Goal: Task Accomplishment & Management: Complete application form

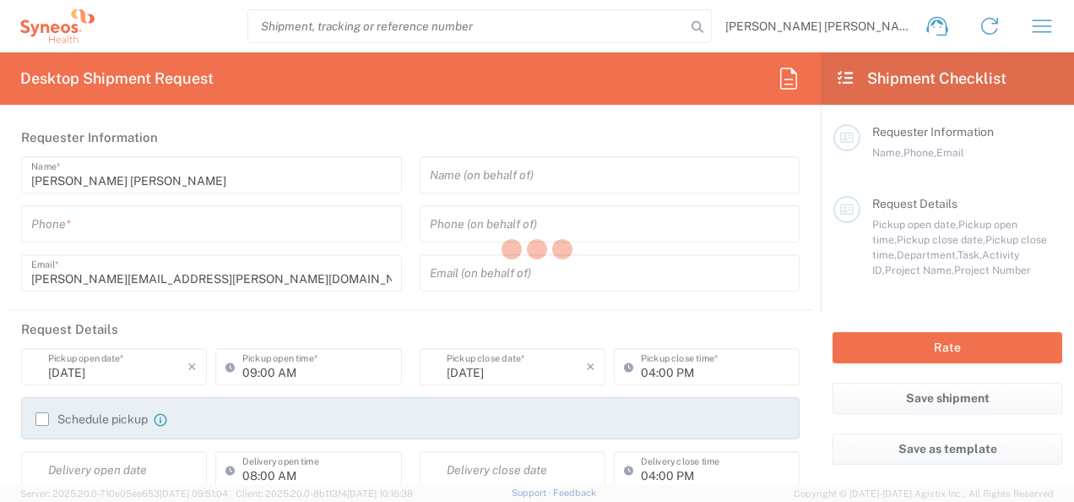
type input "6052"
type input "Syneos Health Commercial Servi- [GEOGRAPHIC_DATA] [GEOGRAPHIC_DATA]"
type input "[US_STATE]"
type input "[GEOGRAPHIC_DATA]"
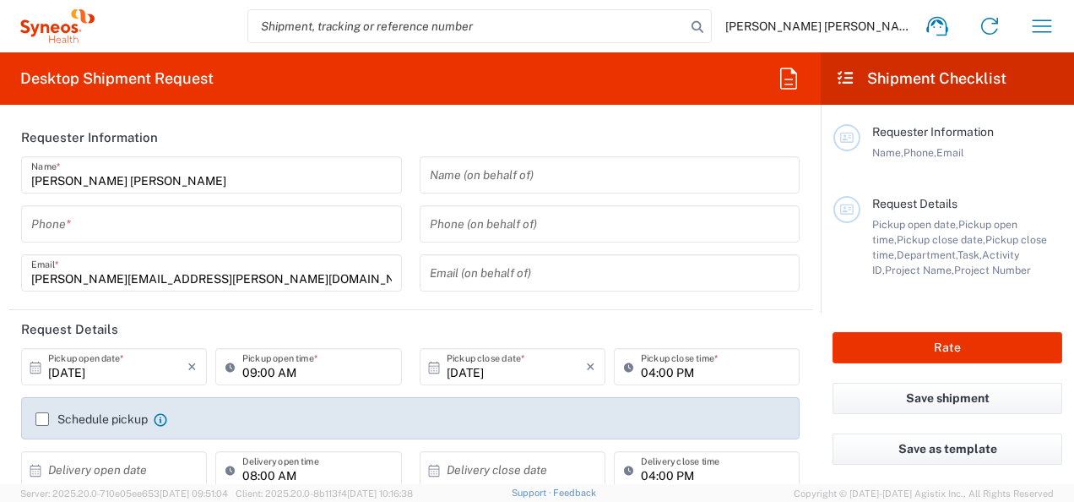
click at [318, 237] on input "tel" at bounding box center [211, 224] width 361 height 30
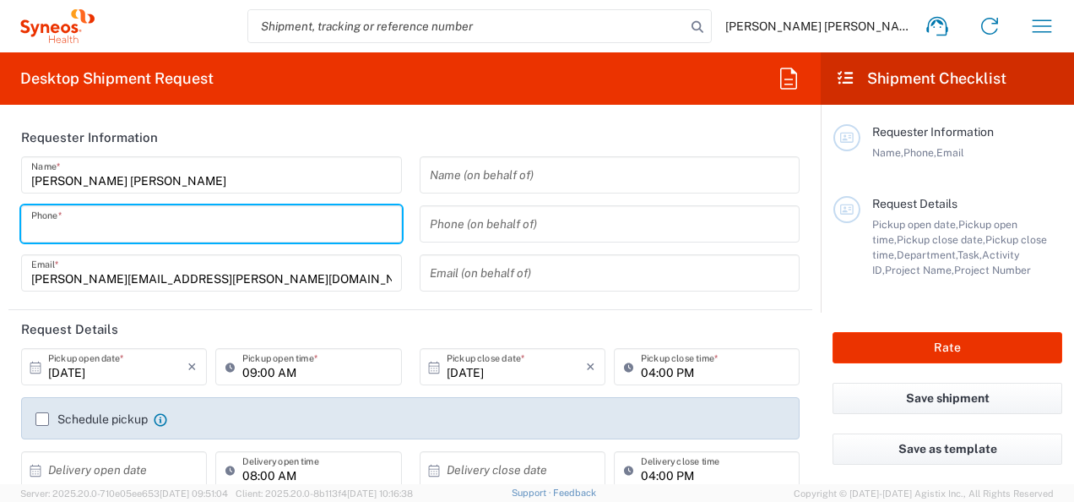
type input "2159621663"
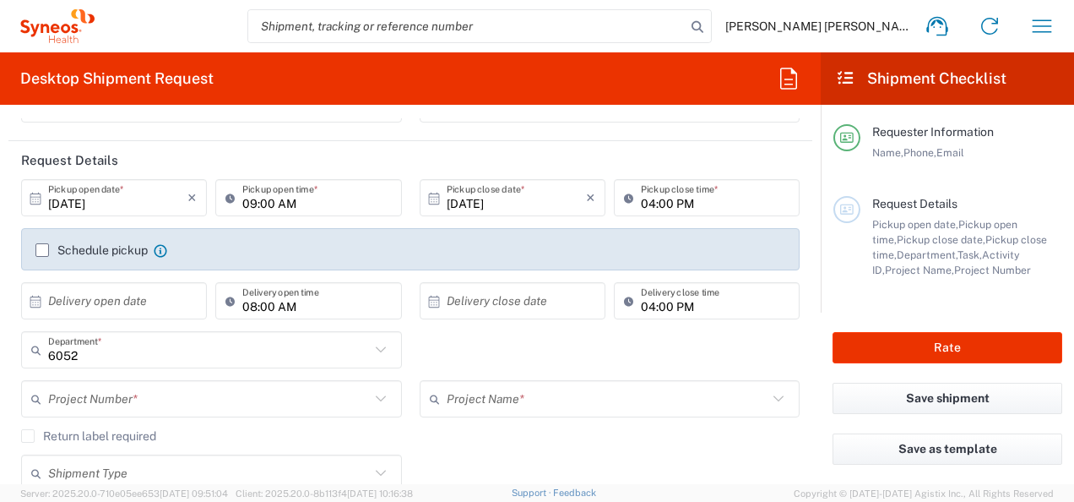
click at [639, 457] on div "Shipment Type Batch Regular" at bounding box center [411, 478] width 796 height 49
click at [663, 201] on input "04:00 PM" at bounding box center [715, 198] width 149 height 30
click at [730, 204] on input "04:00 PM" at bounding box center [715, 198] width 149 height 30
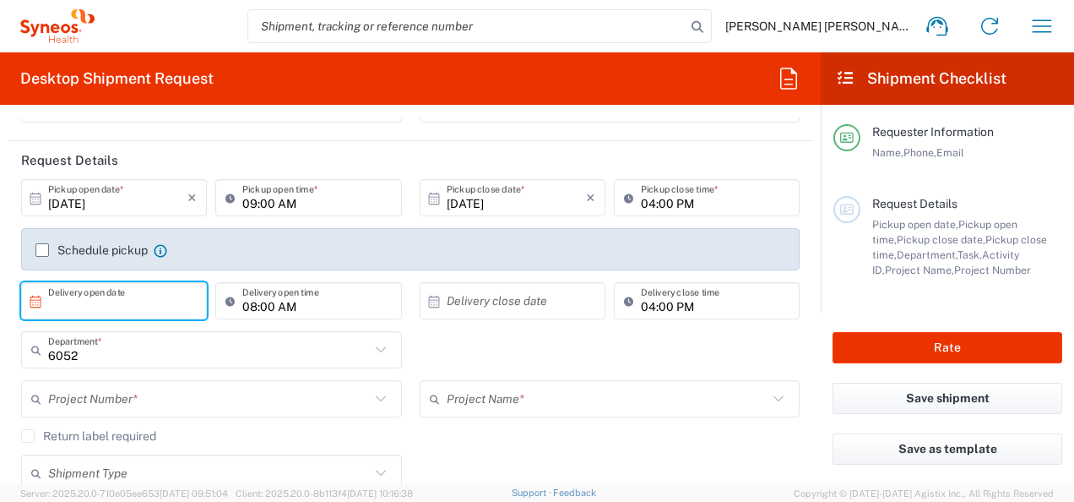
click at [134, 296] on input "text" at bounding box center [117, 301] width 139 height 30
click at [171, 302] on input "text" at bounding box center [117, 301] width 139 height 30
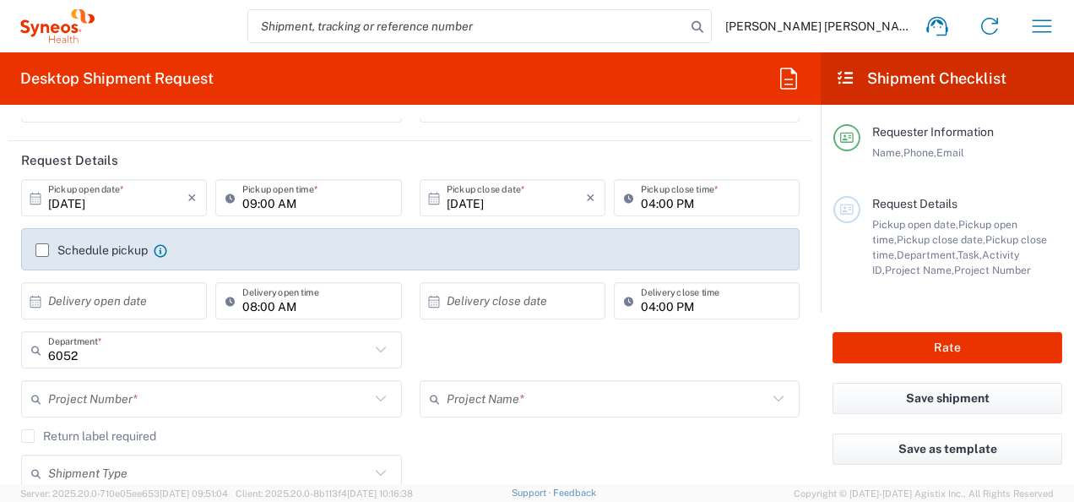
click at [176, 307] on input "text" at bounding box center [117, 301] width 139 height 30
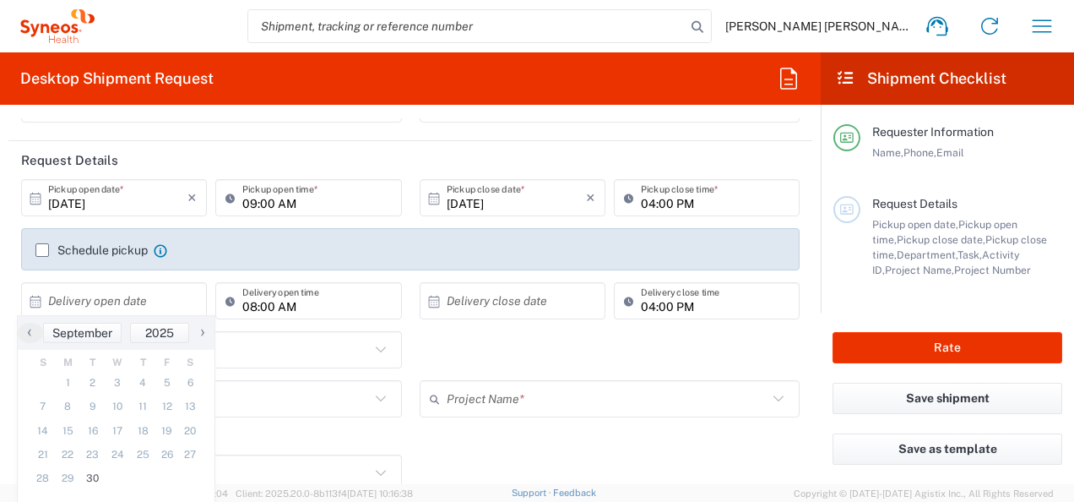
click at [49, 250] on label "Schedule pickup" at bounding box center [91, 250] width 112 height 14
click at [42, 250] on input "Schedule pickup" at bounding box center [42, 250] width 0 height 0
click at [46, 249] on label "Schedule pickup" at bounding box center [91, 250] width 112 height 14
click at [42, 250] on input "Schedule pickup" at bounding box center [42, 250] width 0 height 0
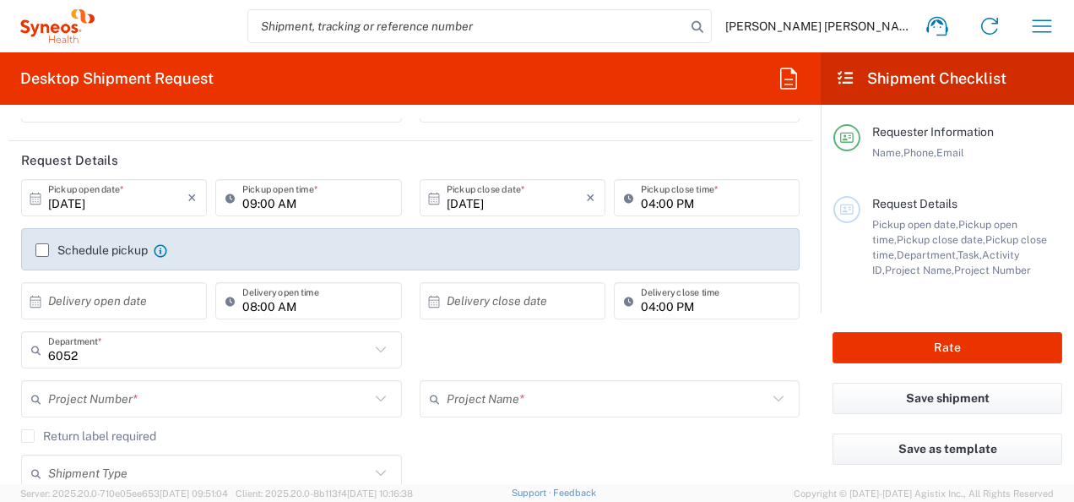
scroll to position [253, 0]
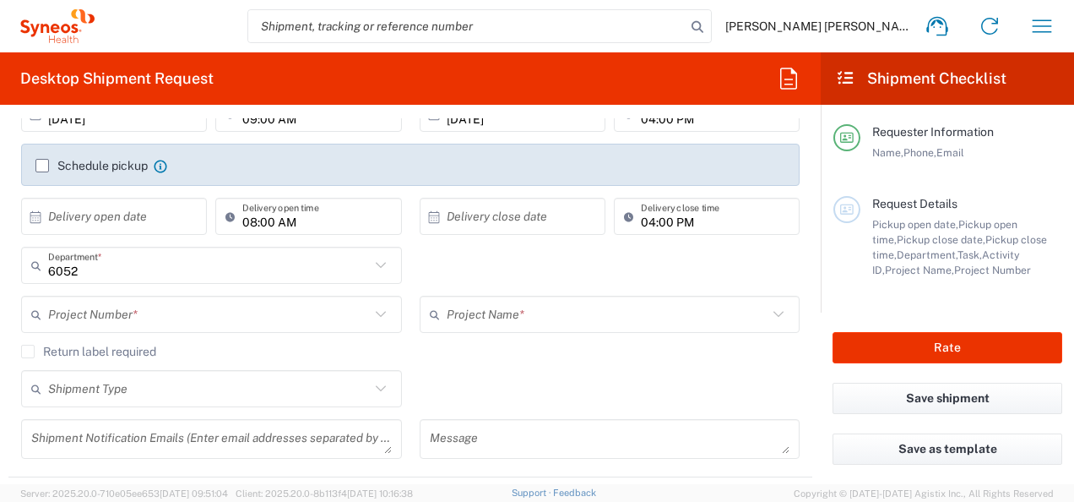
click at [42, 166] on label "Schedule pickup" at bounding box center [91, 166] width 112 height 14
click at [42, 166] on input "Schedule pickup" at bounding box center [42, 166] width 0 height 0
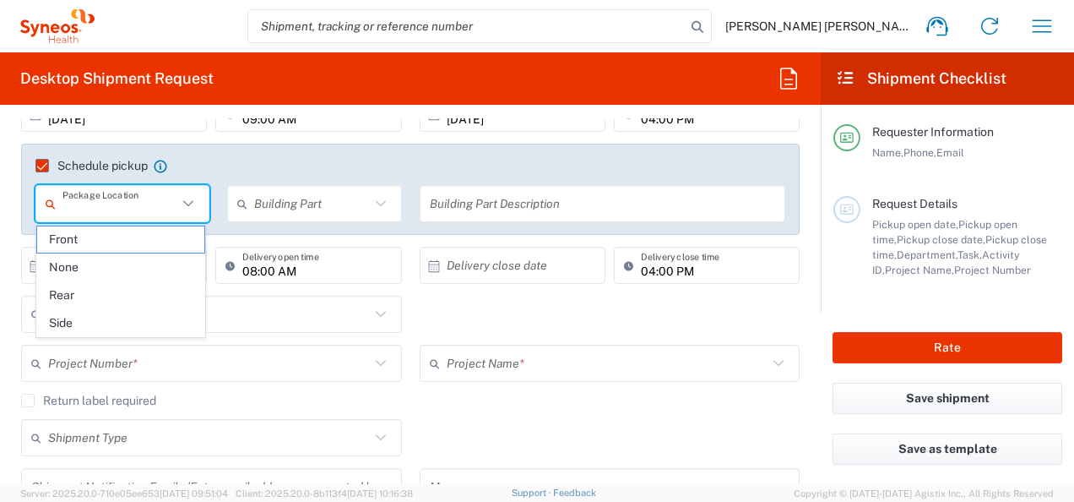
click at [144, 215] on input "text" at bounding box center [119, 204] width 115 height 30
click at [566, 404] on agx-checkbox-control "Return label required" at bounding box center [410, 401] width 779 height 14
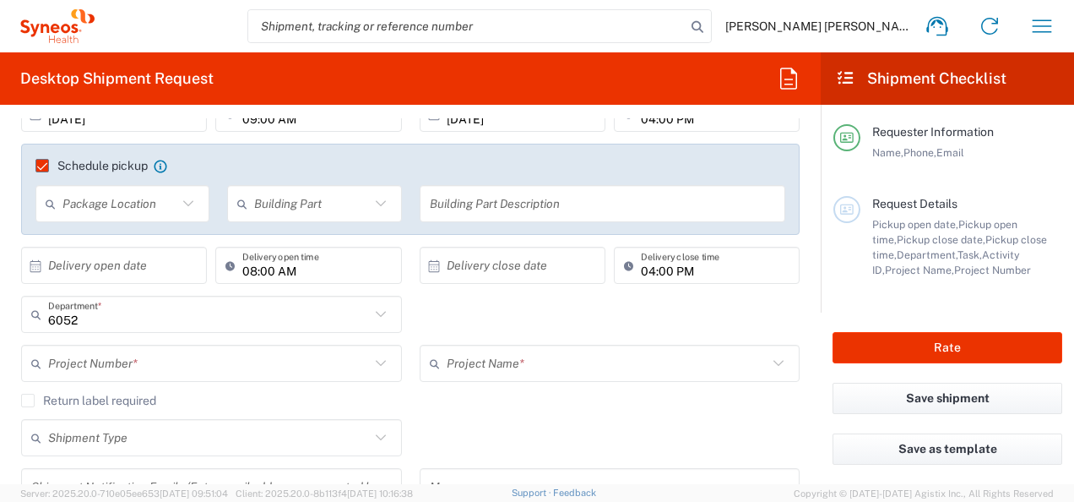
click at [35, 159] on label "Schedule pickup" at bounding box center [91, 166] width 112 height 14
click at [35, 166] on input "Schedule pickup" at bounding box center [35, 166] width 0 height 0
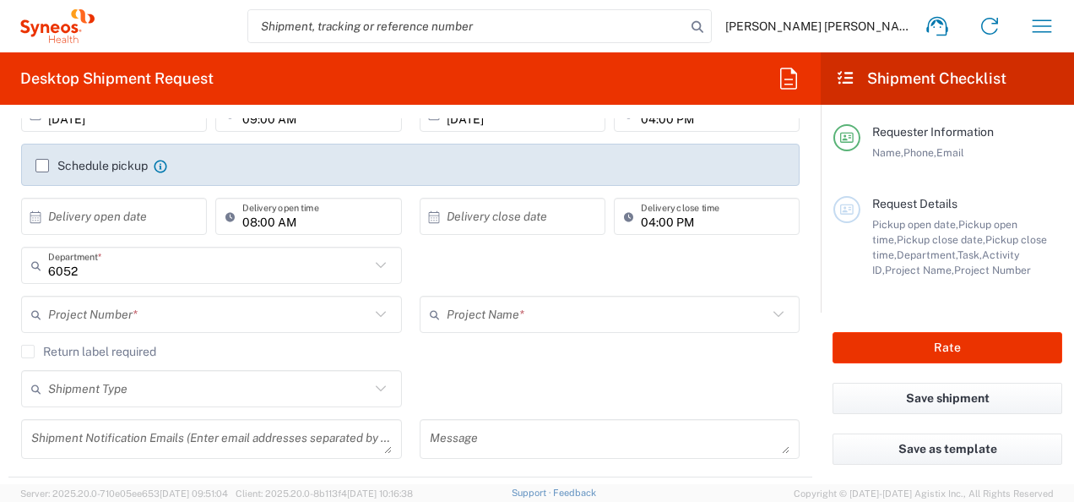
click at [166, 297] on div "Project Number *" at bounding box center [211, 314] width 381 height 37
click at [166, 312] on input "text" at bounding box center [209, 315] width 322 height 30
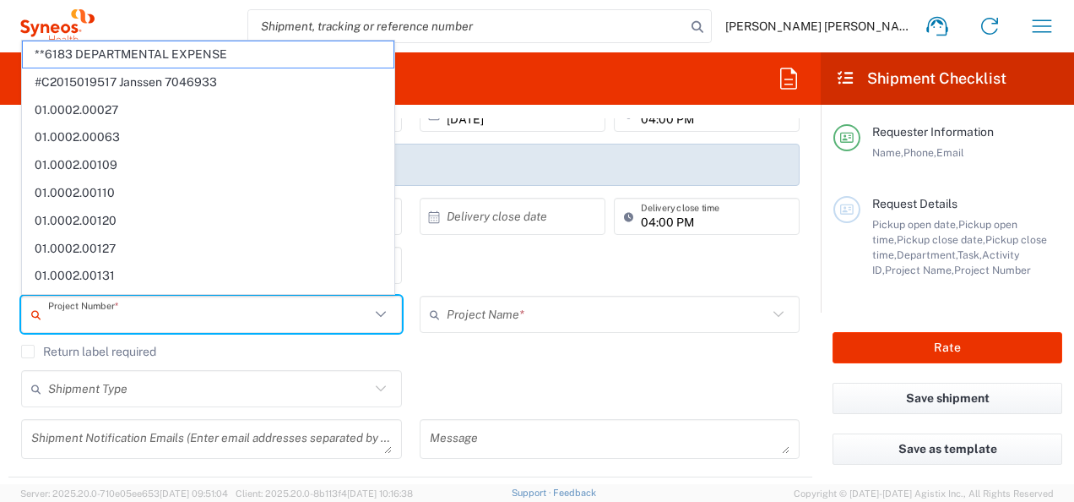
click at [166, 312] on input "text" at bounding box center [209, 315] width 322 height 30
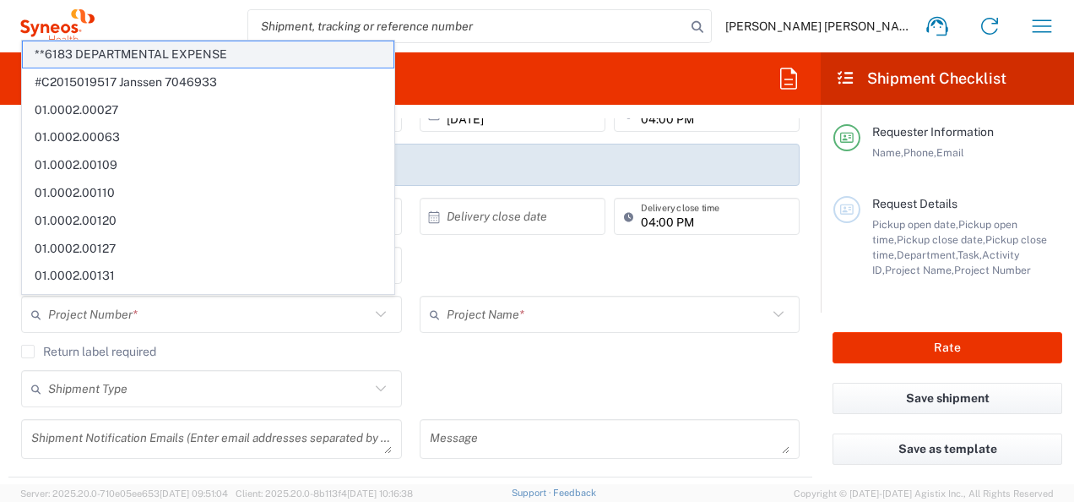
click at [95, 52] on span "**6183 DEPARTMENTAL EXPENSE" at bounding box center [208, 54] width 371 height 26
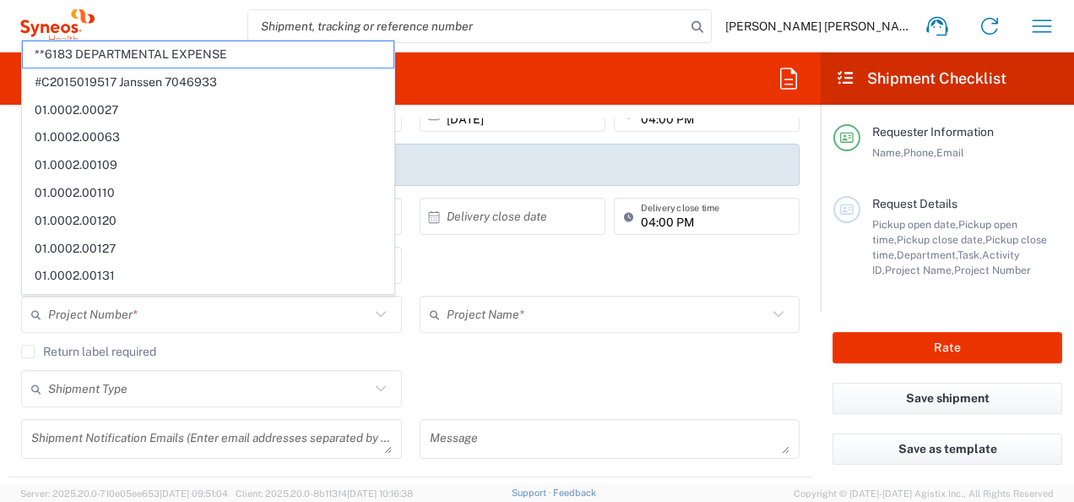
type input "**6183 DEPARTMENTAL EXPENSE"
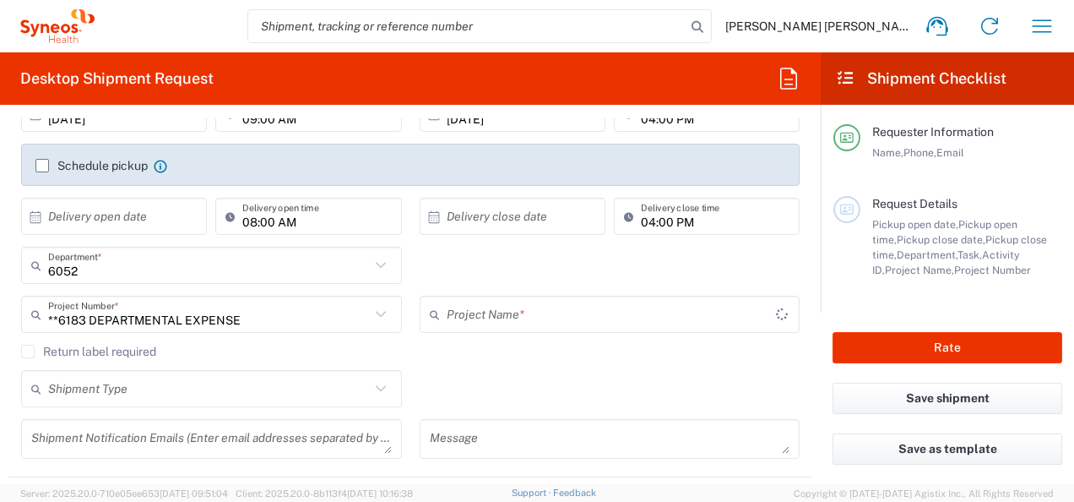
click at [569, 314] on input "text" at bounding box center [611, 315] width 329 height 30
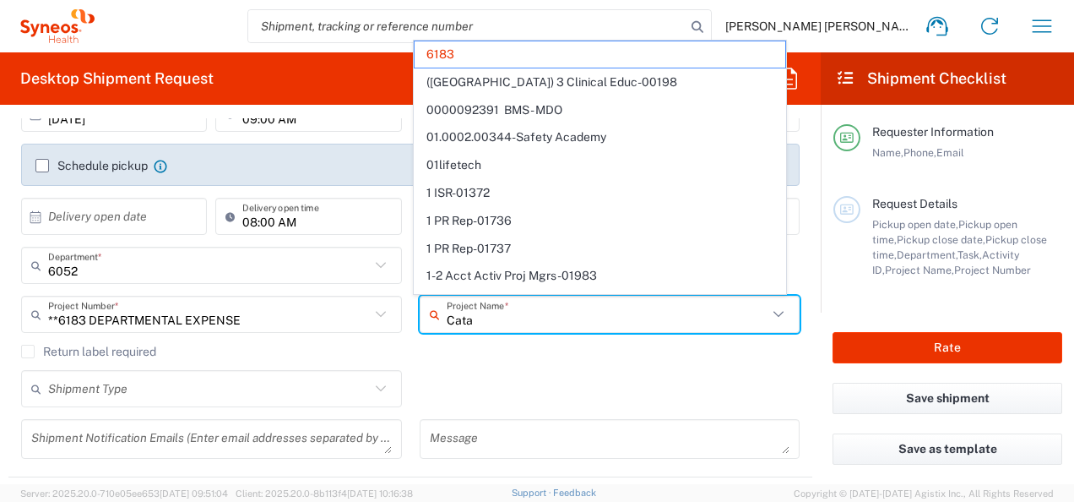
type input "Catay"
type input "**6183 DEPARTMENTAL EXPENSE"
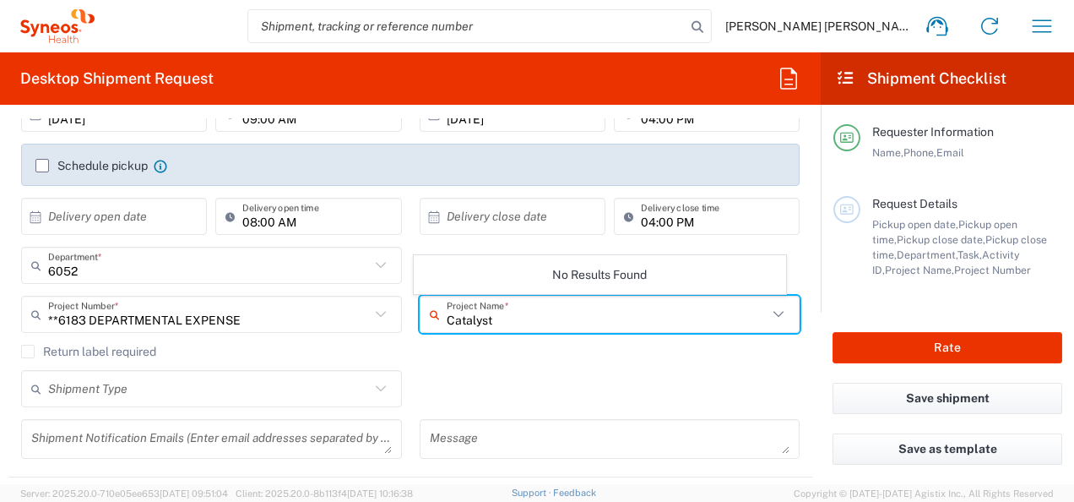
type input "Catalyst"
click at [552, 368] on div "Return label required" at bounding box center [410, 357] width 779 height 25
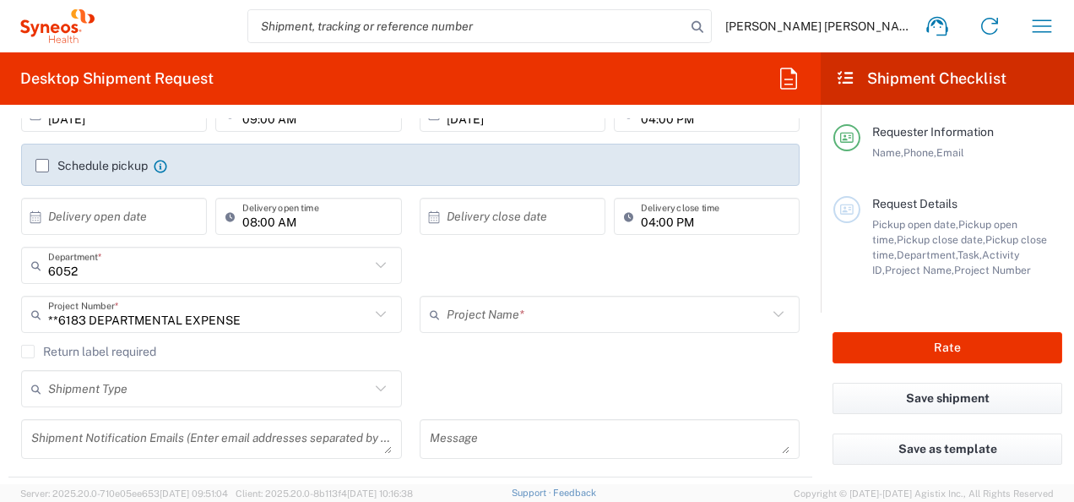
scroll to position [338, 0]
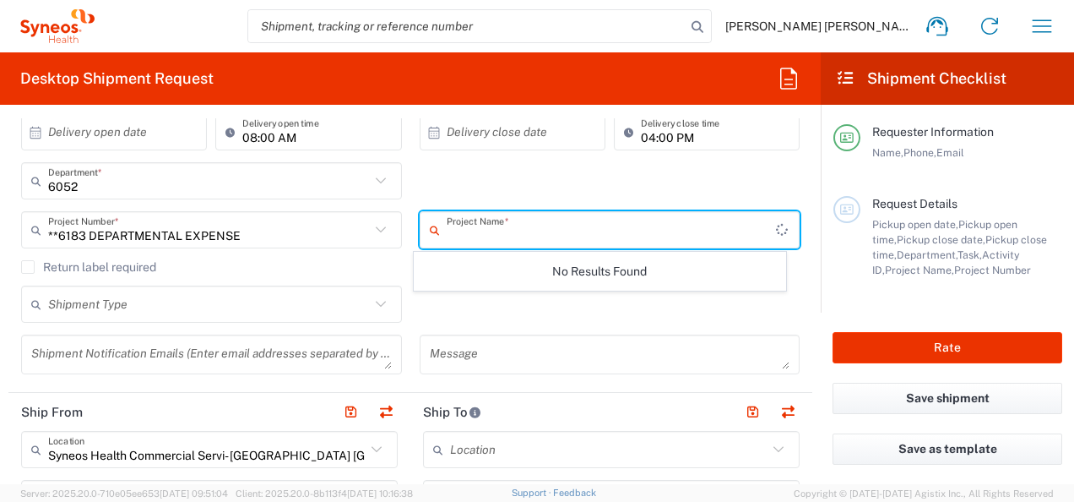
click at [517, 232] on input "text" at bounding box center [611, 230] width 329 height 30
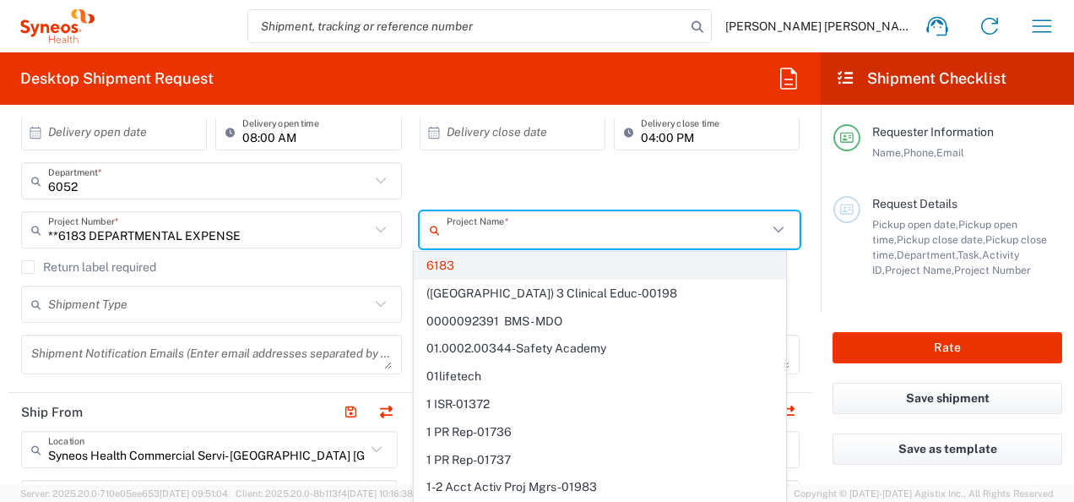
click at [491, 265] on span "6183" at bounding box center [600, 266] width 371 height 26
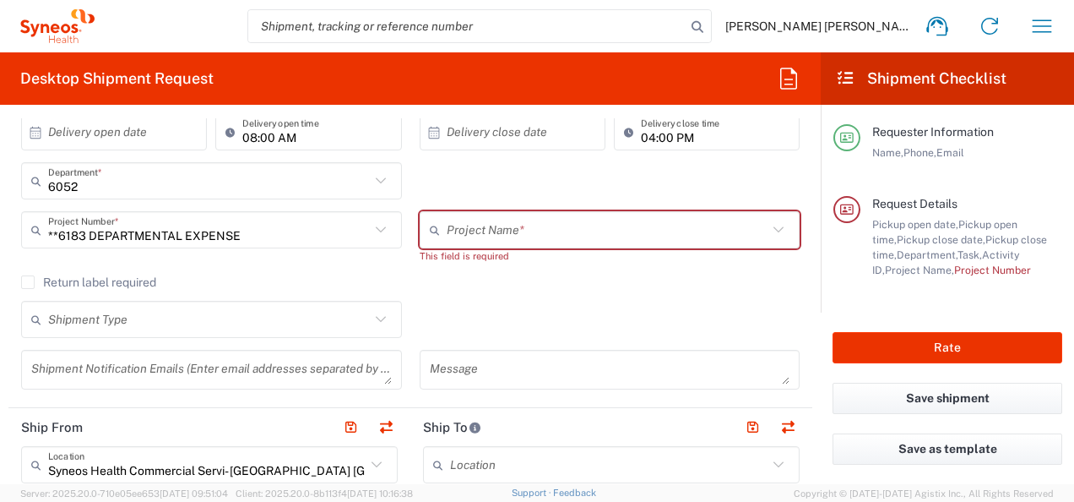
drag, startPoint x: 507, startPoint y: 291, endPoint x: 504, endPoint y: 228, distance: 62.5
click at [507, 289] on div "Return label required" at bounding box center [410, 287] width 779 height 25
click at [504, 228] on input "text" at bounding box center [608, 230] width 322 height 30
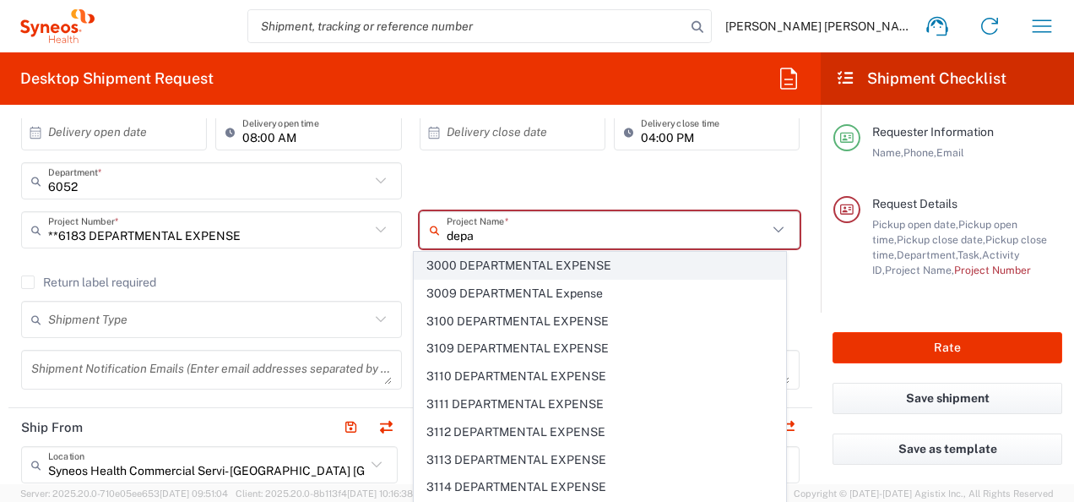
click at [498, 274] on span "3000 DEPARTMENTAL EXPENSE" at bounding box center [600, 266] width 371 height 26
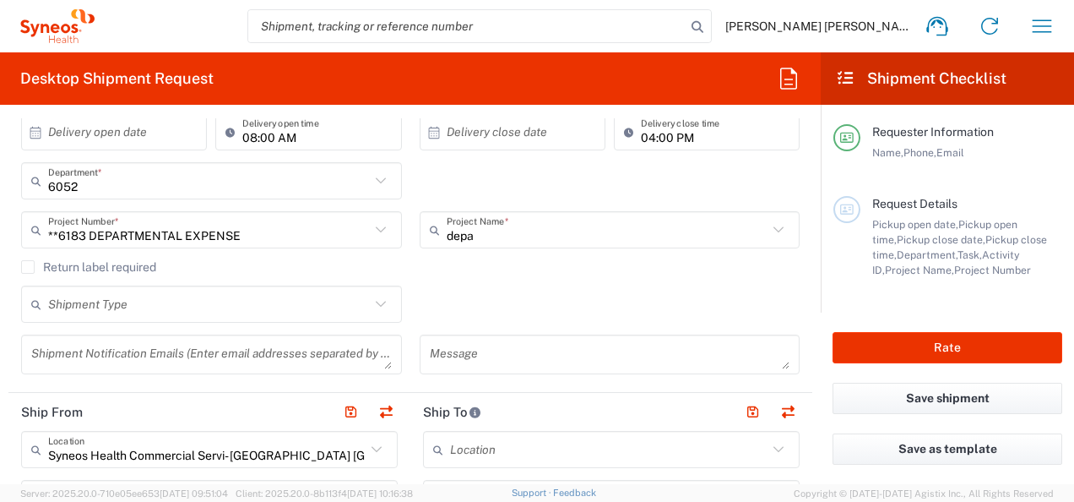
type input "3000 DEPARTMENTAL EXPENSE"
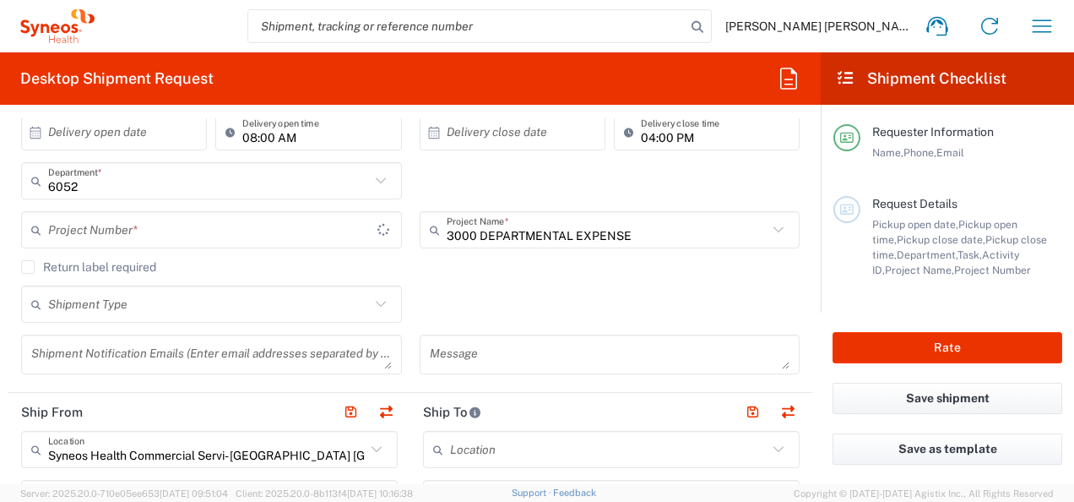
type input "3000 DEPARTMENTAL EXPENSE"
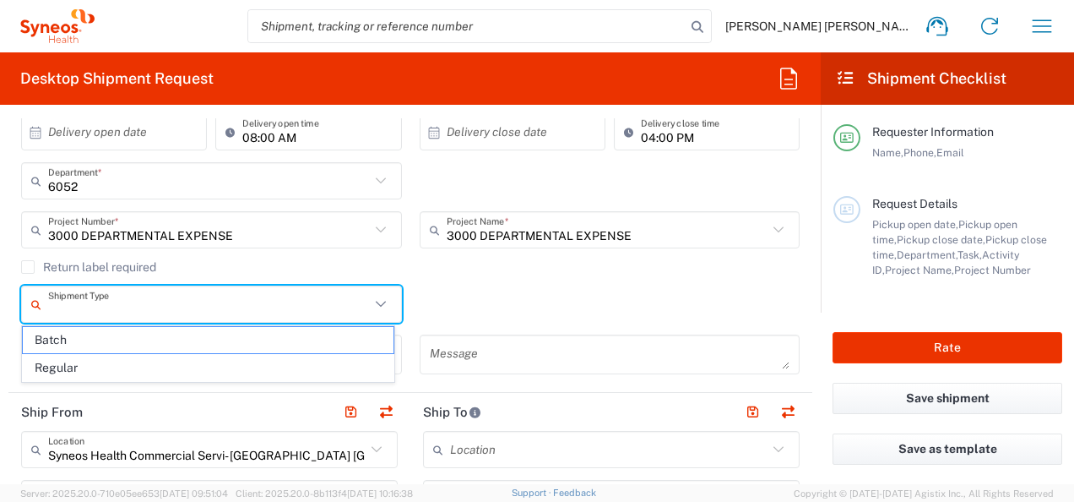
drag, startPoint x: 238, startPoint y: 306, endPoint x: 258, endPoint y: 318, distance: 23.5
click at [238, 306] on input "text" at bounding box center [209, 305] width 322 height 30
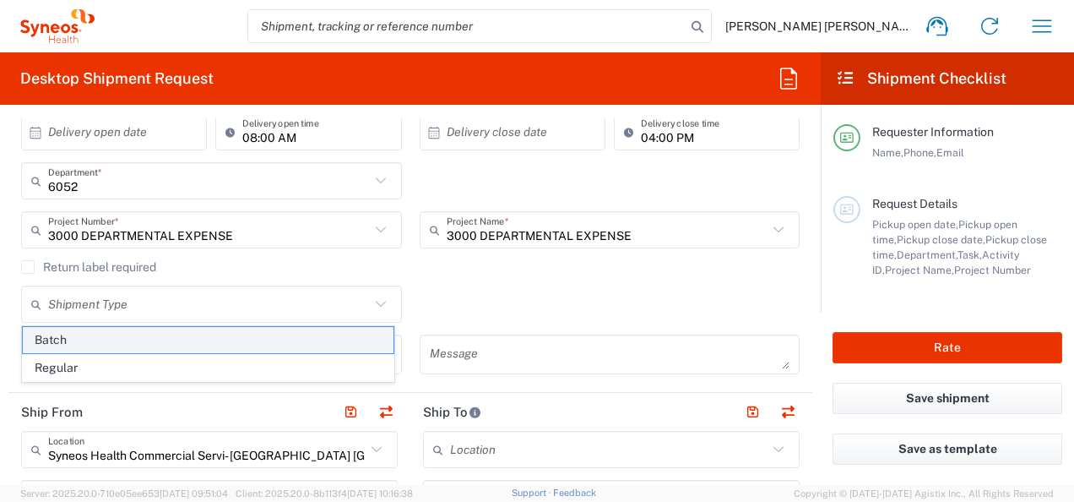
click at [245, 340] on span "Batch" at bounding box center [208, 340] width 371 height 26
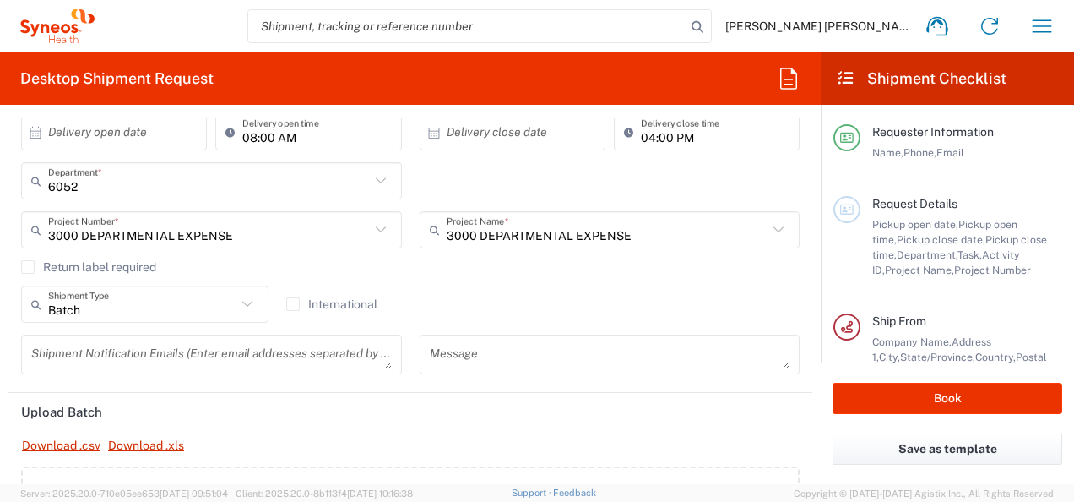
click at [236, 313] on icon at bounding box center [247, 304] width 22 height 22
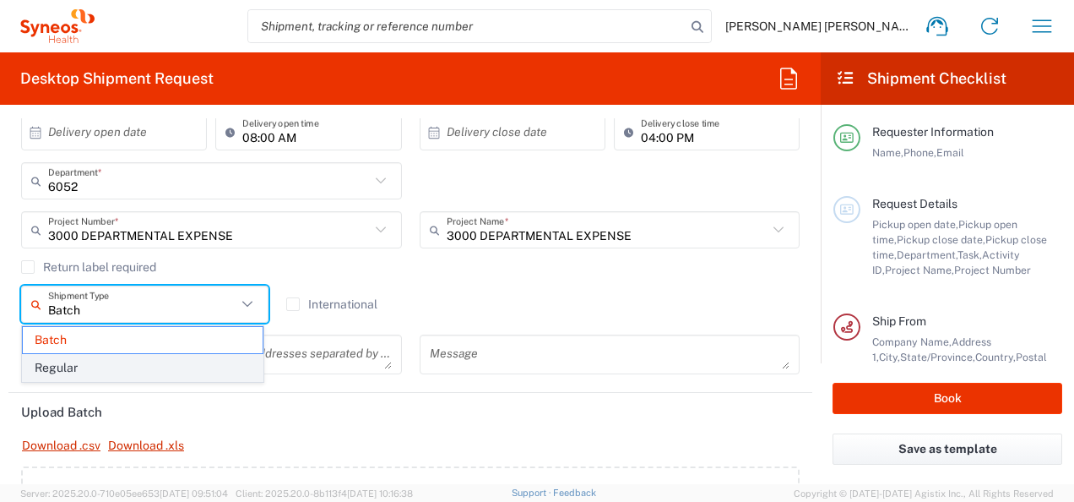
click at [183, 362] on span "Regular" at bounding box center [143, 368] width 240 height 26
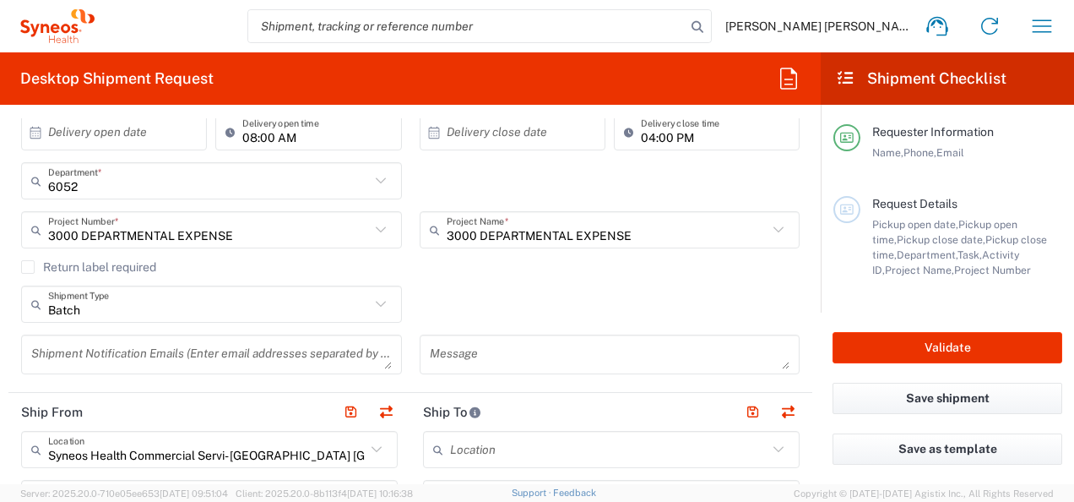
type input "Regular"
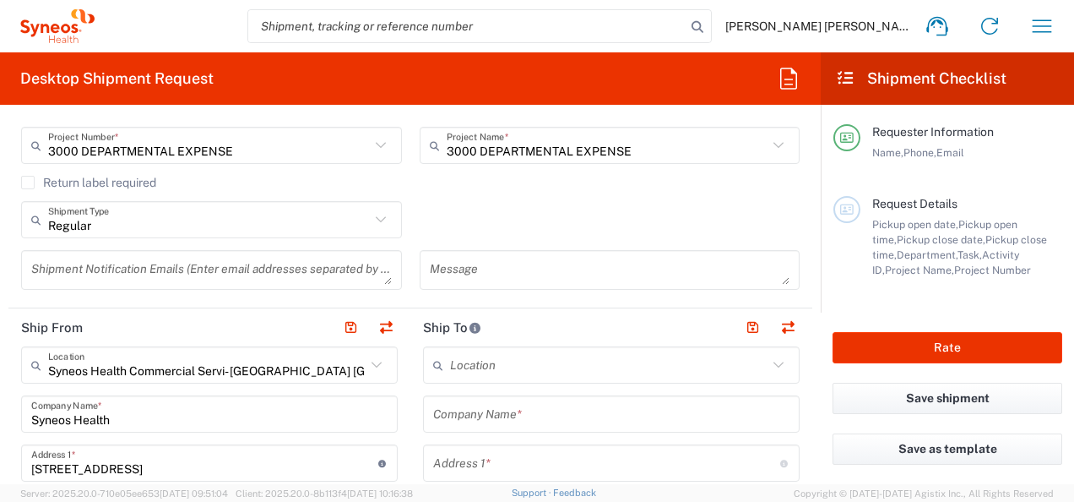
scroll to position [507, 0]
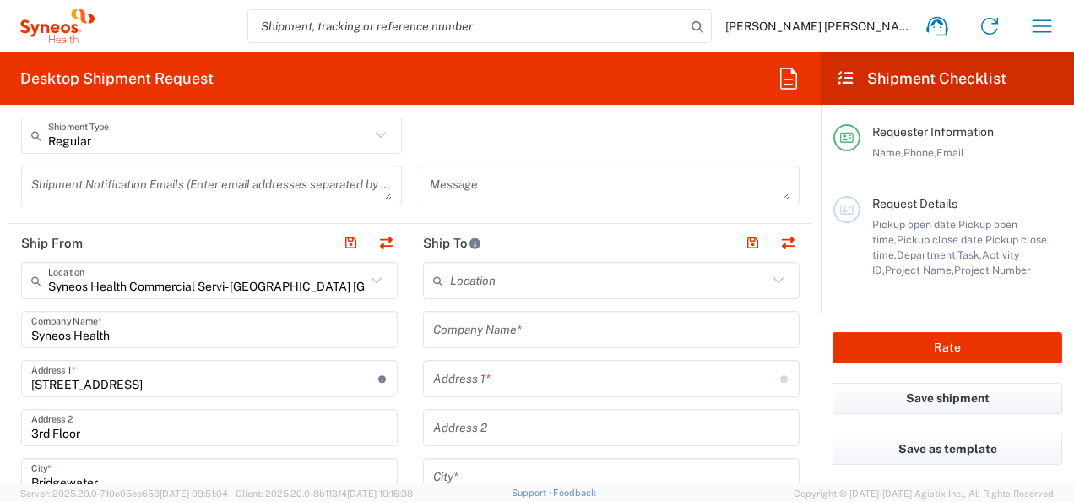
click at [307, 278] on input "Syneos Health Commercial Servi- NJ US" at bounding box center [207, 281] width 318 height 30
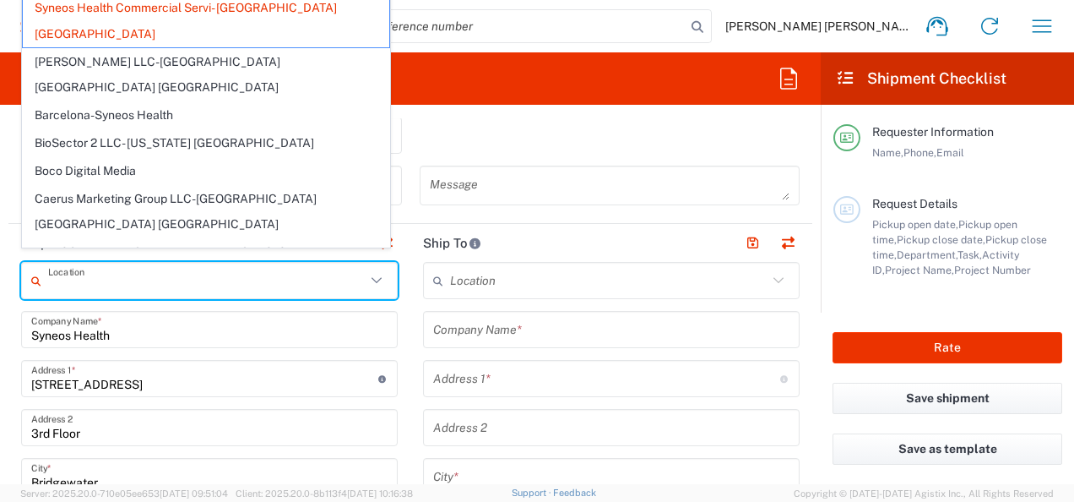
scroll to position [591, 0]
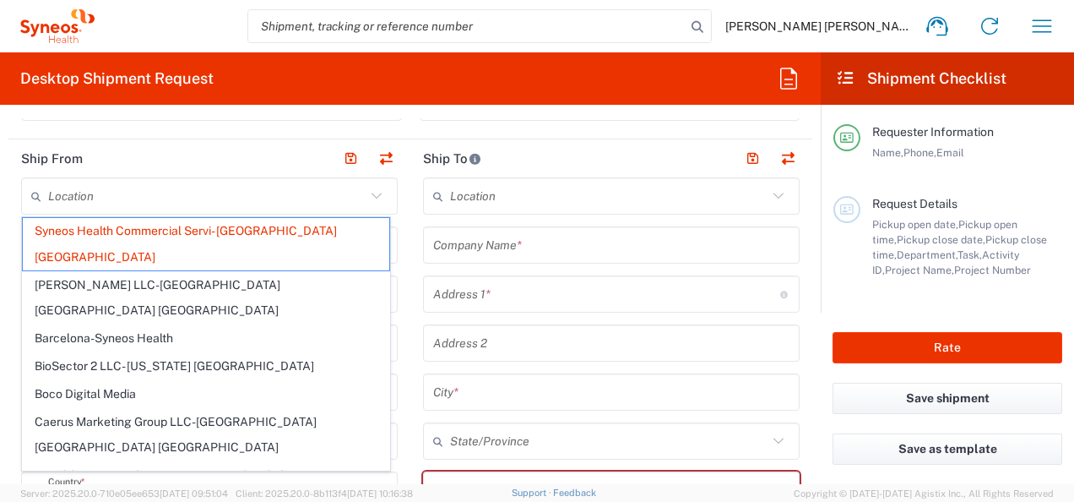
click at [598, 165] on header "Ship To" at bounding box center [611, 158] width 402 height 38
type input "Syneos Health Commercial Servi- NJ US"
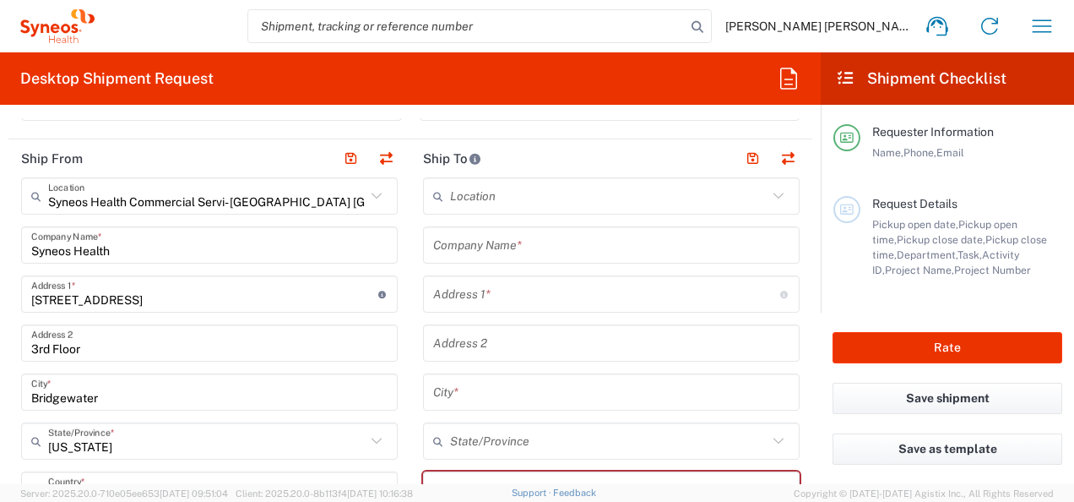
click at [377, 189] on icon at bounding box center [377, 196] width 22 height 22
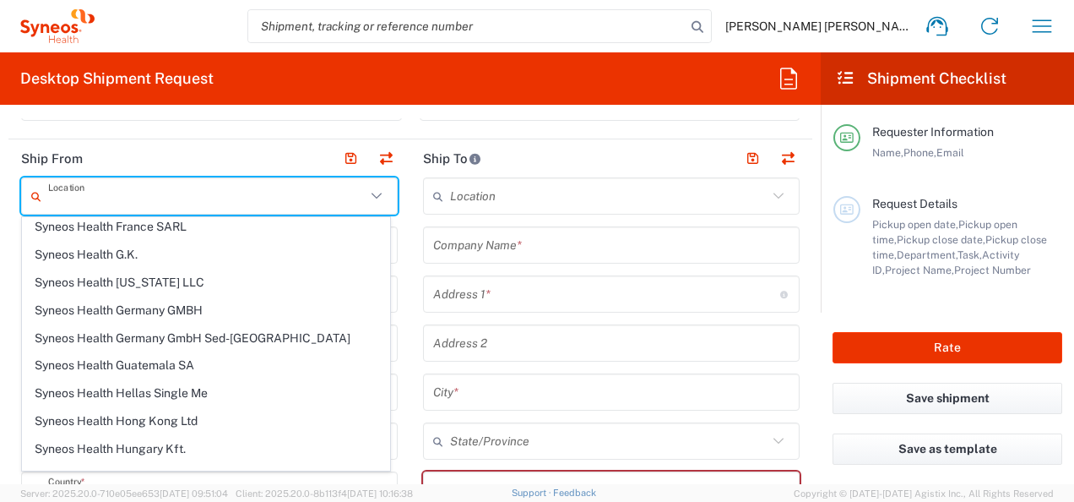
scroll to position [2280, 0]
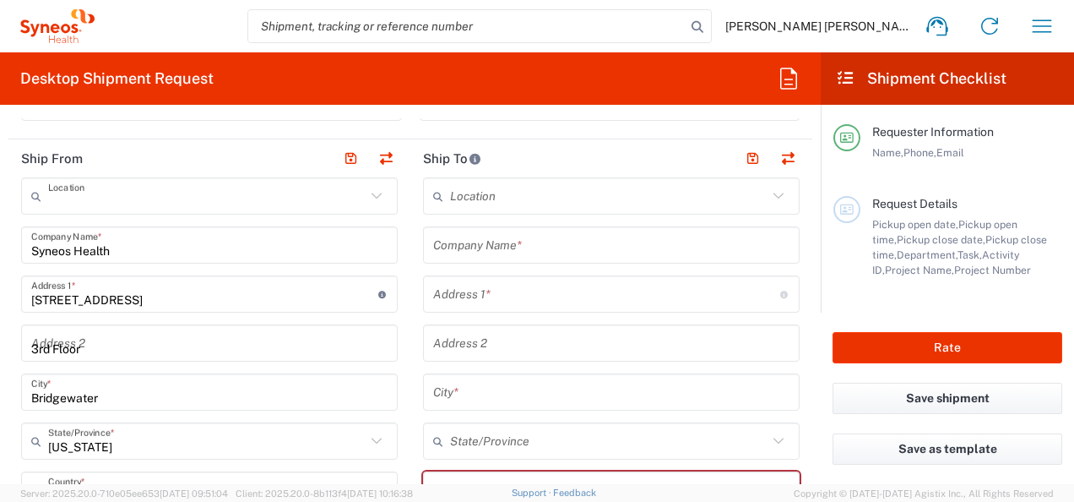
type input "SYNEOS HEALTH LLC Morrisville NC"
type input "SYNEOS HEALTH LLC"
type input "1030 SYNC ST"
type input "Morrisville"
type input "North Carolina"
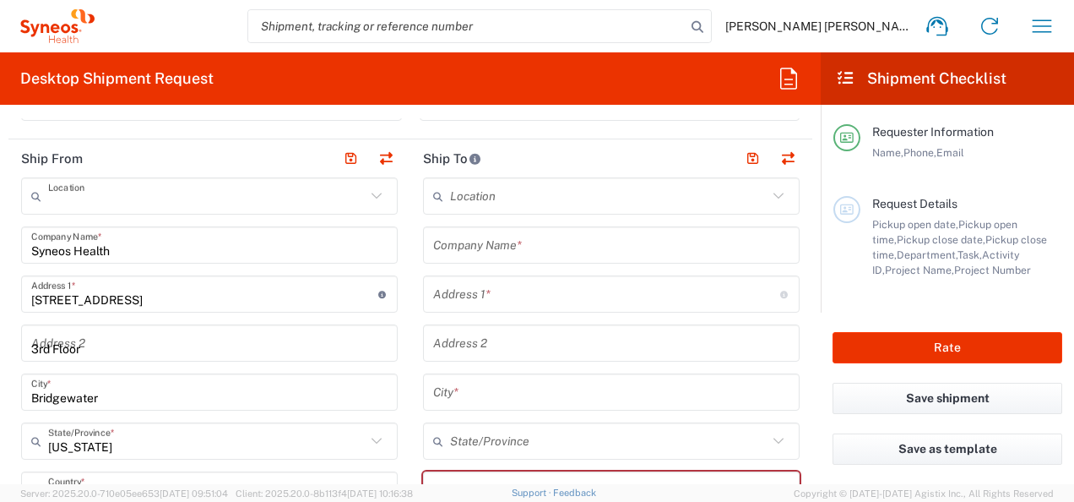
type input "27560"
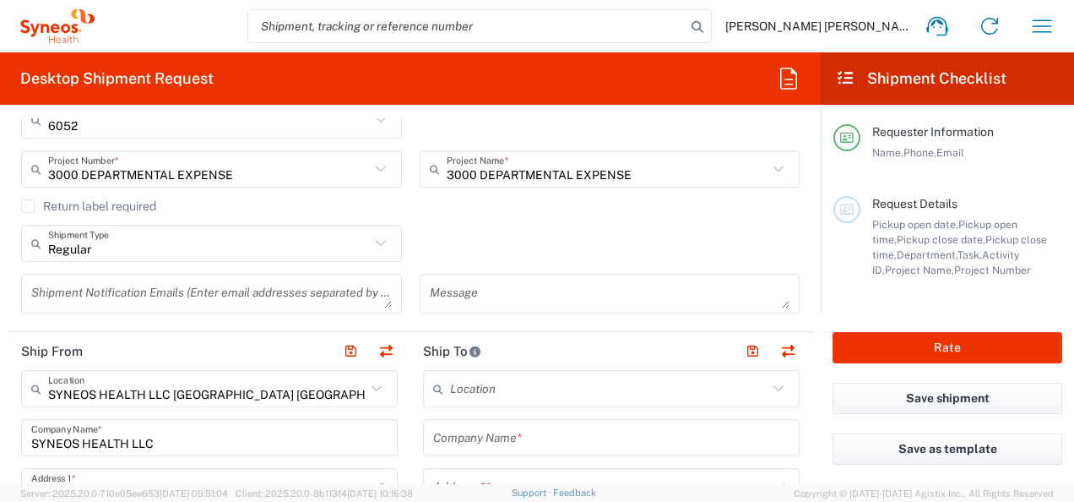
scroll to position [507, 0]
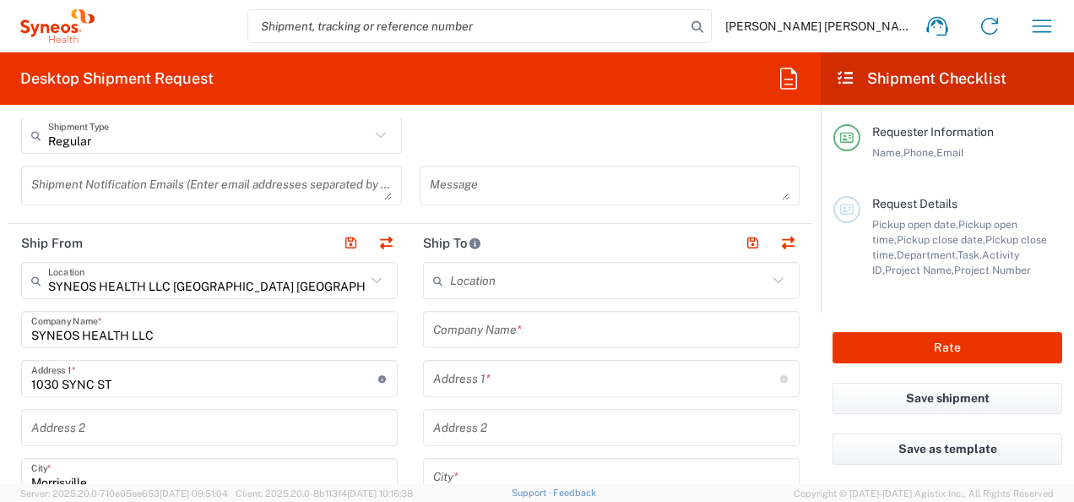
click at [502, 277] on input "text" at bounding box center [609, 281] width 318 height 30
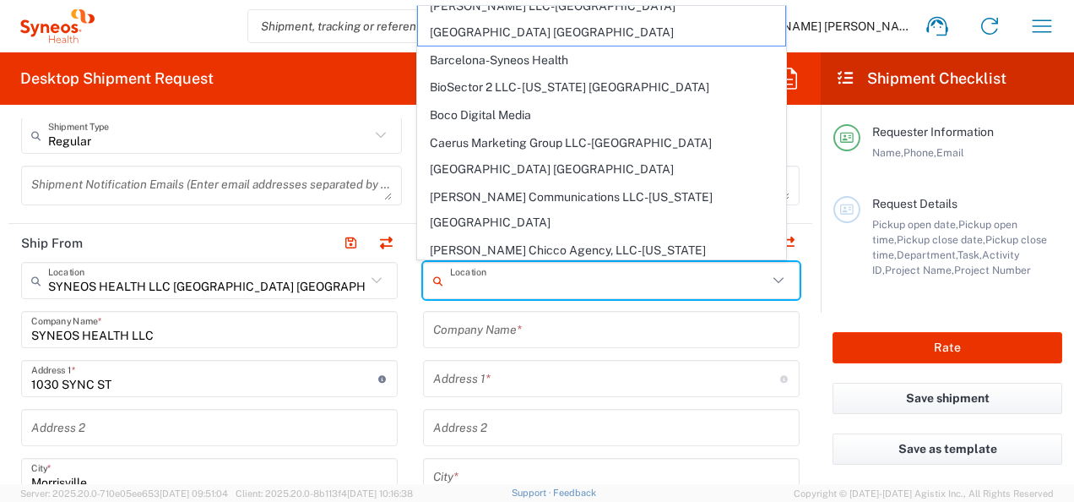
scroll to position [0, 0]
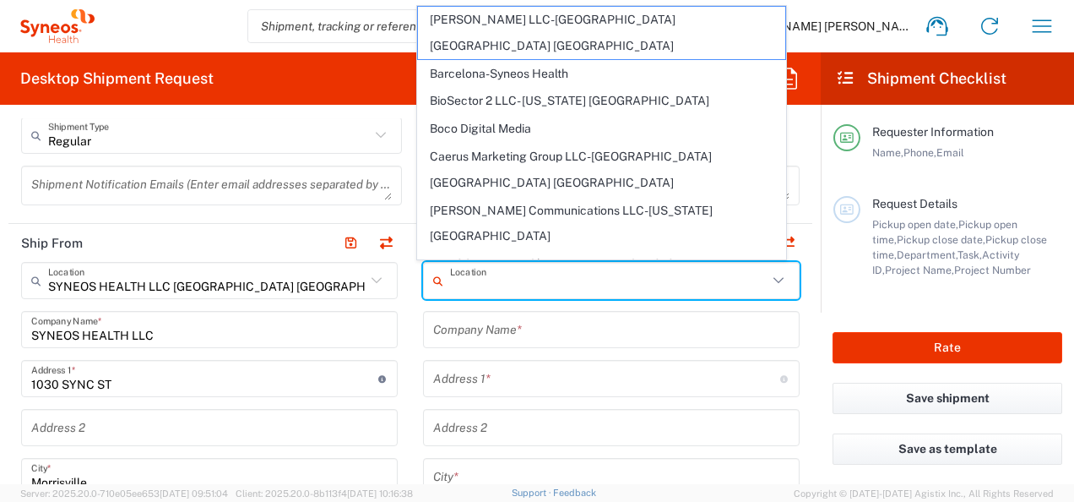
click at [682, 263] on div "Location" at bounding box center [611, 280] width 377 height 37
click at [662, 331] on input "text" at bounding box center [611, 330] width 356 height 30
click at [659, 333] on input "text" at bounding box center [611, 330] width 356 height 30
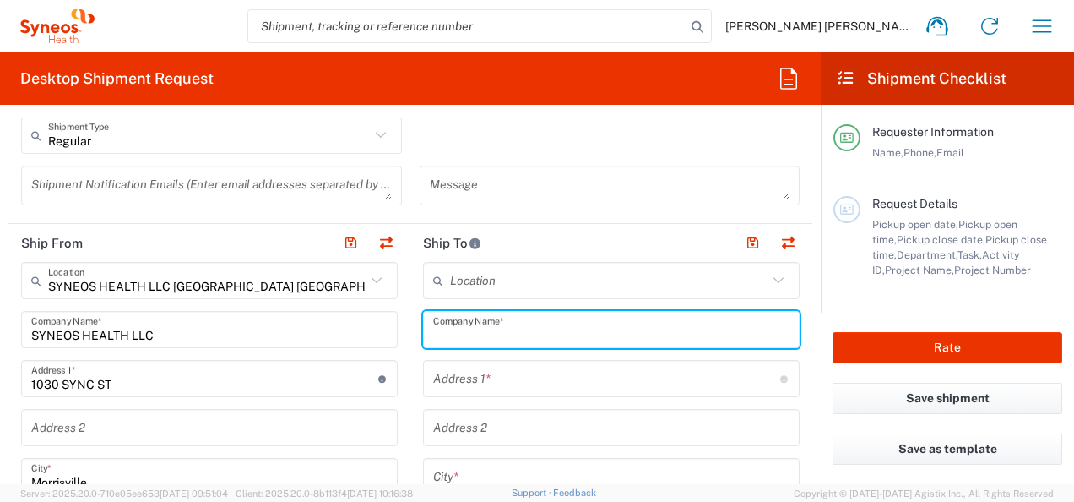
click at [651, 277] on input "text" at bounding box center [609, 281] width 318 height 30
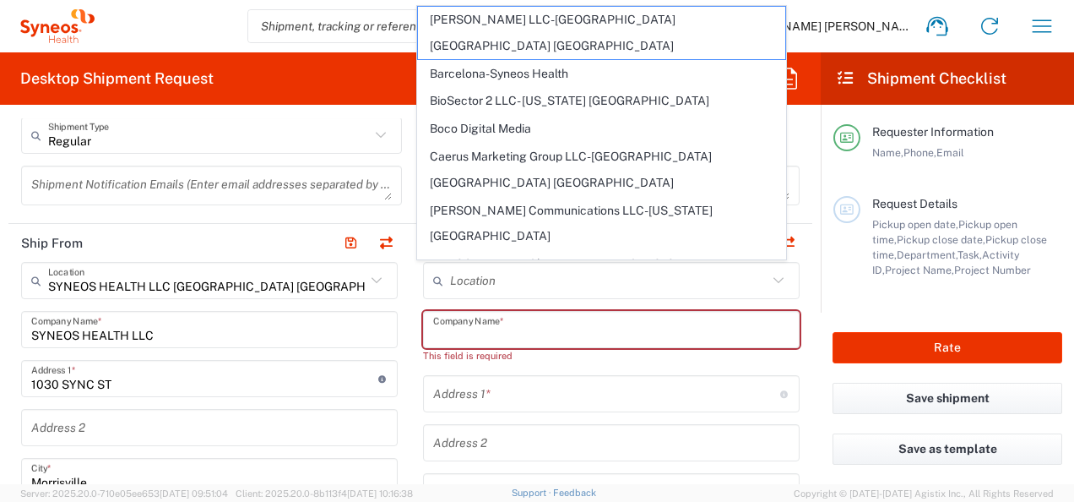
click at [638, 328] on input "text" at bounding box center [611, 330] width 356 height 30
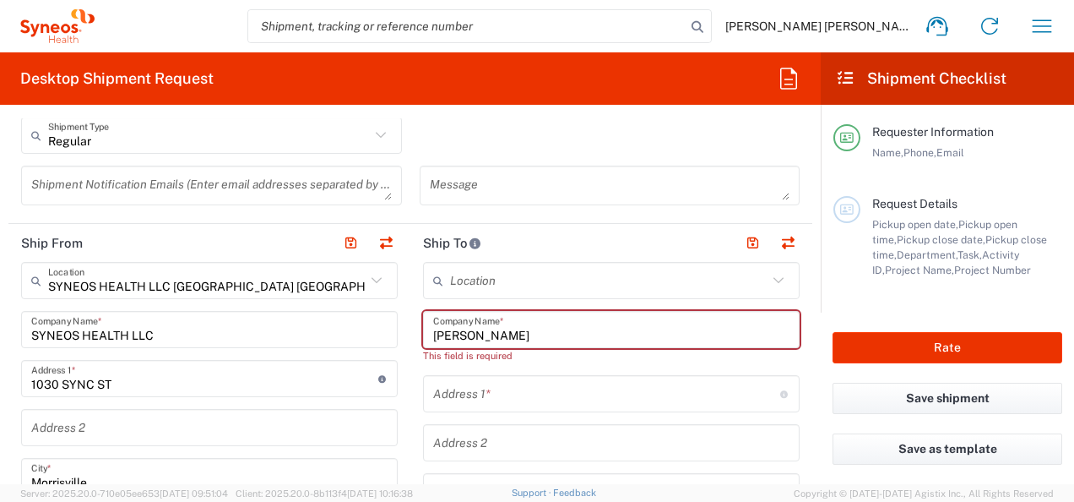
click at [546, 318] on input "Mary" at bounding box center [611, 330] width 356 height 30
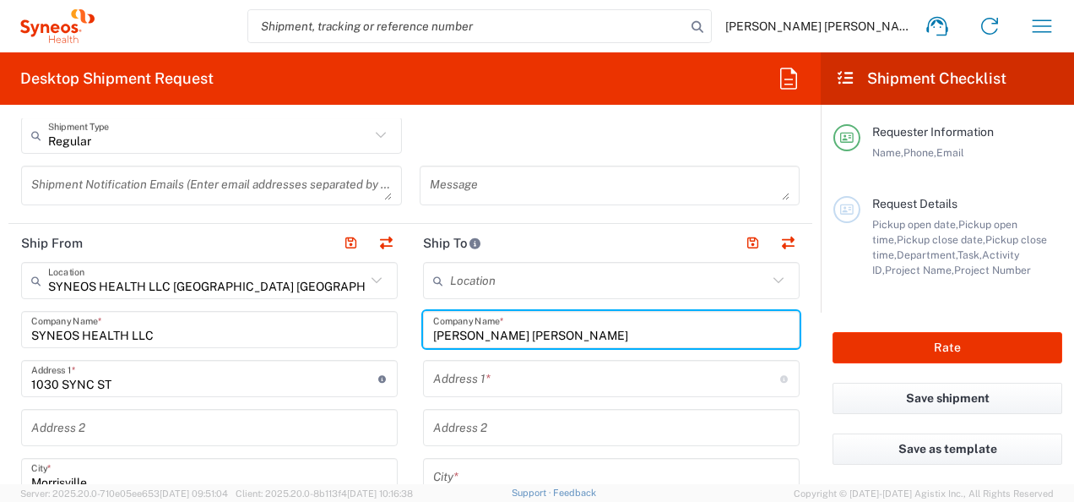
type input "Mary Kate McInerney"
drag, startPoint x: 615, startPoint y: 392, endPoint x: 599, endPoint y: 370, distance: 27.2
click at [615, 391] on div "Address 1 * For cross streets use street names with '&' or 'and' in between. Fo…" at bounding box center [611, 378] width 377 height 37
click at [600, 377] on input "text" at bounding box center [606, 379] width 347 height 30
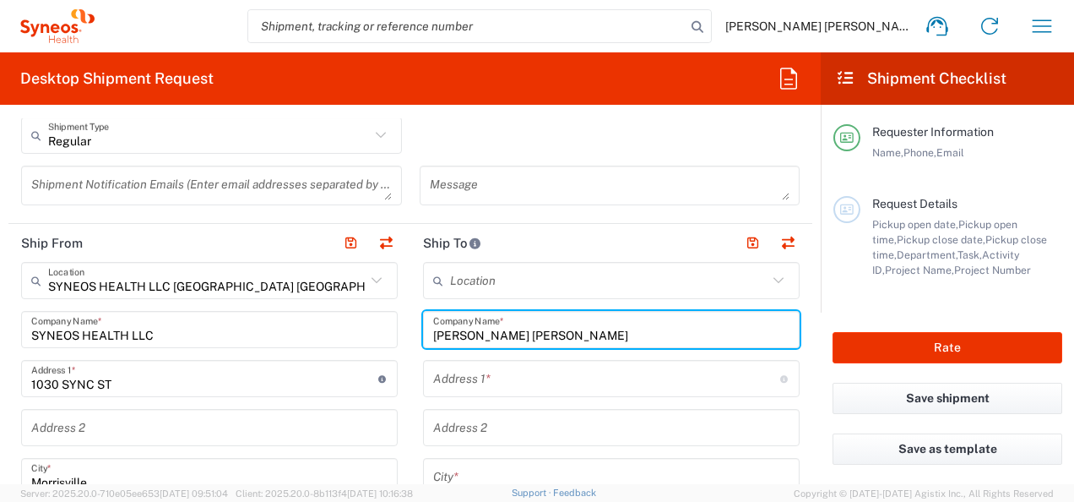
click at [599, 380] on input "text" at bounding box center [606, 379] width 347 height 30
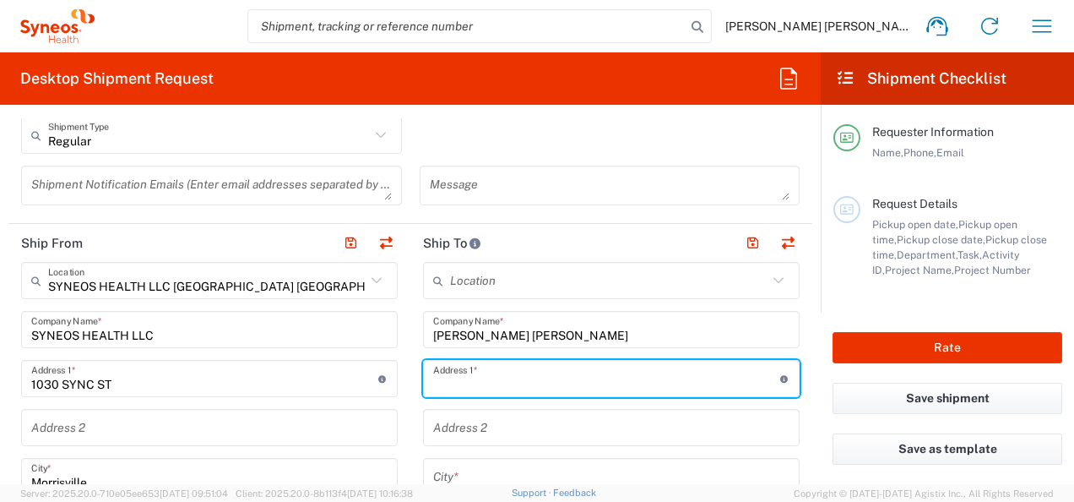
click at [599, 370] on input "text" at bounding box center [606, 379] width 347 height 30
click at [600, 370] on input "text" at bounding box center [606, 379] width 347 height 30
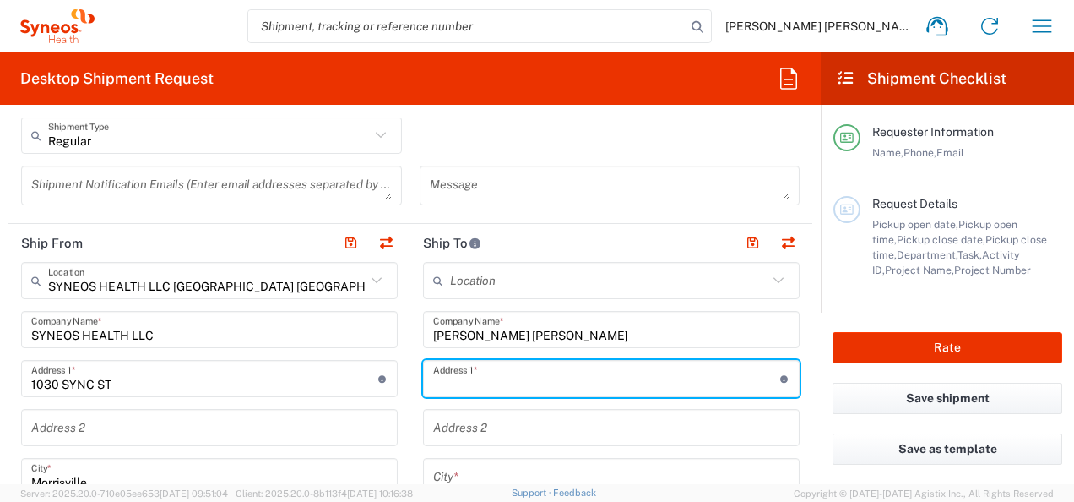
click at [600, 370] on input "text" at bounding box center [606, 379] width 347 height 30
click at [603, 378] on input "text" at bounding box center [606, 379] width 347 height 30
click at [440, 388] on input "text" at bounding box center [606, 379] width 347 height 30
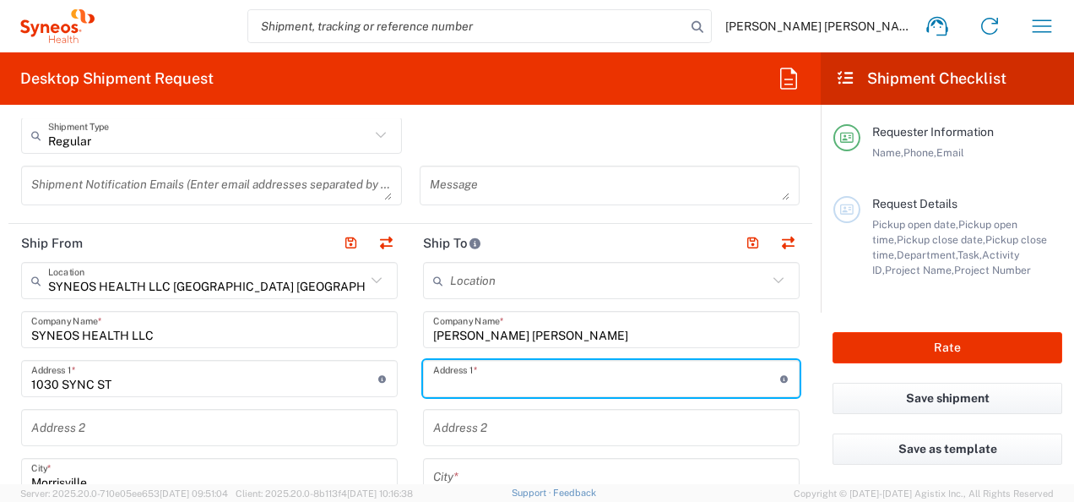
click at [449, 390] on input "text" at bounding box center [606, 379] width 347 height 30
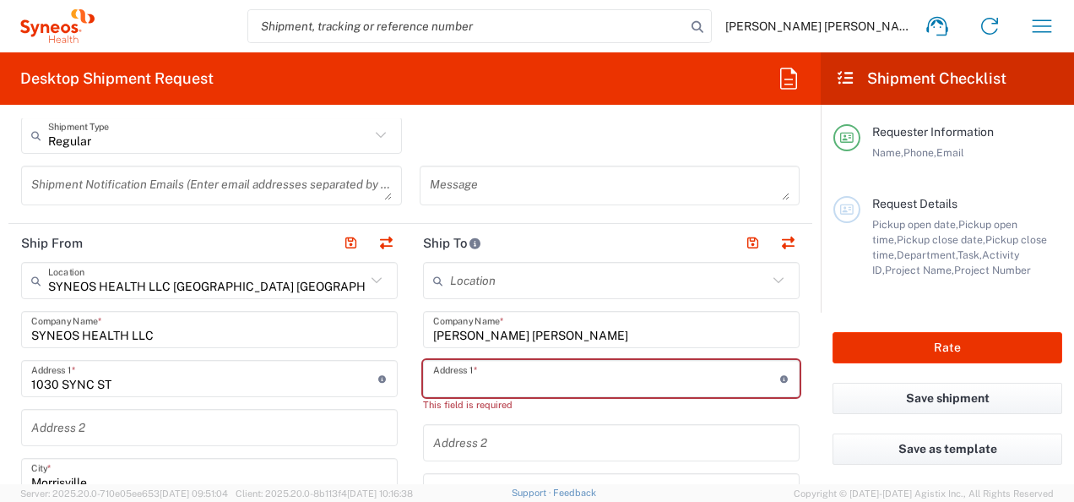
type input "191 Pheasant Lane"
type input "PA"
type input "United States"
type input "2159621663"
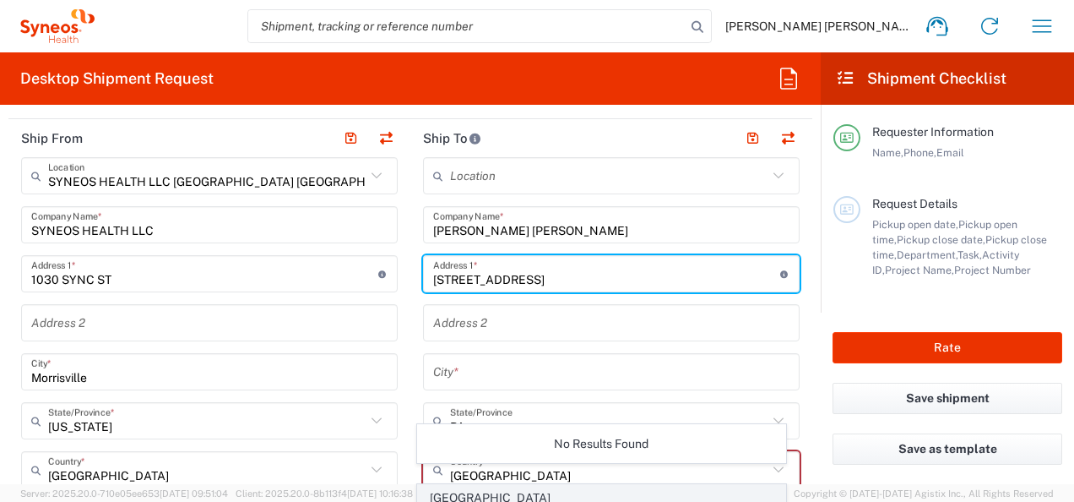
scroll to position [760, 0]
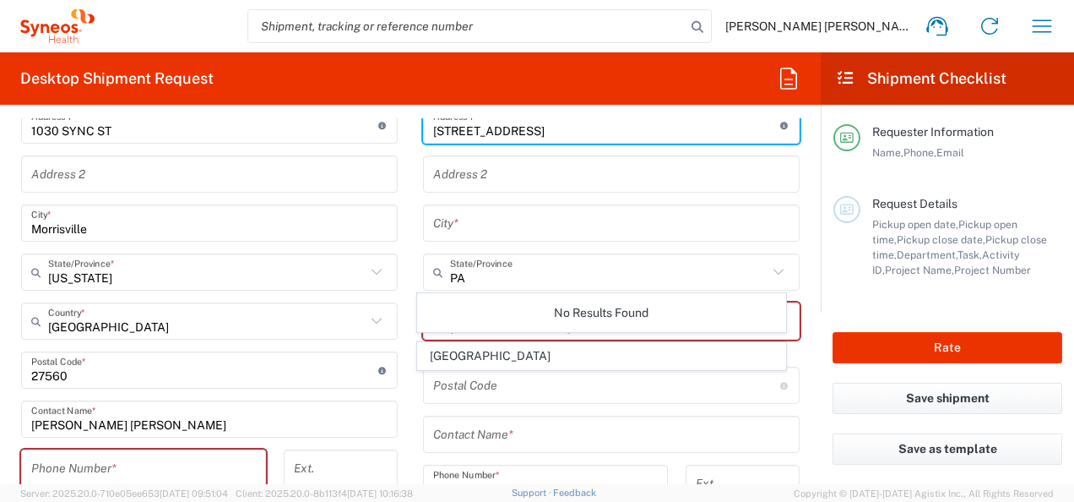
click at [511, 220] on input "text" at bounding box center [611, 224] width 356 height 30
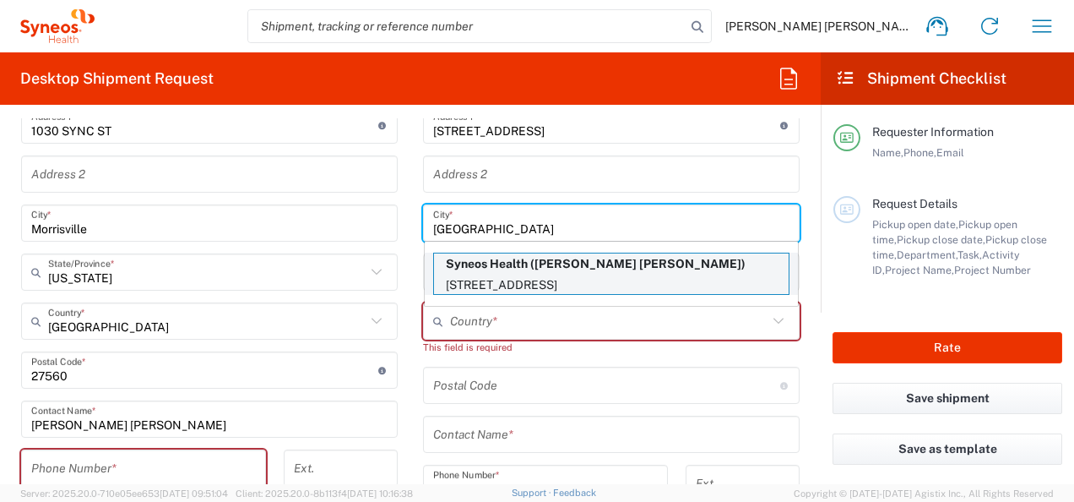
type input "Newtown"
click at [526, 270] on p "Syneos Health (Mary Kate McInerney)" at bounding box center [611, 263] width 355 height 21
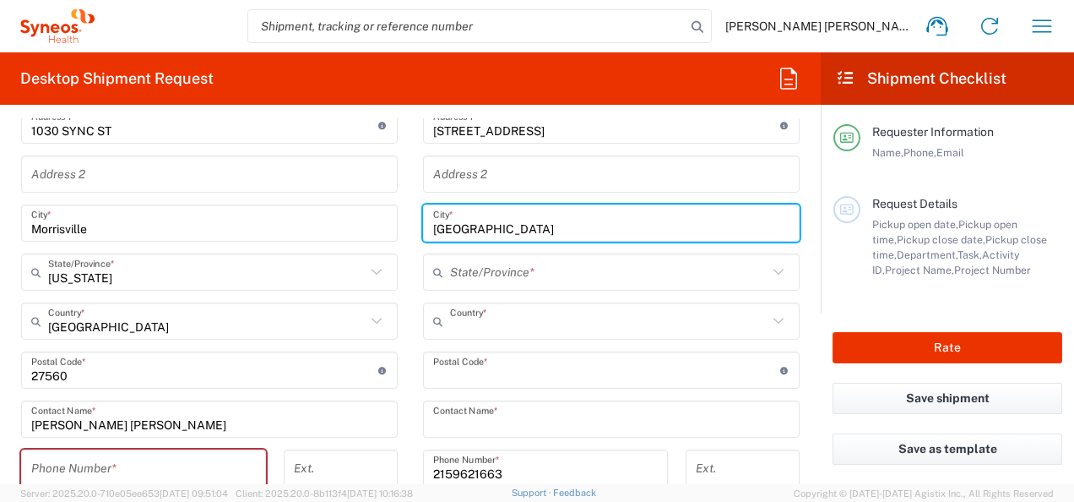
type input "Syneos Health"
type input "United States"
type input "18940"
type input "Mary Kate McInerney"
type input "Pennsylvania"
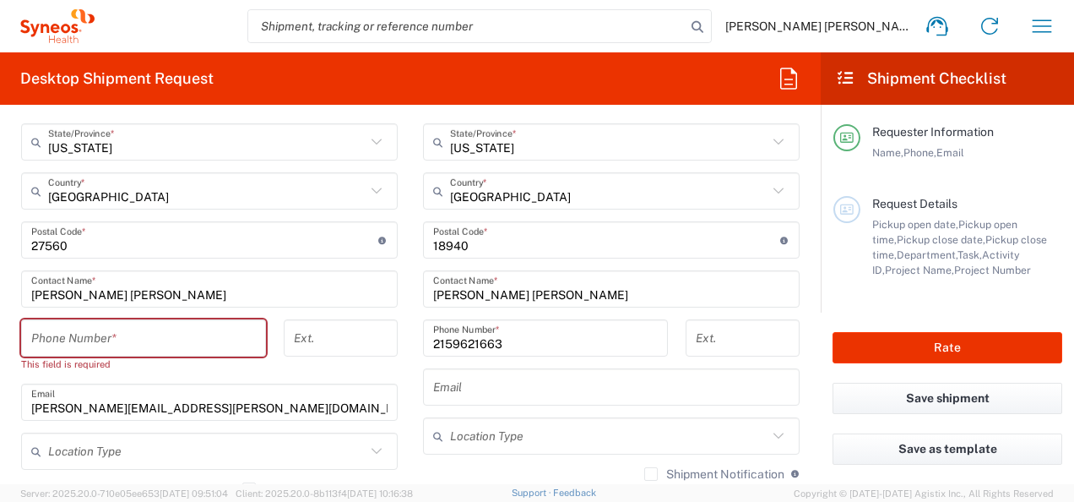
scroll to position [929, 0]
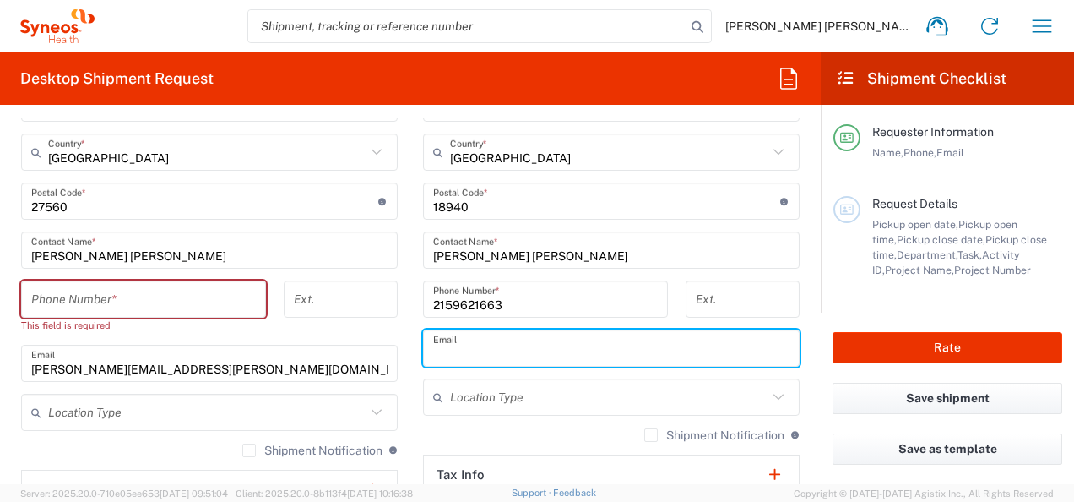
click at [534, 340] on input "text" at bounding box center [611, 349] width 356 height 30
type input "marykate.mcinerney@syneoshealth.com"
type input "Mary Kate McInerney"
click at [557, 387] on input "text" at bounding box center [609, 398] width 318 height 30
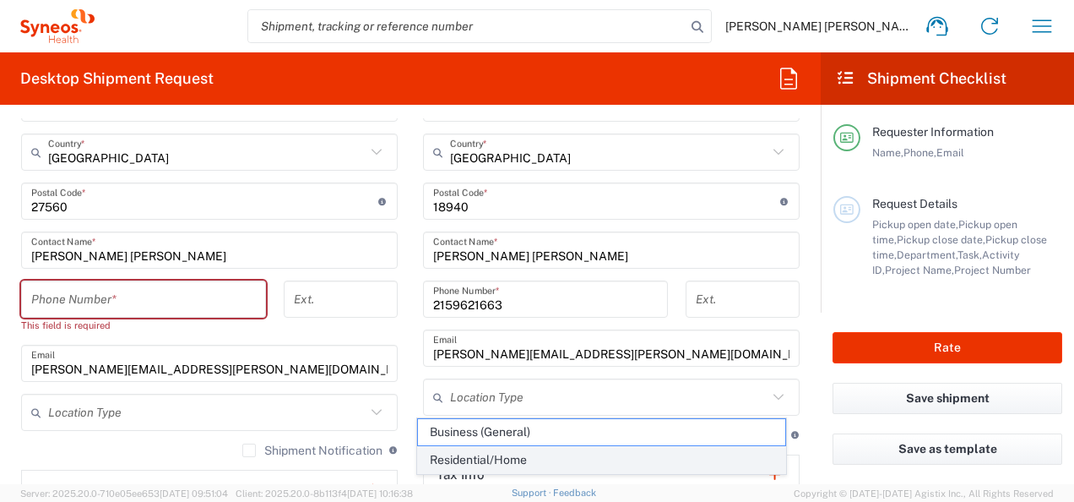
click at [549, 459] on span "Residential/Home" at bounding box center [601, 460] width 367 height 26
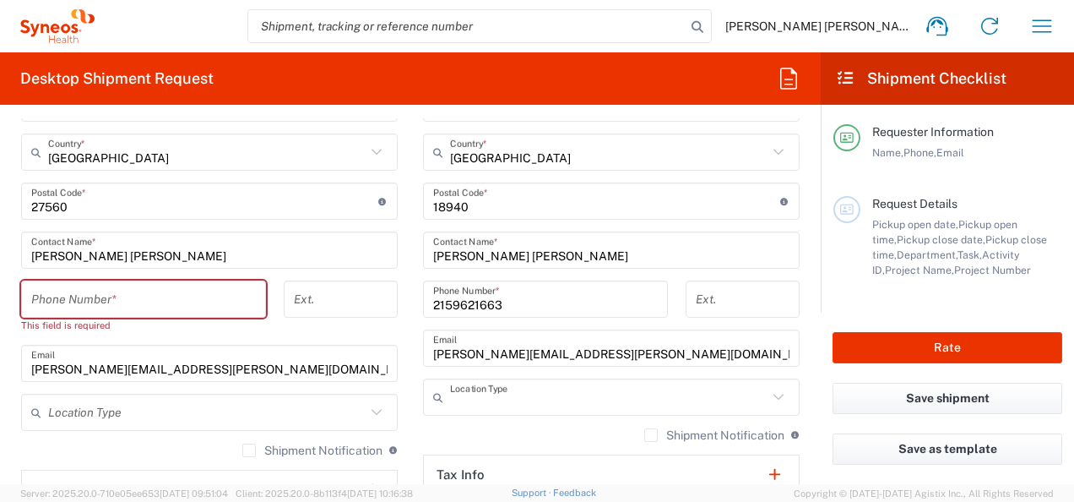
type input "Residential/Home"
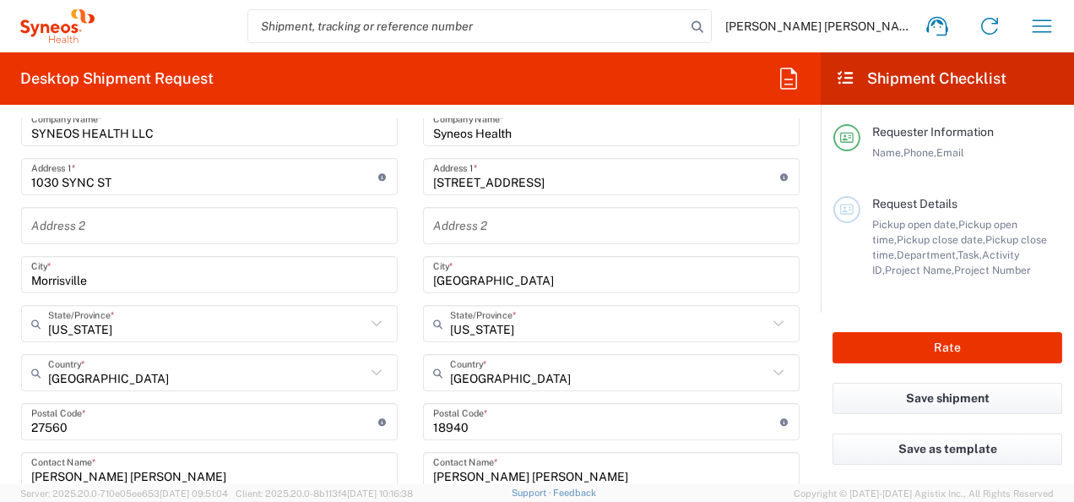
scroll to position [591, 0]
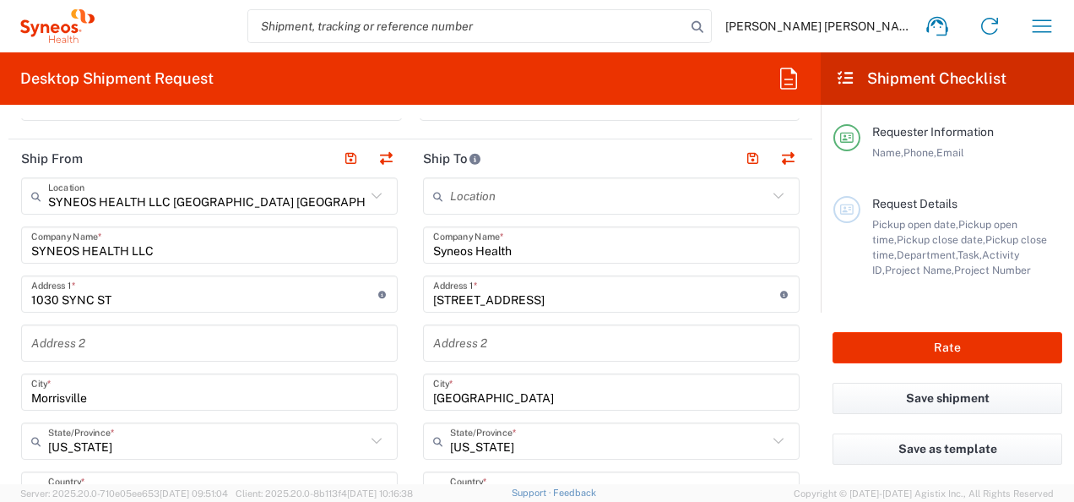
drag, startPoint x: 557, startPoint y: 265, endPoint x: 560, endPoint y: 250, distance: 15.4
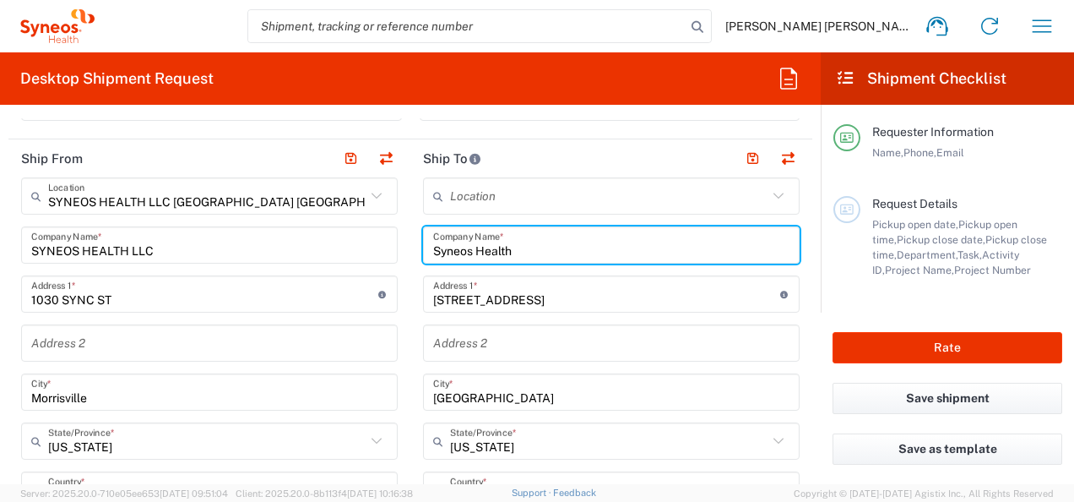
click at [562, 250] on input "Syneos Health" at bounding box center [611, 246] width 356 height 30
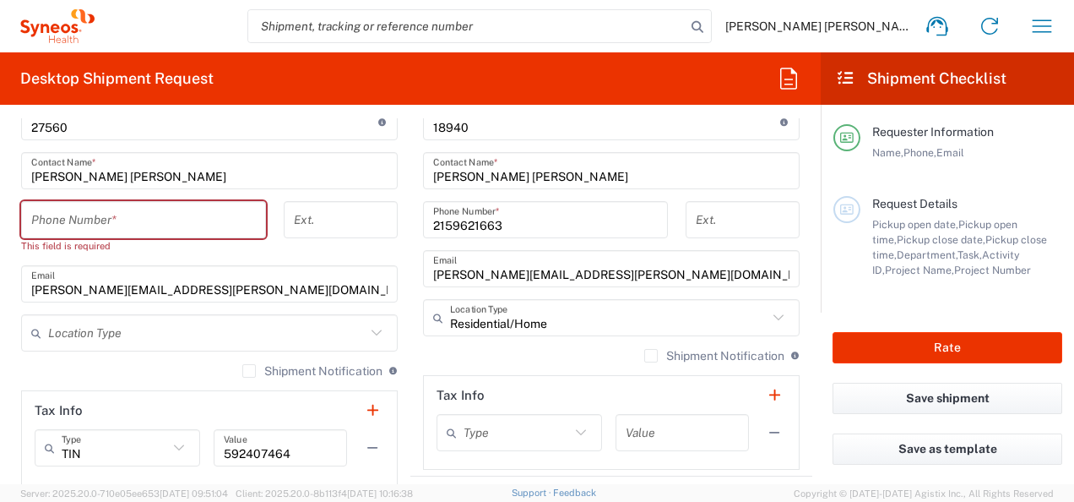
scroll to position [1013, 0]
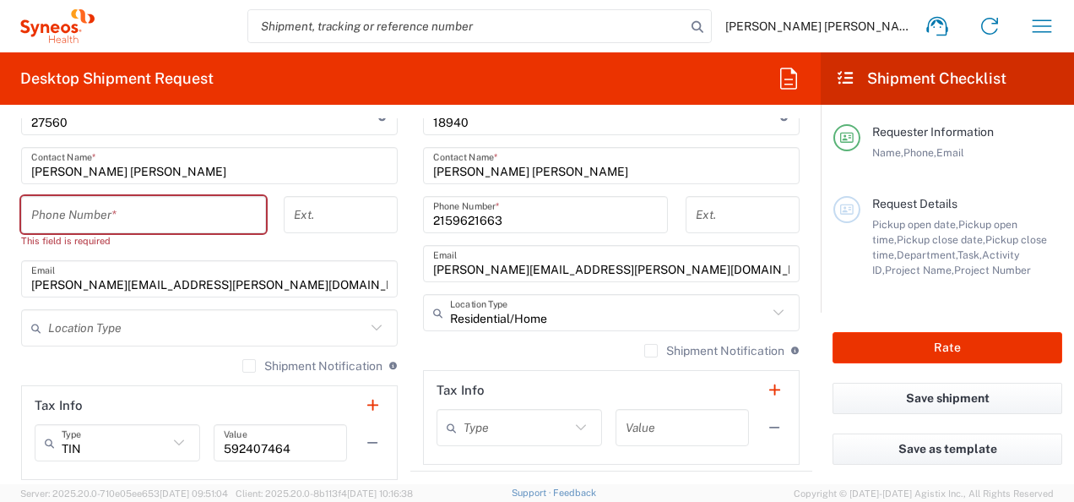
drag, startPoint x: 148, startPoint y: 198, endPoint x: 160, endPoint y: 220, distance: 25.4
click at [148, 200] on input "tel" at bounding box center [143, 215] width 225 height 30
type input "2159621663"
type input "marykathleenlogue@gmail.com"
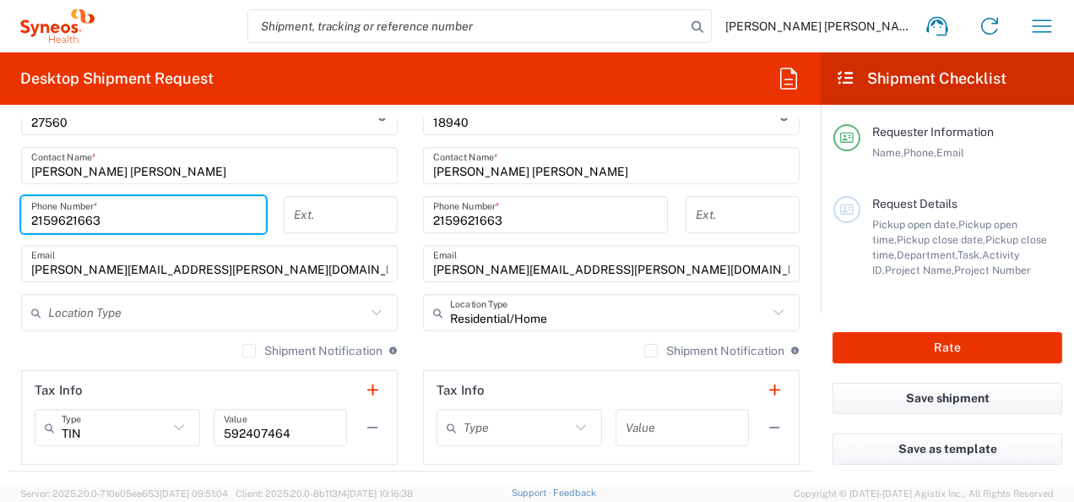
click at [330, 310] on input "text" at bounding box center [207, 313] width 318 height 30
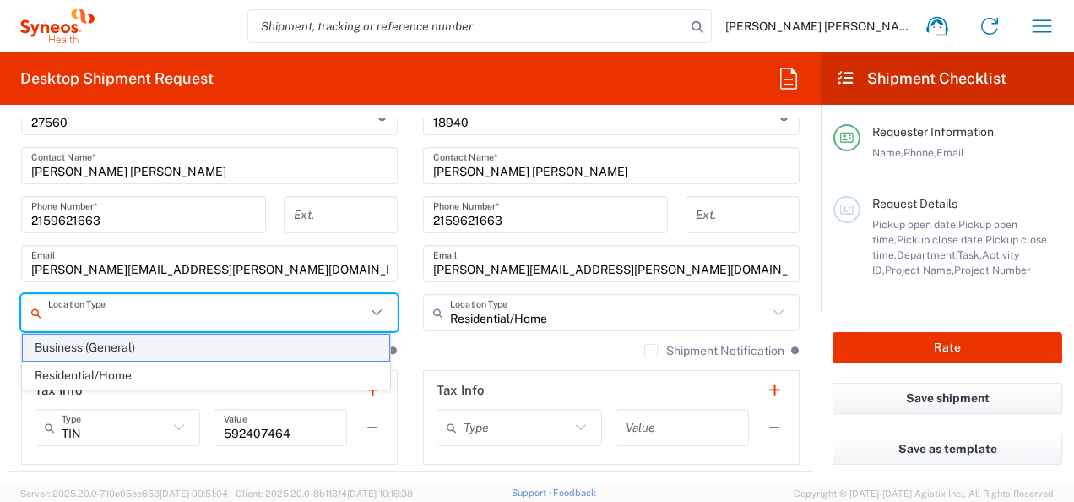
click at [106, 335] on span "Business (General)" at bounding box center [206, 347] width 367 height 26
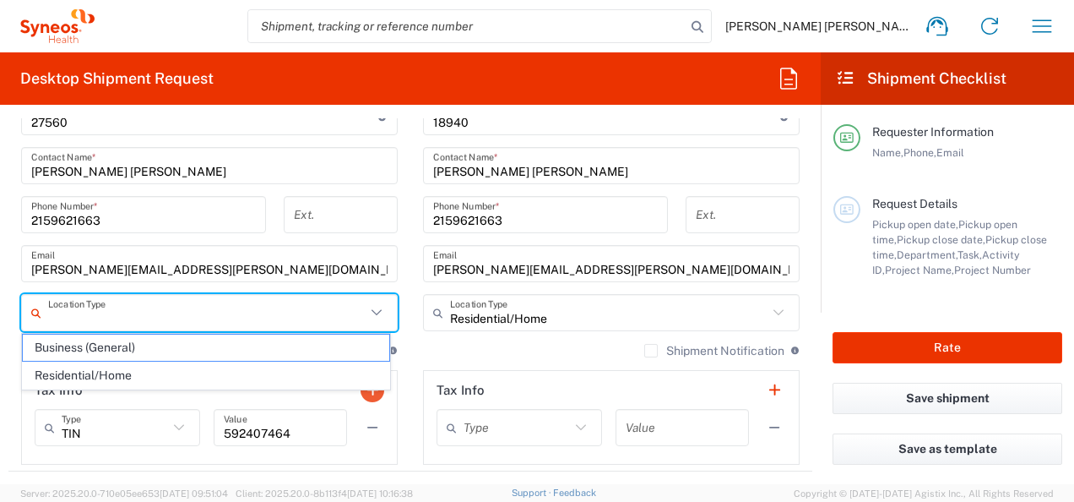
type input "Business (General)"
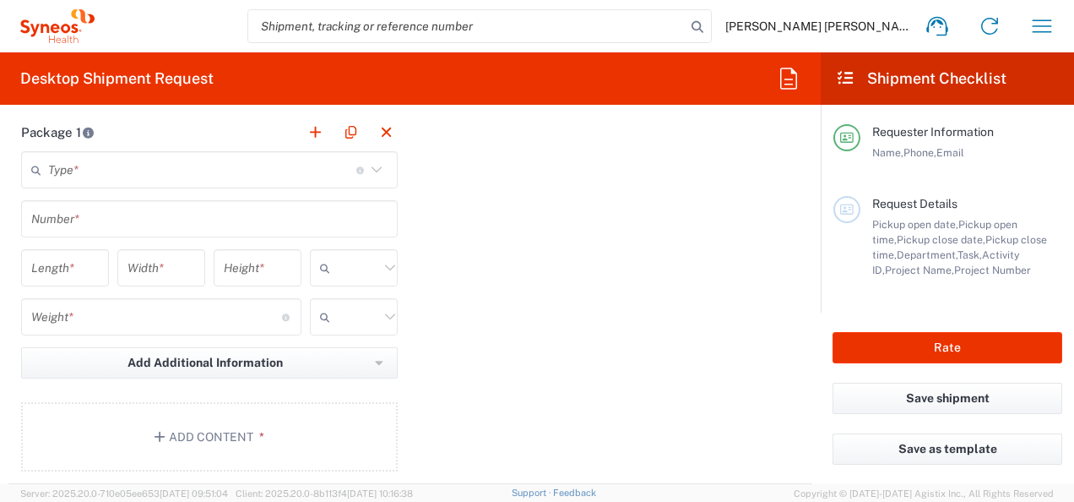
scroll to position [1436, 0]
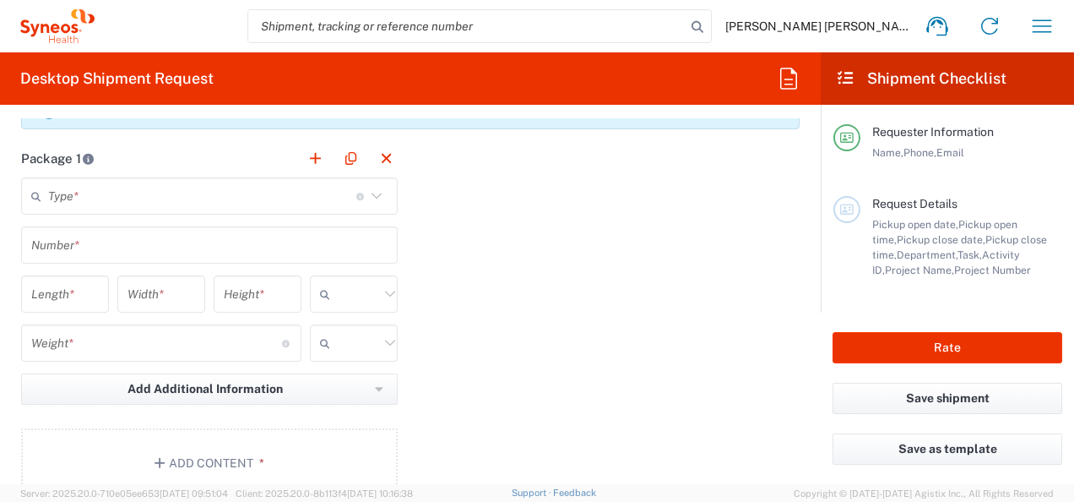
click at [150, 193] on input "text" at bounding box center [202, 197] width 308 height 30
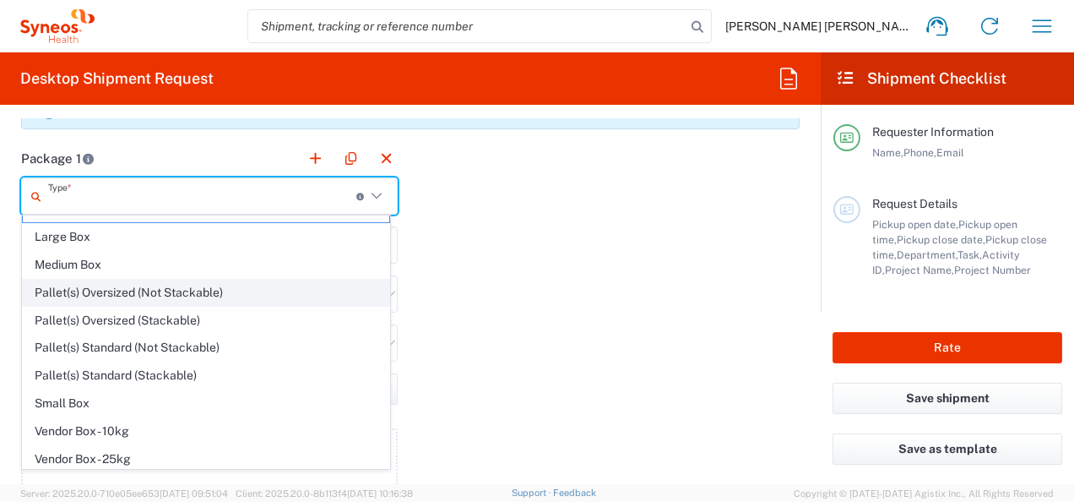
scroll to position [0, 0]
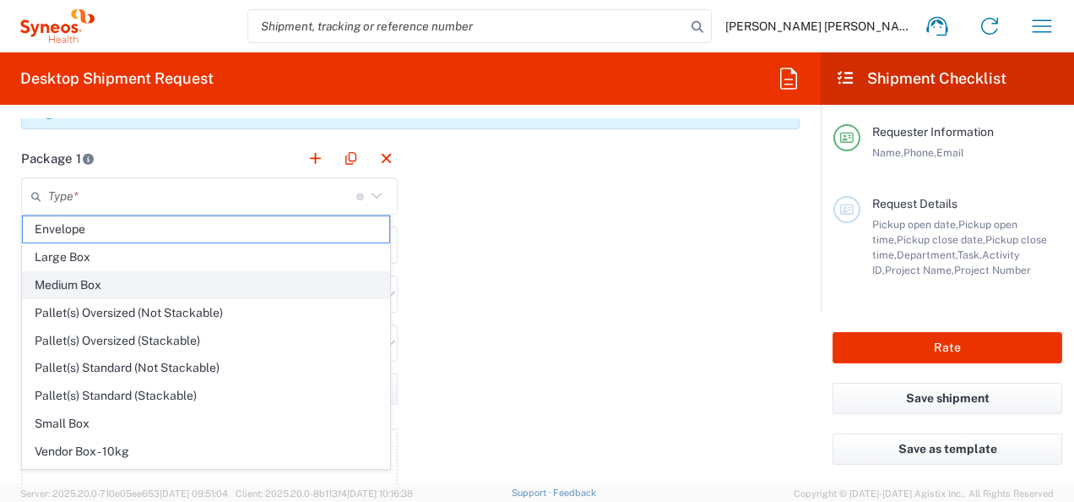
click at [305, 271] on li "Medium Box" at bounding box center [206, 285] width 368 height 28
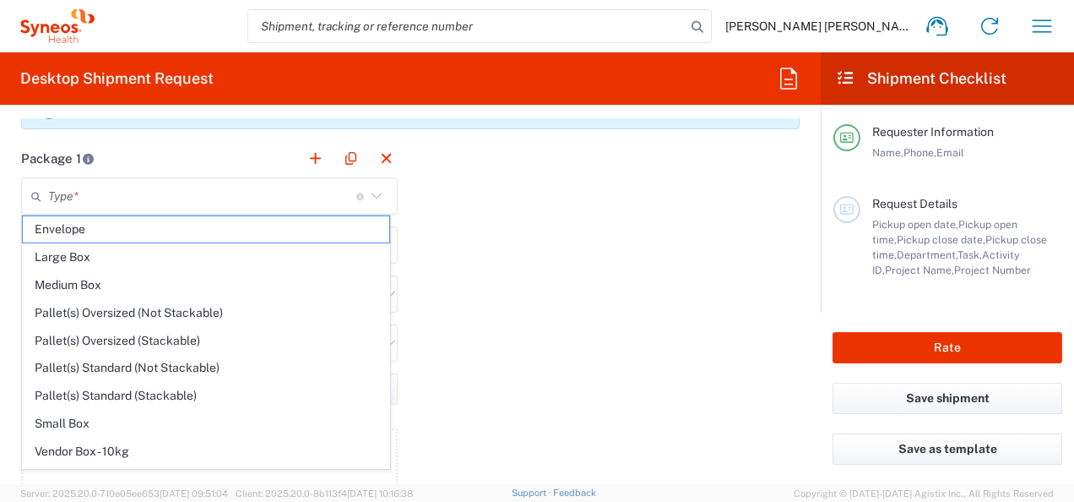
type input "Medium Box"
type input "13"
type input "11.5"
type input "2.5"
type input "in"
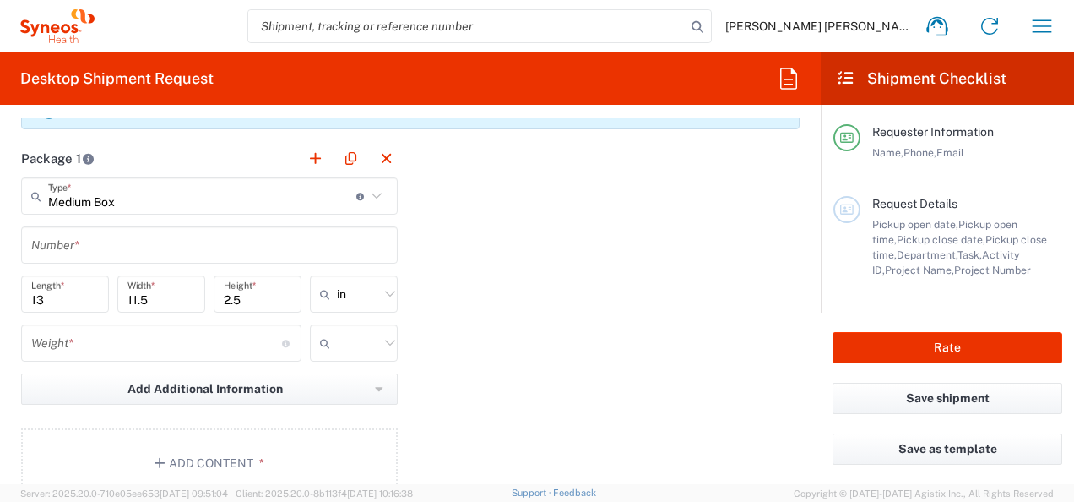
click at [302, 277] on div at bounding box center [537, 251] width 1074 height 502
drag, startPoint x: 277, startPoint y: 254, endPoint x: 123, endPoint y: 270, distance: 154.5
click at [279, 253] on input "text" at bounding box center [209, 246] width 356 height 30
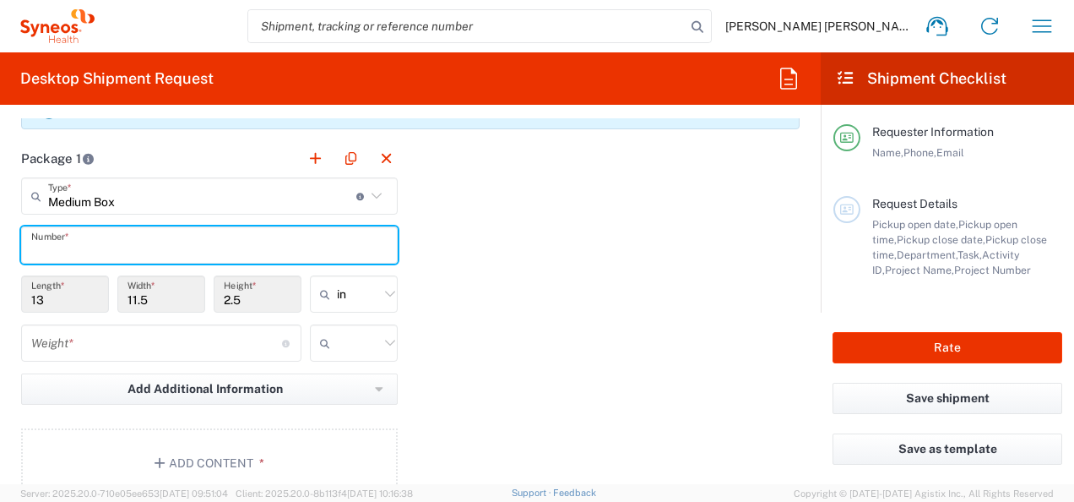
click at [69, 304] on input "13" at bounding box center [65, 295] width 68 height 30
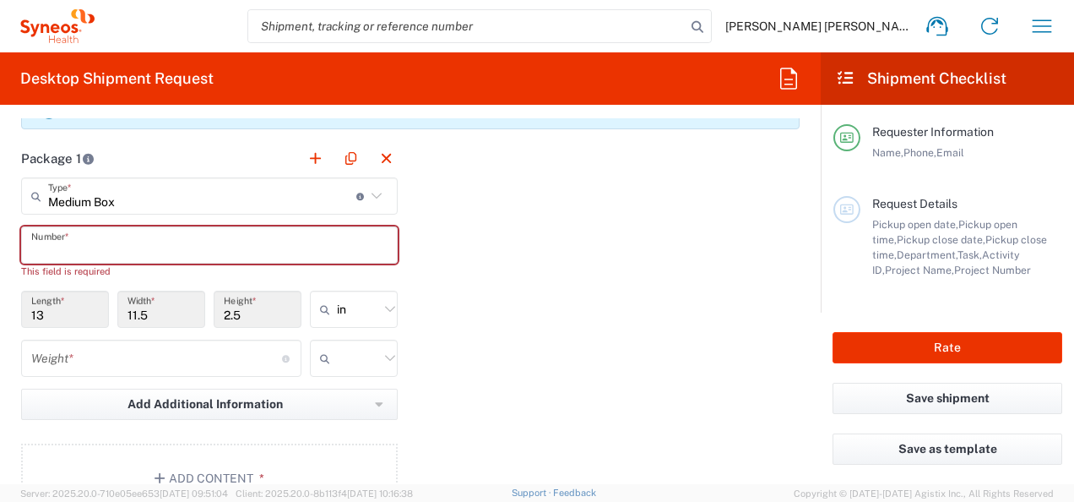
drag, startPoint x: 138, startPoint y: 232, endPoint x: 179, endPoint y: 239, distance: 41.9
click at [139, 233] on input "text" at bounding box center [209, 246] width 356 height 30
drag, startPoint x: 67, startPoint y: 302, endPoint x: 63, endPoint y: 282, distance: 20.5
click at [67, 303] on input "13" at bounding box center [65, 310] width 68 height 30
click at [66, 304] on input "13" at bounding box center [65, 310] width 68 height 30
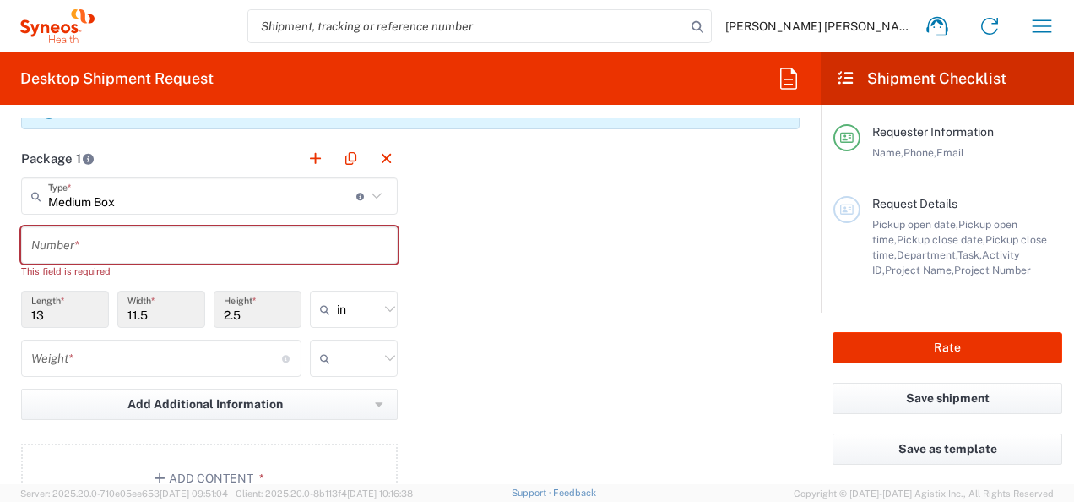
click at [66, 304] on input "13" at bounding box center [65, 310] width 68 height 30
click at [234, 193] on input "Medium Box" at bounding box center [202, 197] width 308 height 30
click at [383, 187] on div "Medium Box Type * Material used to package goods" at bounding box center [209, 195] width 377 height 37
click at [372, 194] on icon at bounding box center [377, 196] width 10 height 6
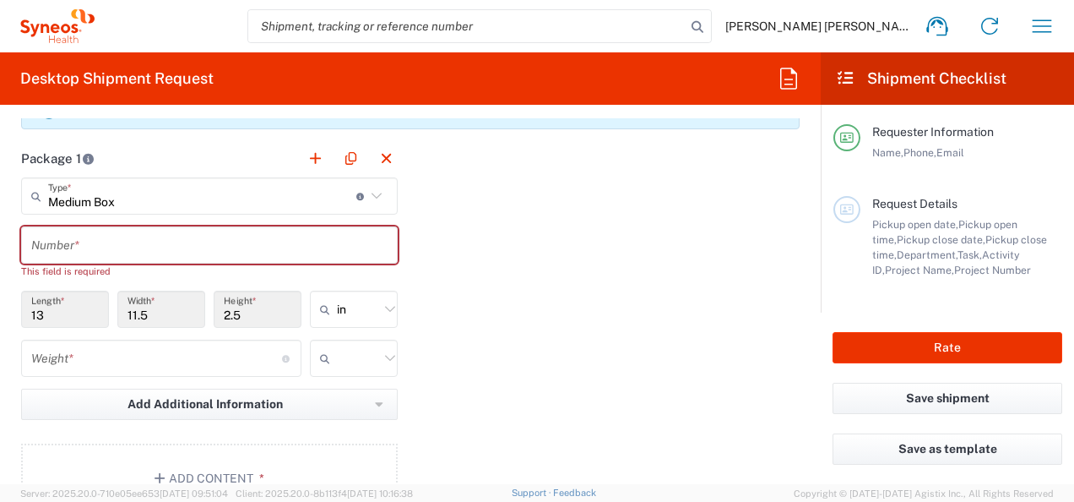
click at [0, 0] on span "Envelope" at bounding box center [0, 0] width 0 height 0
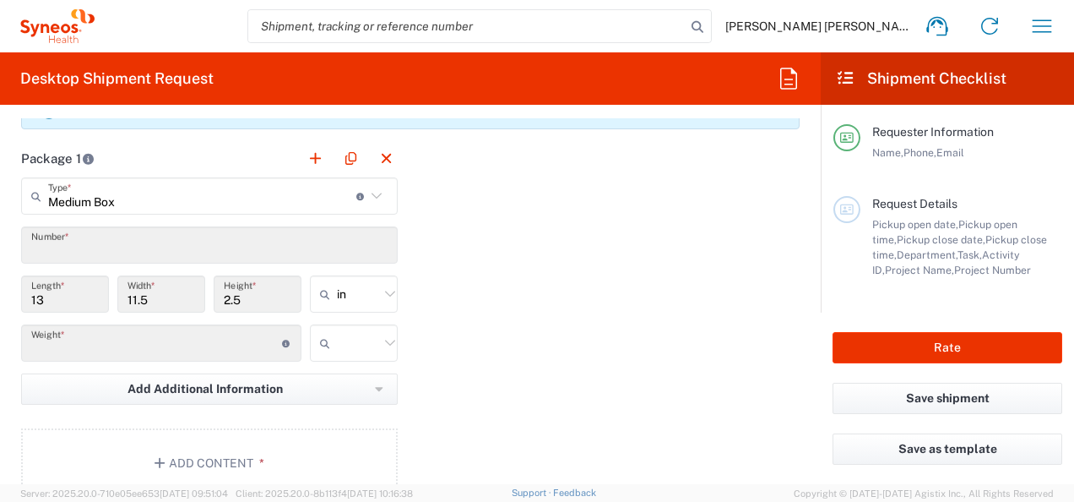
type input "Envelope"
type input "1"
type input "9.5"
type input "12.5"
type input "0.25"
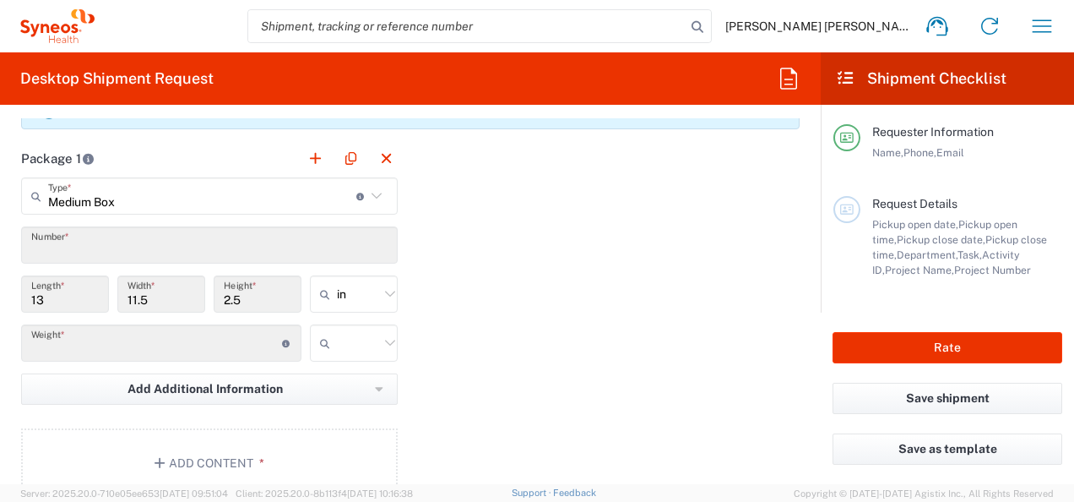
type input "0.45"
click at [66, 290] on input "9.5" at bounding box center [65, 295] width 68 height 30
click at [134, 196] on input "Envelope" at bounding box center [202, 197] width 308 height 30
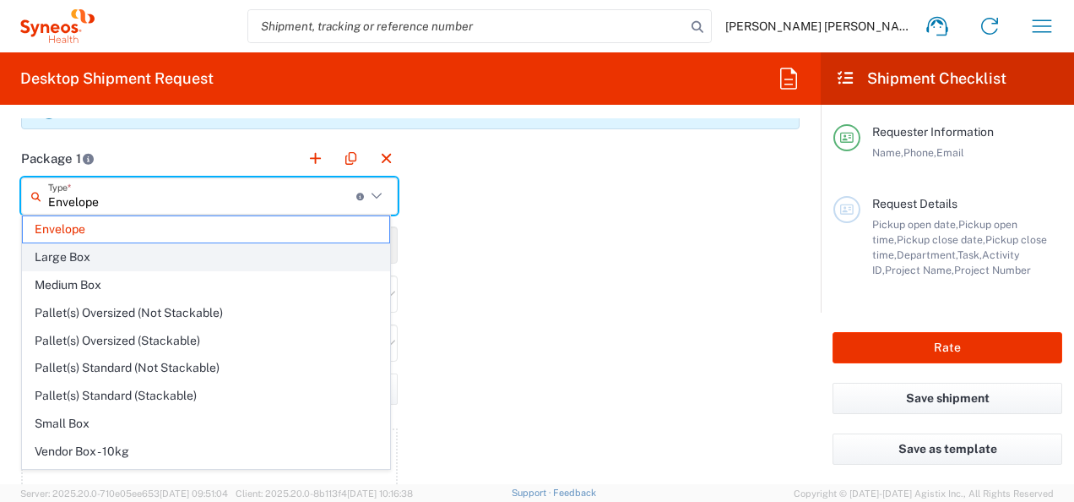
click at [89, 260] on span "Large Box" at bounding box center [206, 257] width 367 height 26
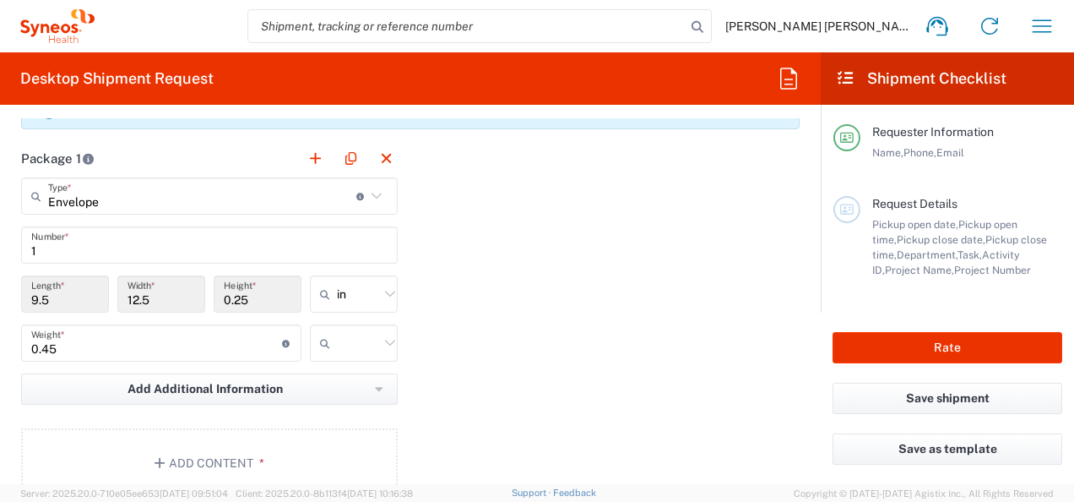
type input "Large Box"
type input "17.5"
type input "3"
click at [160, 334] on input "0.45" at bounding box center [156, 344] width 251 height 30
click at [163, 335] on input "0.45" at bounding box center [156, 344] width 251 height 30
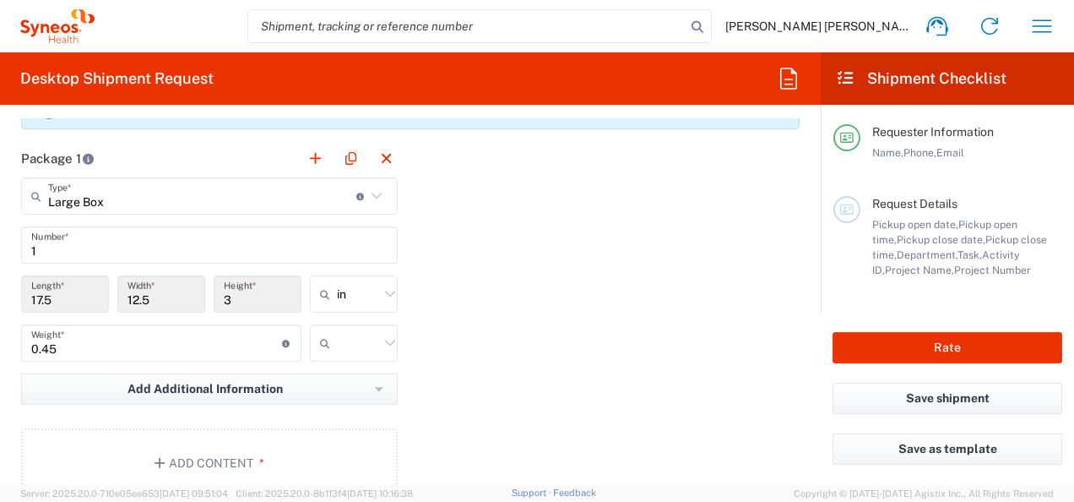
click at [163, 336] on input "0.45" at bounding box center [156, 344] width 251 height 30
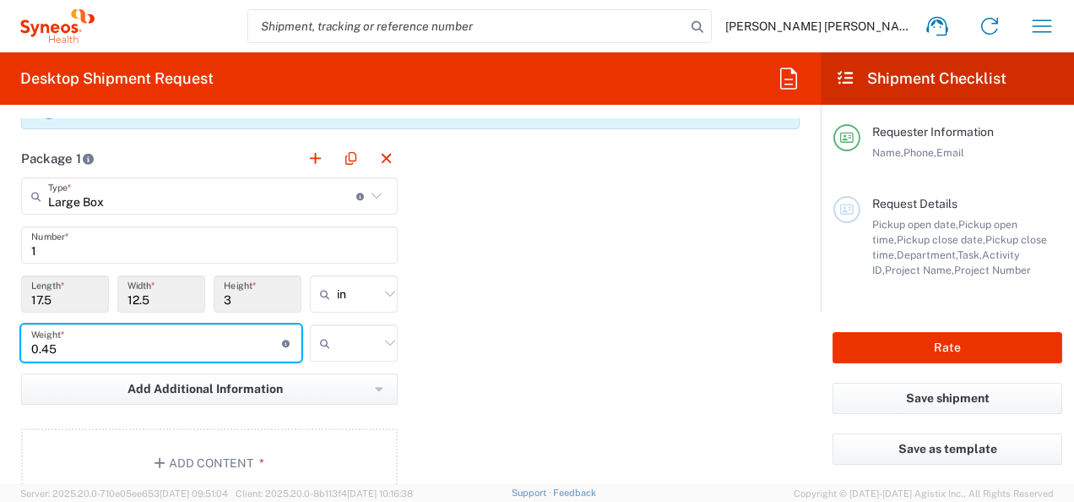
click at [163, 336] on input "0.45" at bounding box center [156, 344] width 251 height 30
click at [0, 317] on html "Mary Kate McInerney Home Shipment estimator Shipment tracking Desktop shipment …" at bounding box center [537, 251] width 1074 height 502
click at [376, 194] on icon at bounding box center [377, 196] width 22 height 22
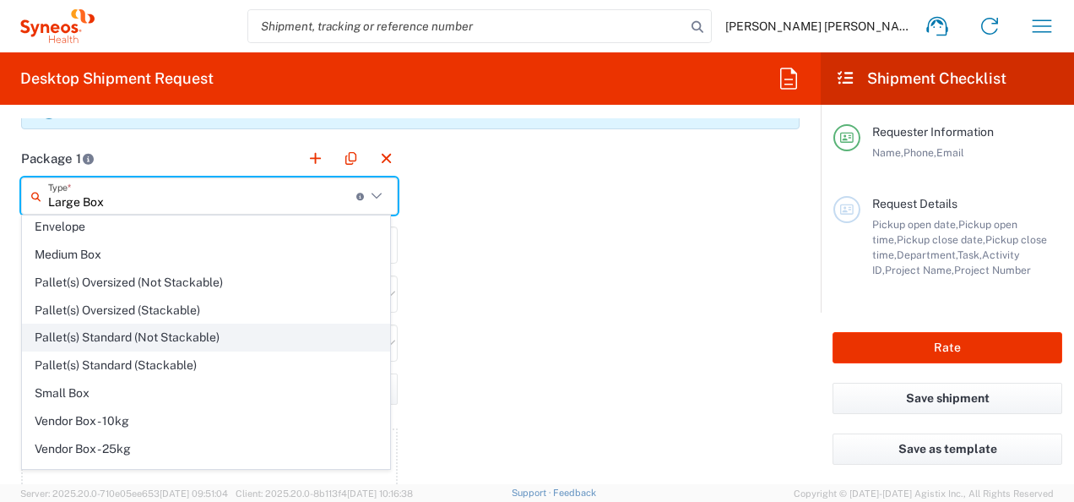
scroll to position [45, 0]
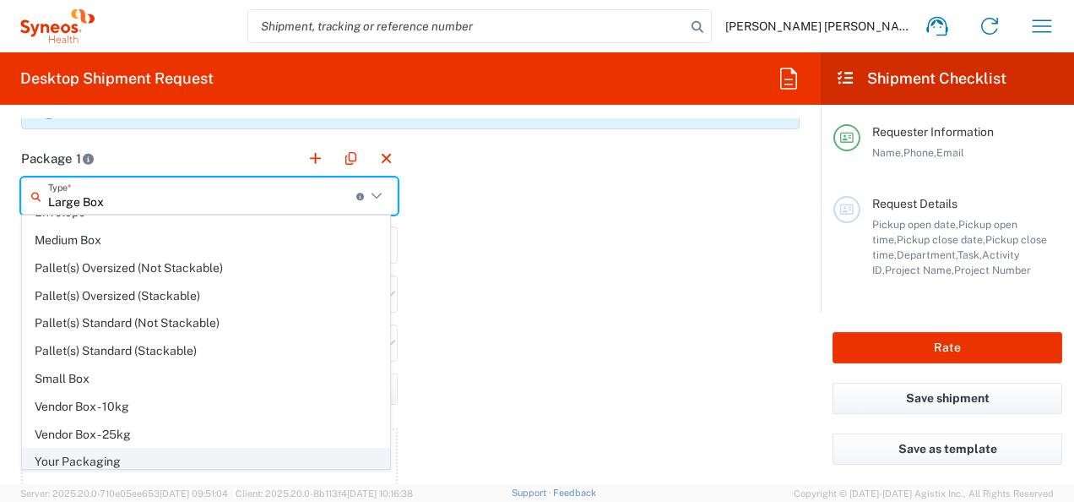
click at [260, 448] on span "Your Packaging" at bounding box center [206, 461] width 367 height 26
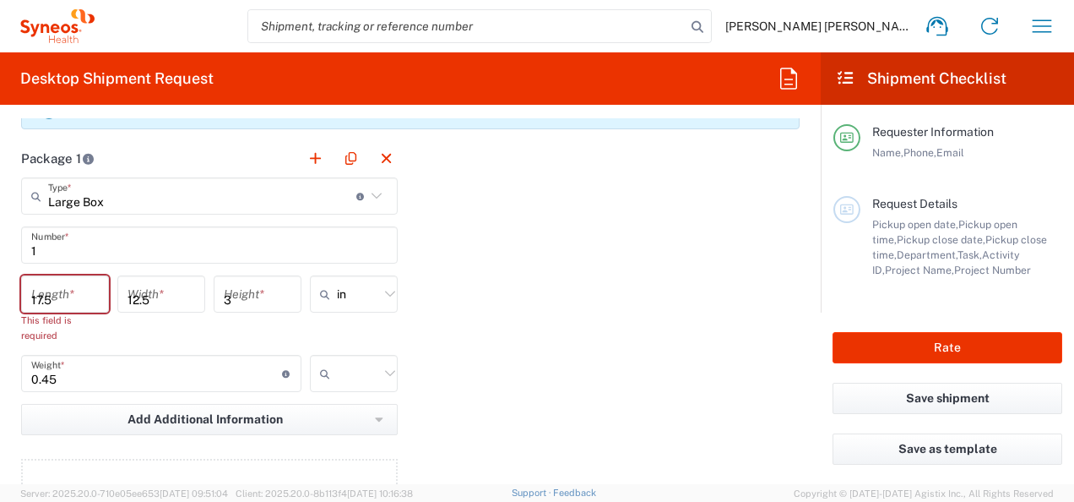
type input "Your Packaging"
click at [93, 260] on div "1 Number *" at bounding box center [209, 244] width 377 height 37
click at [73, 290] on input "number" at bounding box center [65, 295] width 68 height 30
type input "17"
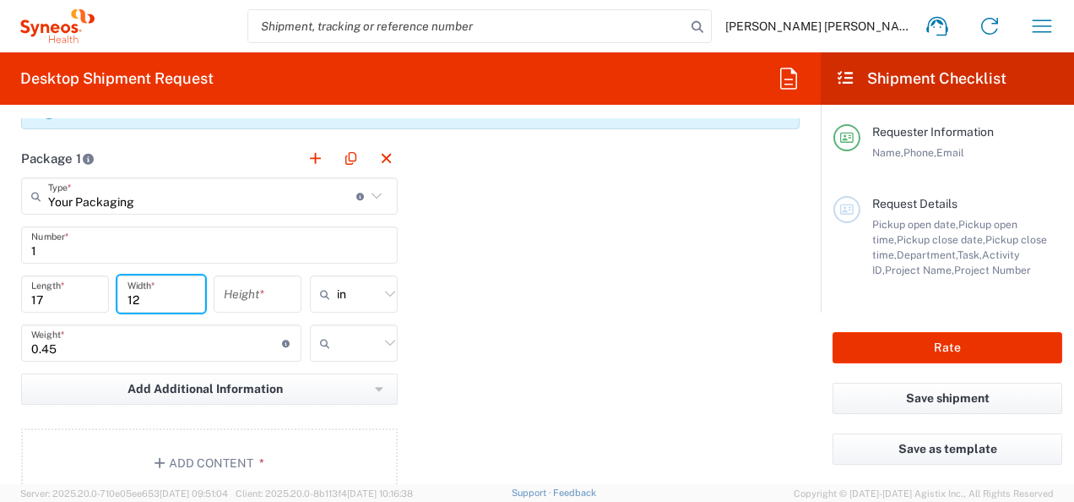
type input "12"
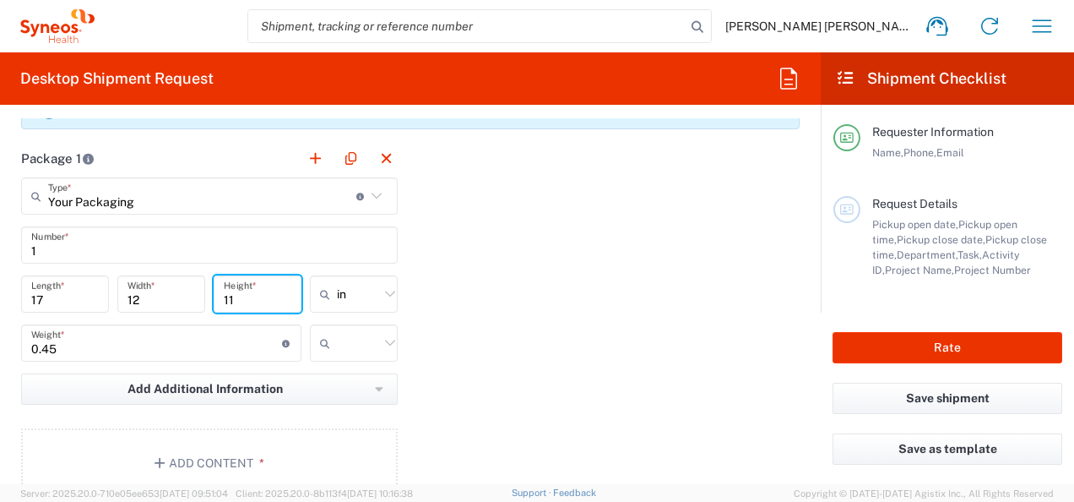
type input "11"
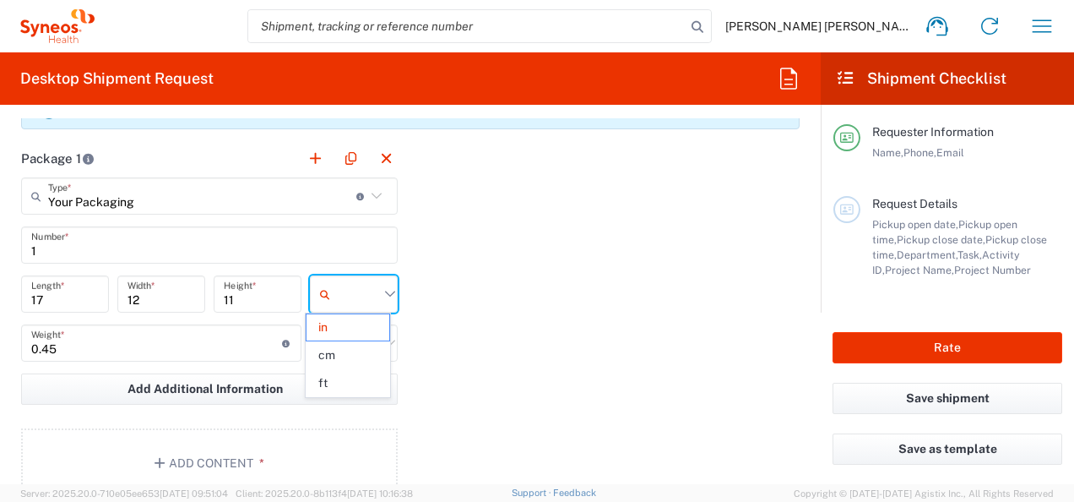
type input "in"
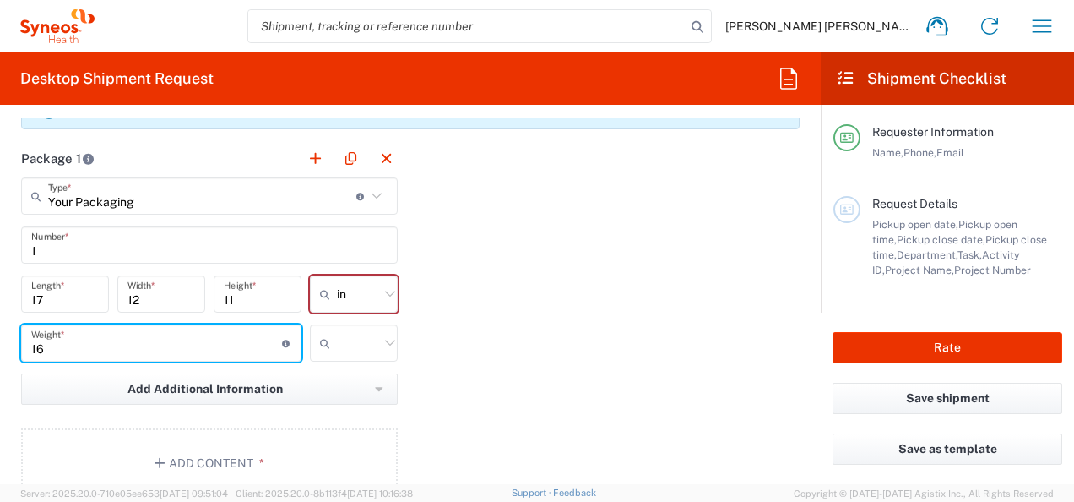
type input "16"
click at [372, 345] on input "text" at bounding box center [358, 342] width 42 height 27
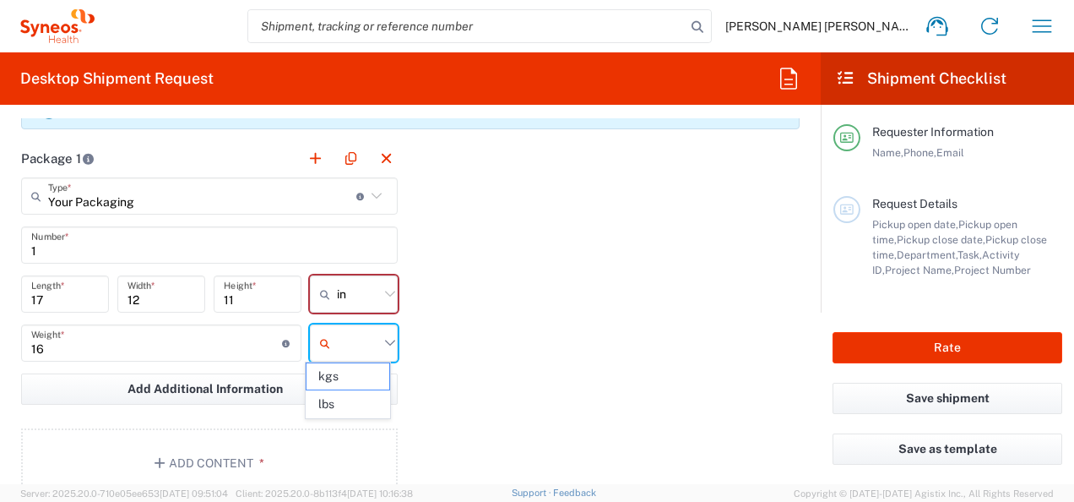
drag, startPoint x: 355, startPoint y: 410, endPoint x: 363, endPoint y: 413, distance: 9.1
click at [355, 410] on span "lbs" at bounding box center [348, 404] width 83 height 26
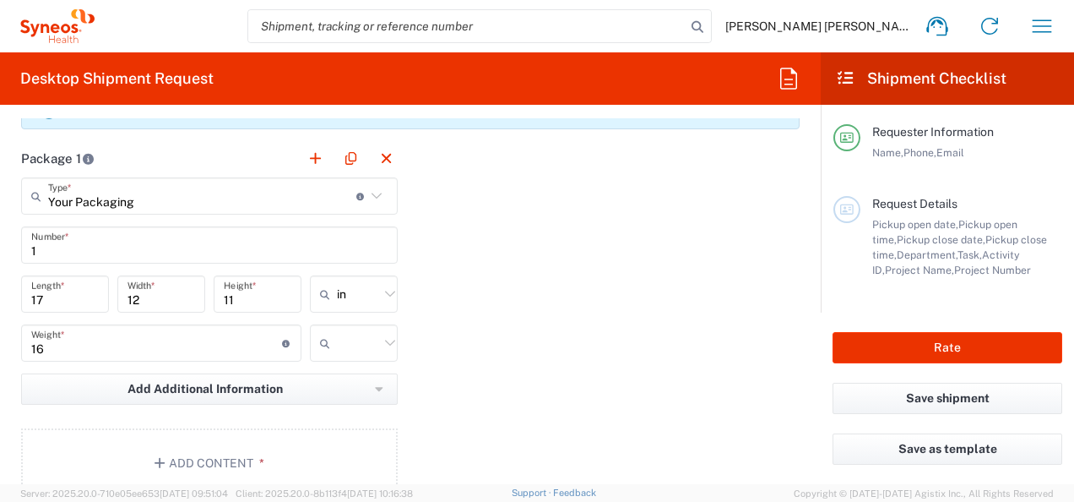
type input "lbs"
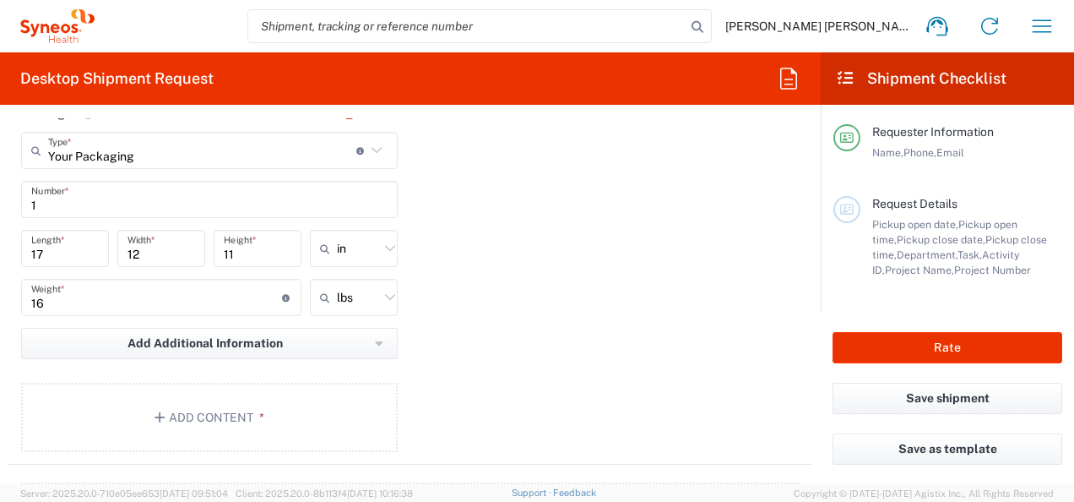
scroll to position [1520, 0]
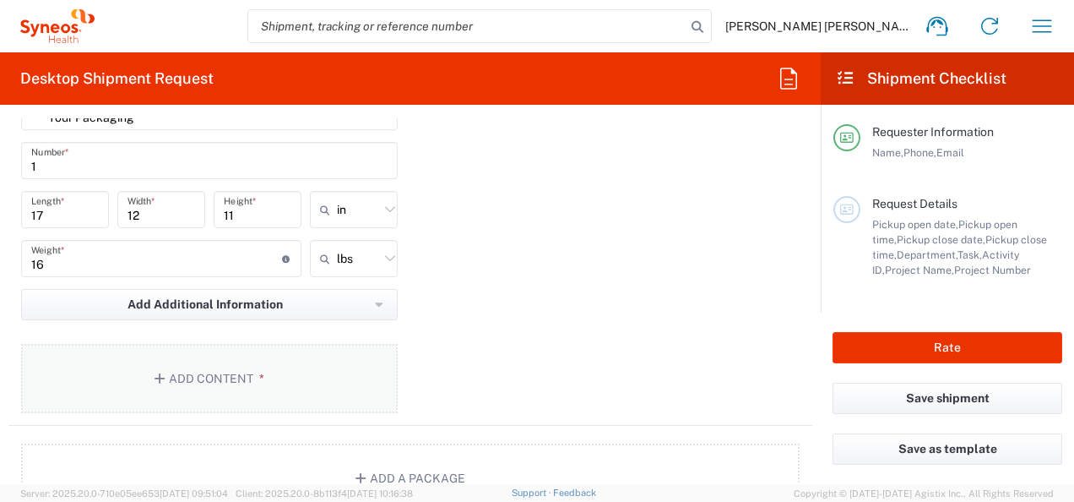
click at [205, 372] on button "Add Content *" at bounding box center [209, 378] width 377 height 69
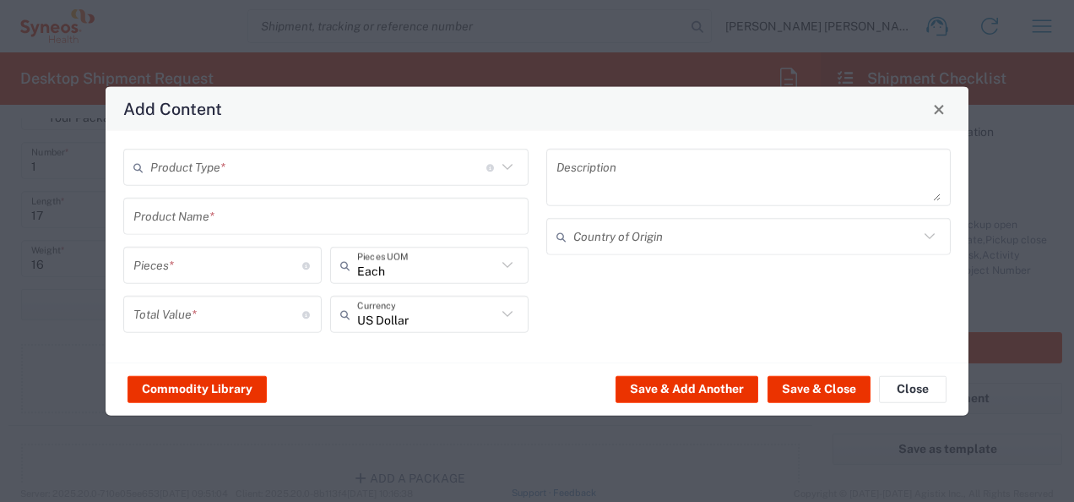
click at [939, 100] on button "Close" at bounding box center [939, 109] width 24 height 24
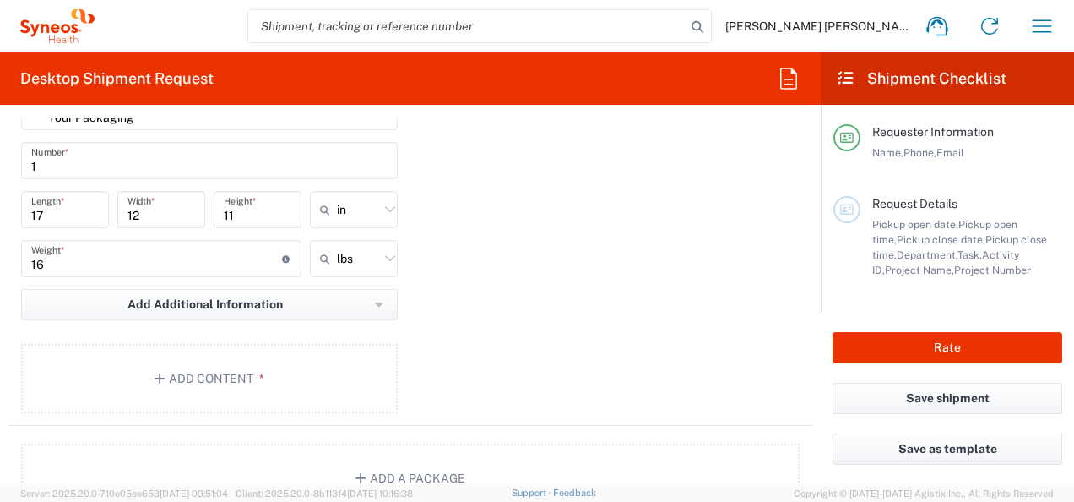
click at [948, 111] on main "Requester Information Name, Phone, Email Request Details Pickup open date, Pick…" at bounding box center [947, 209] width 253 height 208
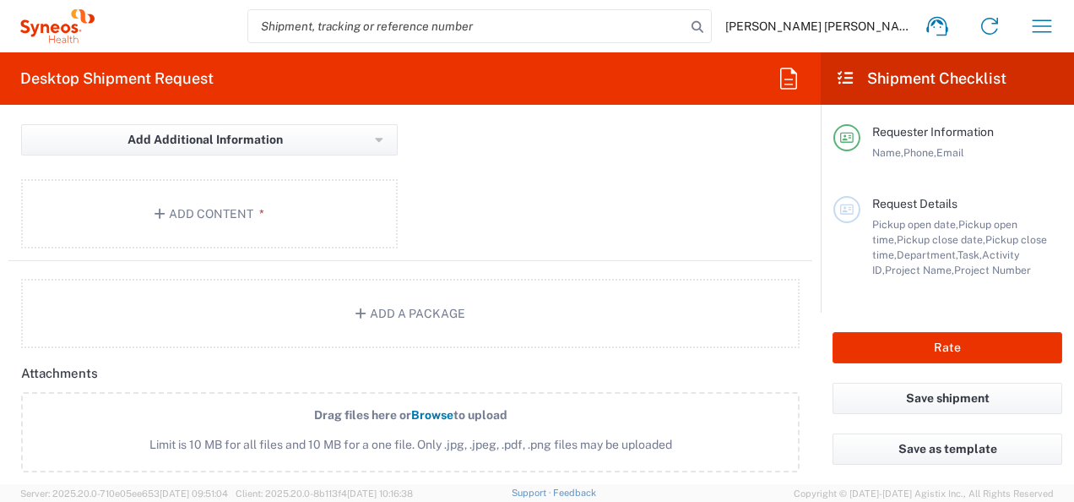
scroll to position [1689, 0]
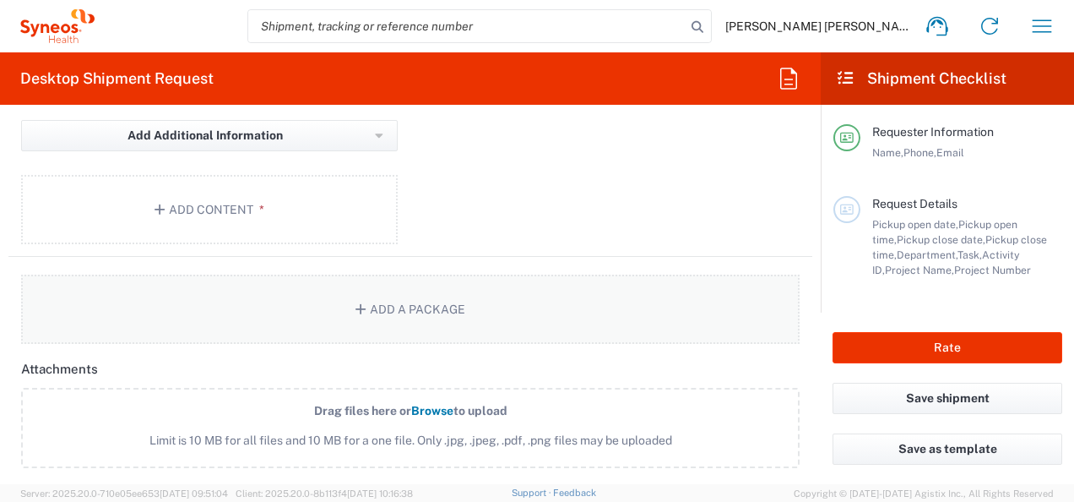
click at [381, 312] on button "Add a Package" at bounding box center [410, 308] width 779 height 69
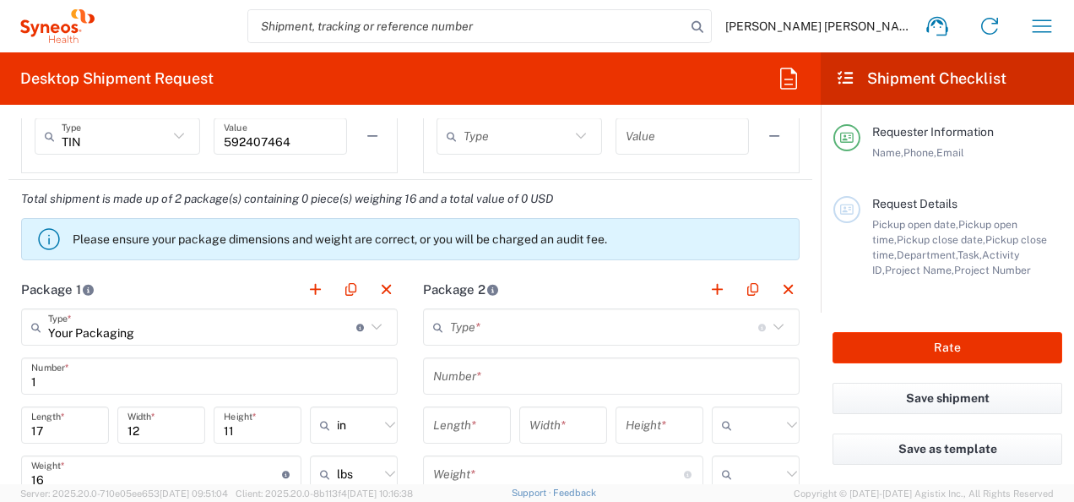
scroll to position [1436, 0]
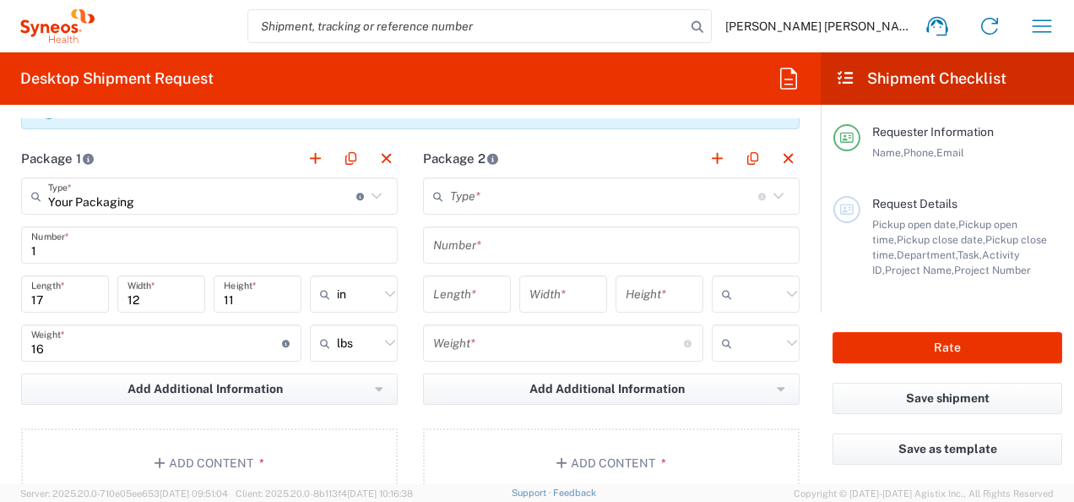
drag, startPoint x: 481, startPoint y: 201, endPoint x: 564, endPoint y: 392, distance: 208.0
click at [481, 201] on input "text" at bounding box center [604, 197] width 308 height 30
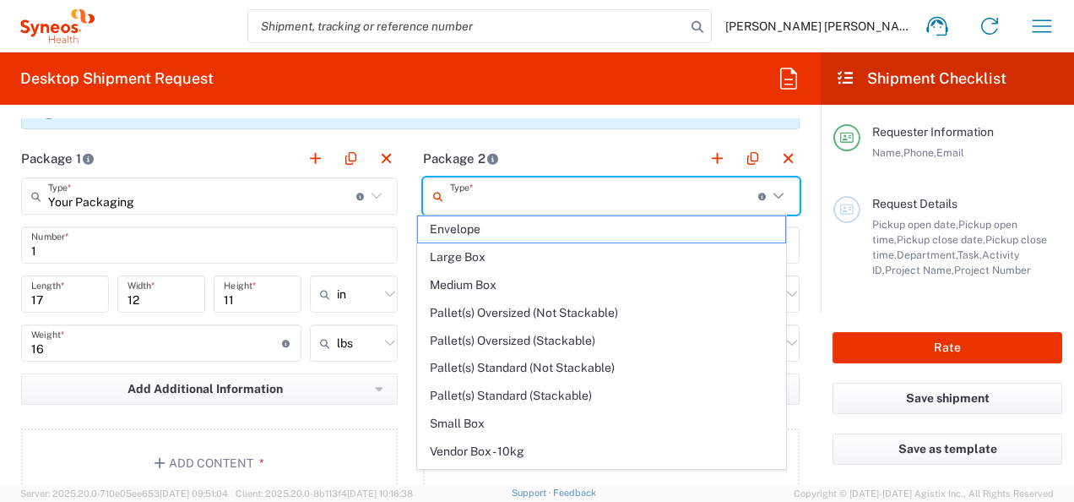
scroll to position [45, 0]
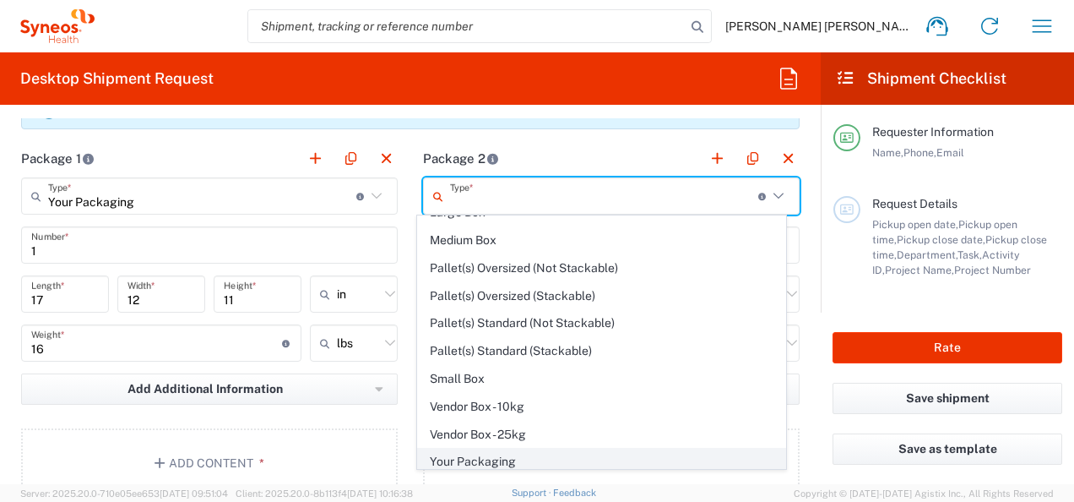
click at [527, 450] on span "Your Packaging" at bounding box center [601, 461] width 367 height 26
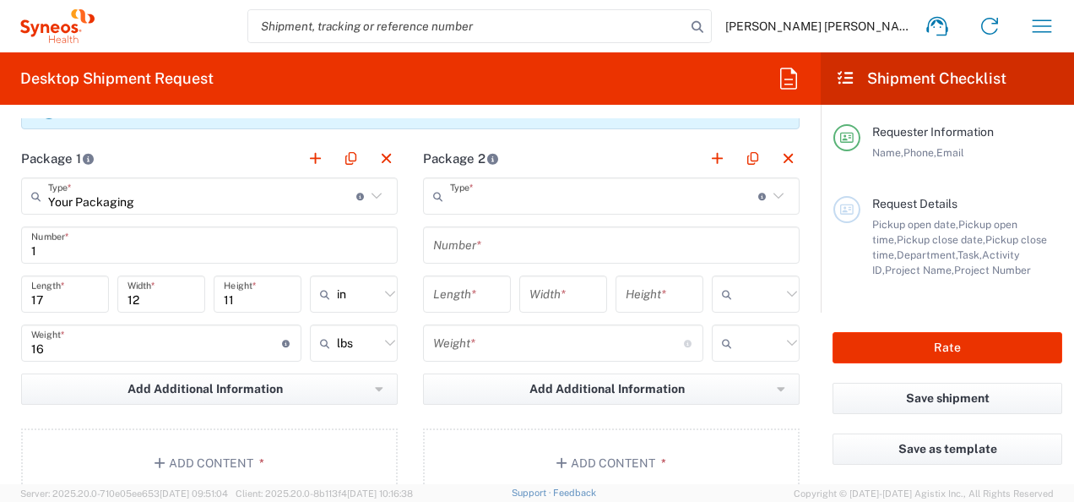
type input "Your Packaging"
click at [470, 241] on input "text" at bounding box center [611, 246] width 356 height 30
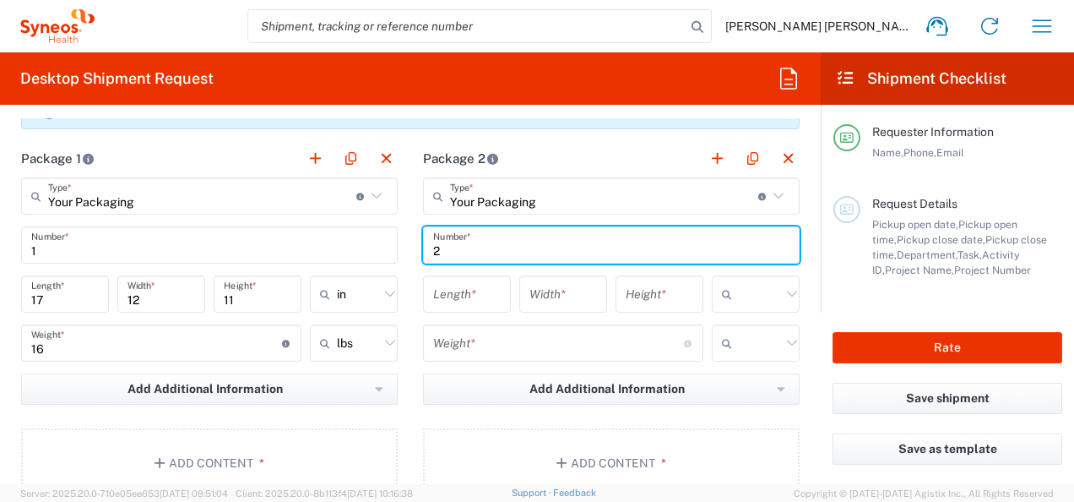
type input "2"
click at [465, 292] on input "number" at bounding box center [467, 295] width 68 height 30
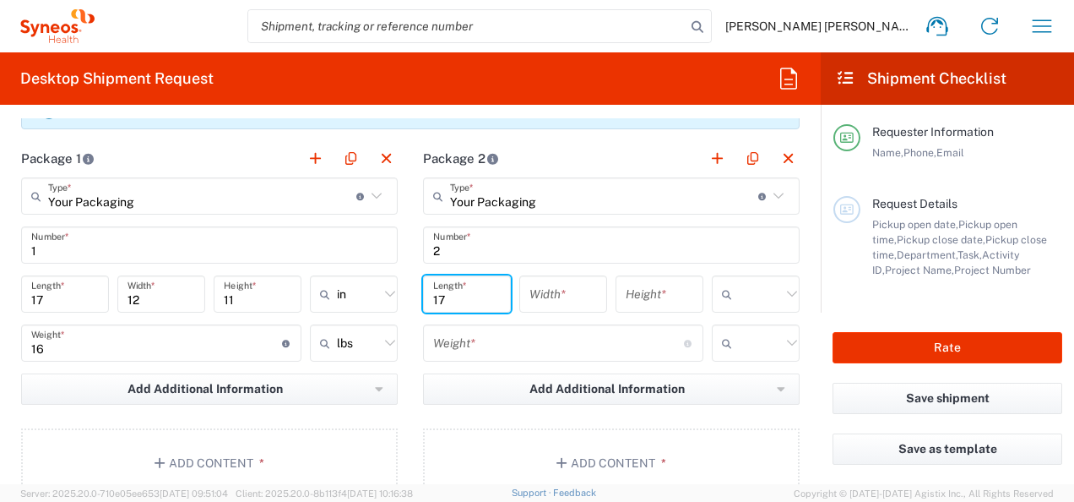
type input "17"
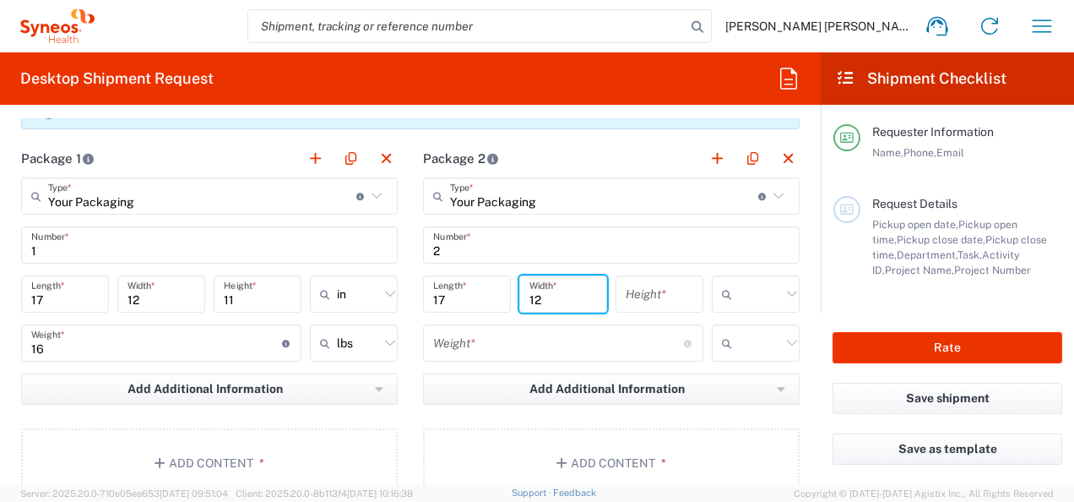
type input "12"
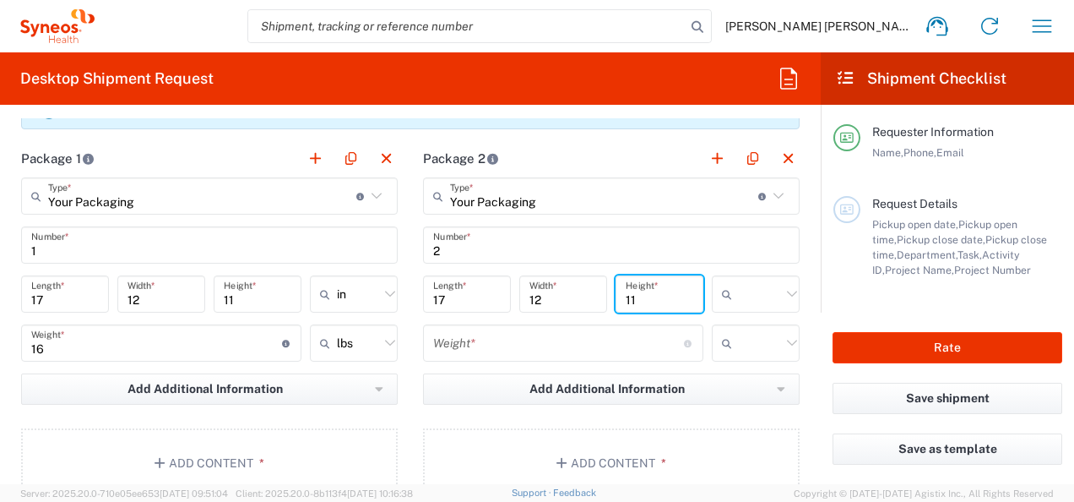
type input "11"
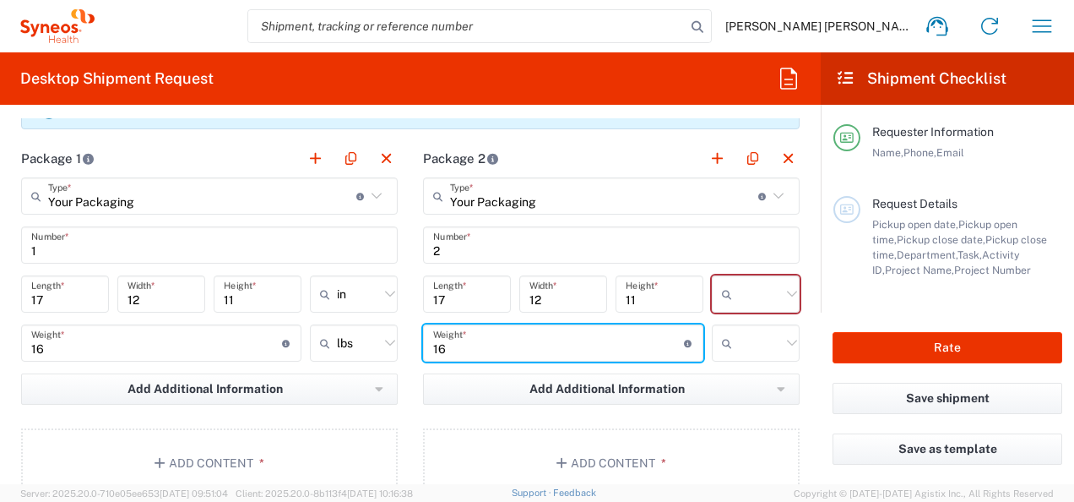
type input "16"
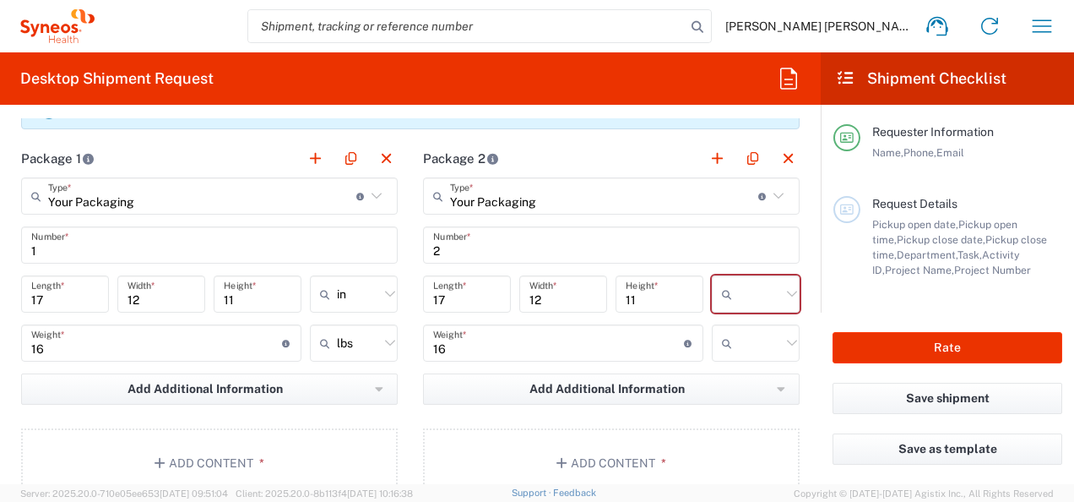
click at [738, 275] on div at bounding box center [756, 293] width 88 height 37
drag, startPoint x: 756, startPoint y: 389, endPoint x: 760, endPoint y: 354, distance: 35.7
click at [758, 389] on span "in" at bounding box center [744, 383] width 83 height 26
type input "in"
click at [757, 340] on input "text" at bounding box center [760, 342] width 42 height 27
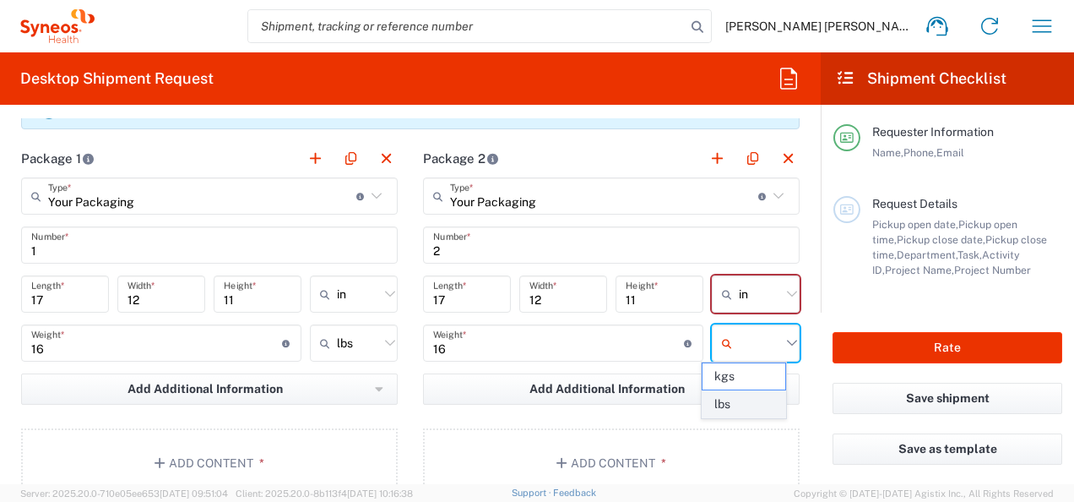
click at [748, 399] on span "lbs" at bounding box center [744, 404] width 83 height 26
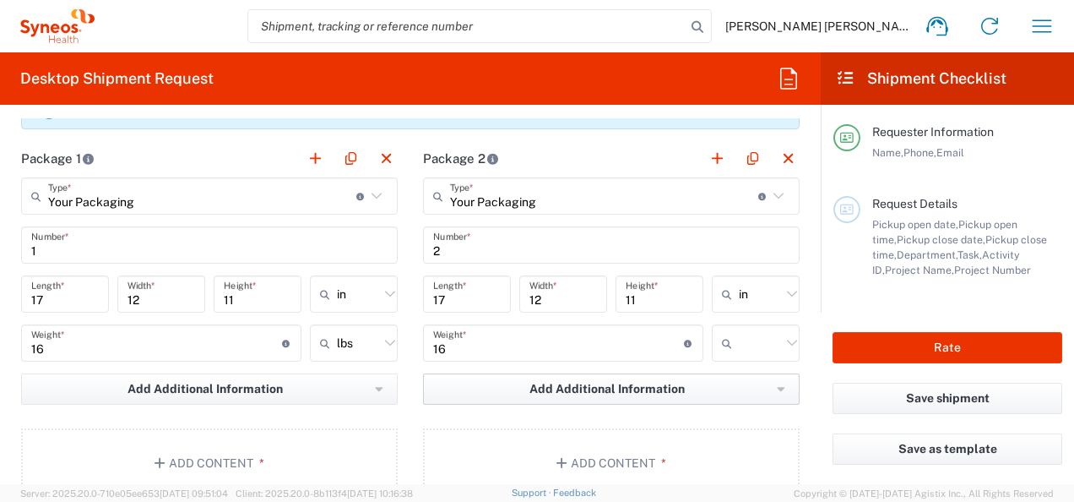
type input "lbs"
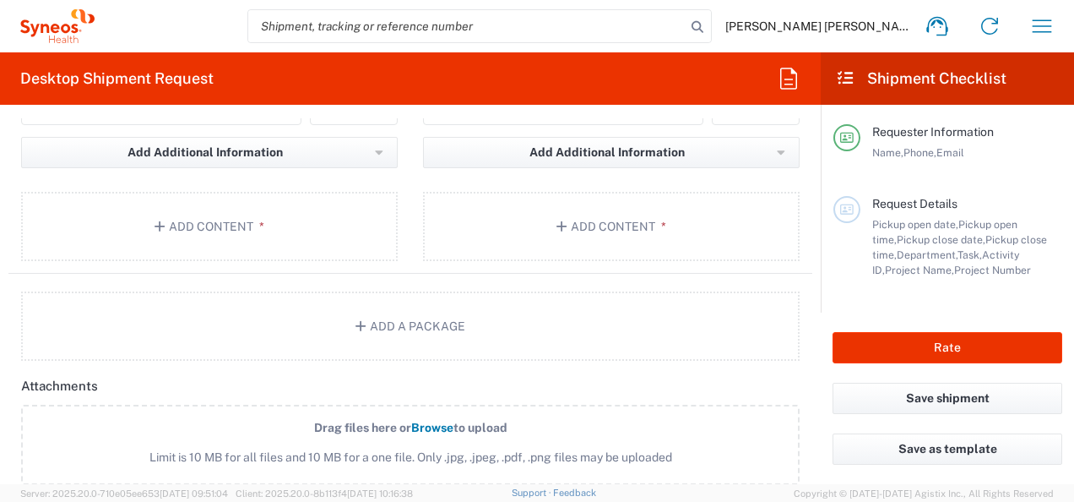
scroll to position [1774, 0]
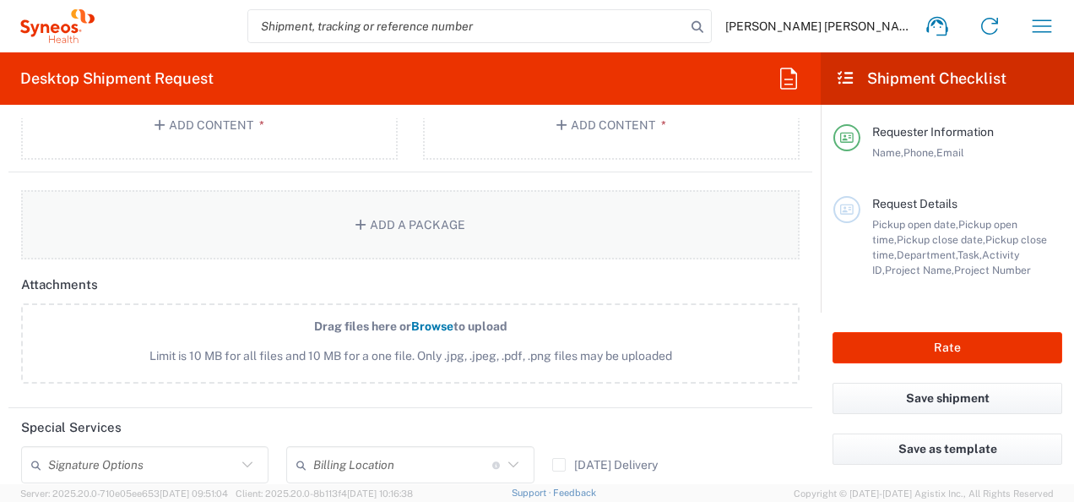
click at [517, 229] on button "Add a Package" at bounding box center [410, 224] width 779 height 69
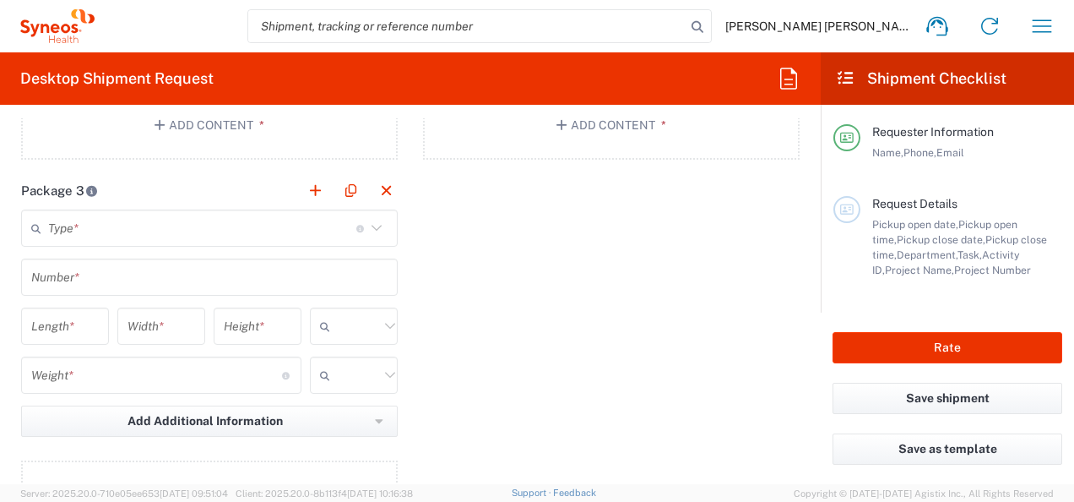
click at [155, 214] on input "text" at bounding box center [202, 229] width 308 height 30
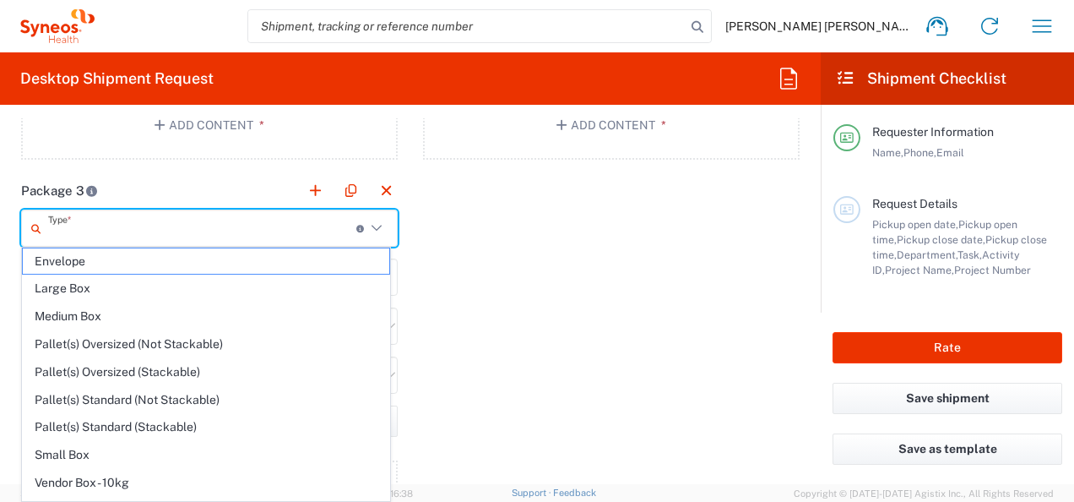
scroll to position [45, 0]
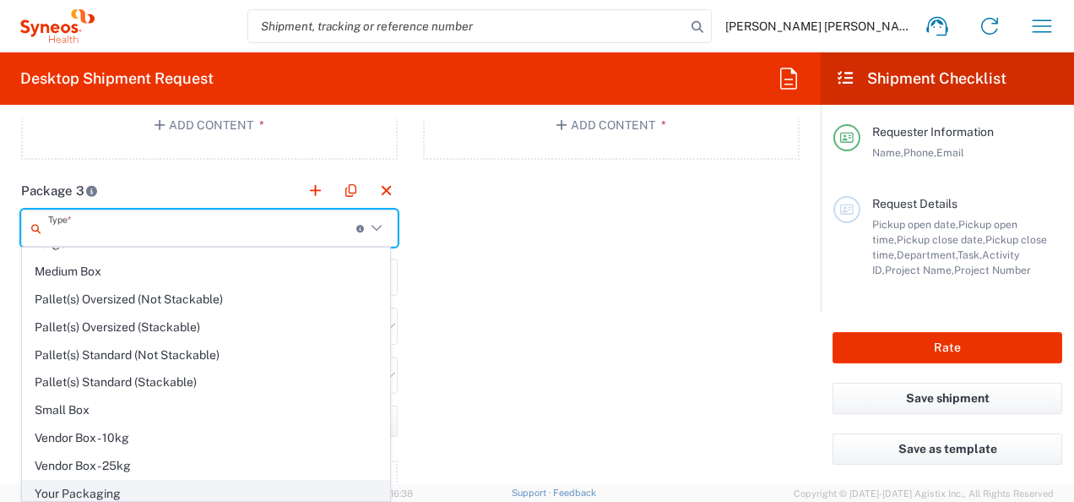
click at [132, 486] on span "Your Packaging" at bounding box center [206, 494] width 367 height 26
type input "Your Packaging"
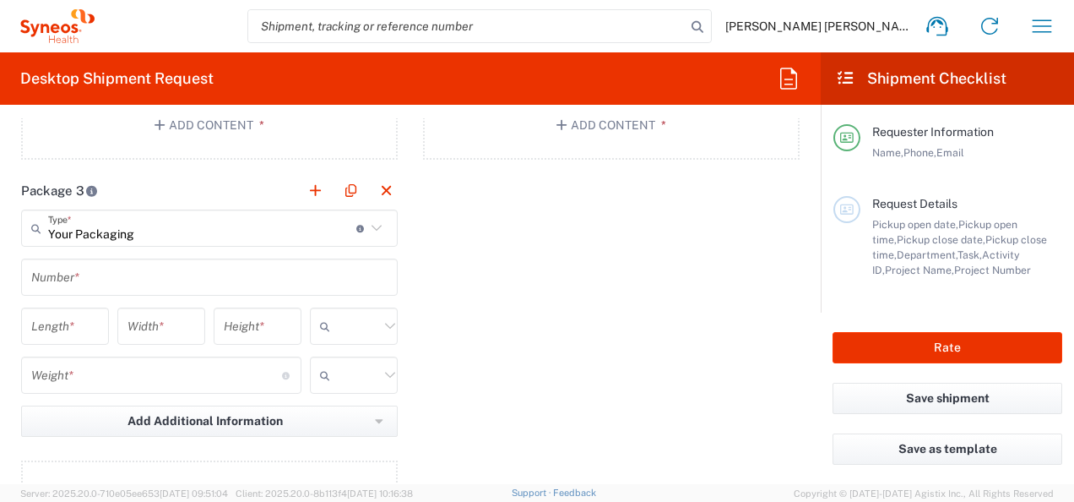
click at [69, 270] on input "text" at bounding box center [209, 278] width 356 height 30
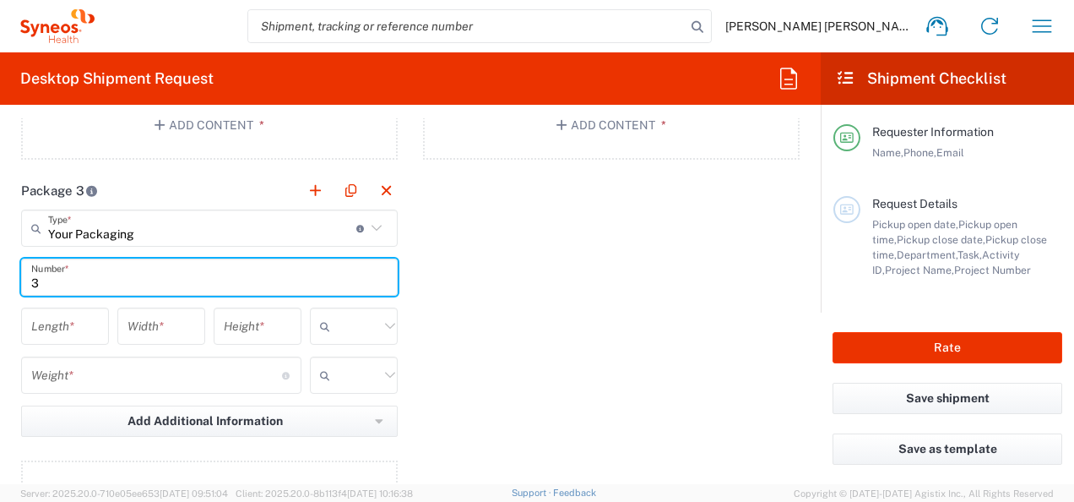
type input "3"
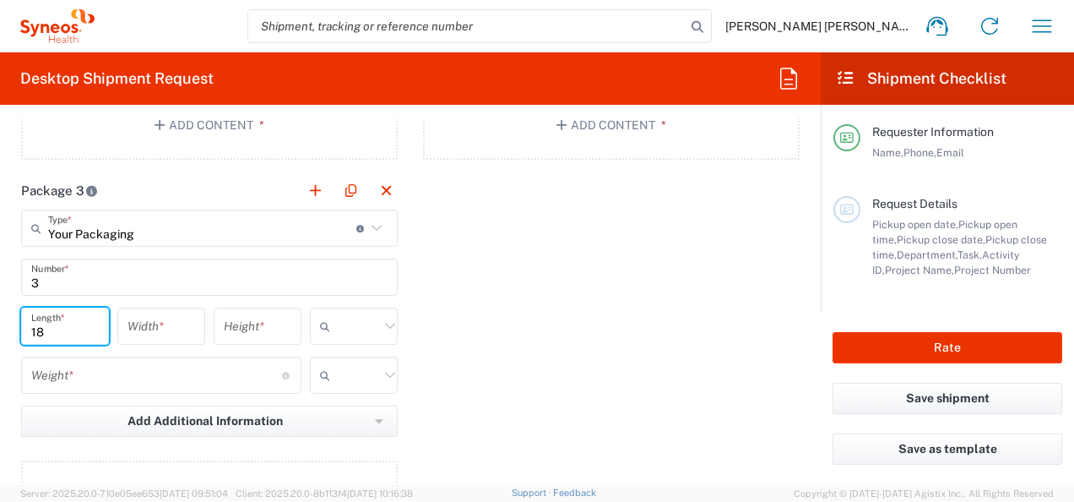
type input "18"
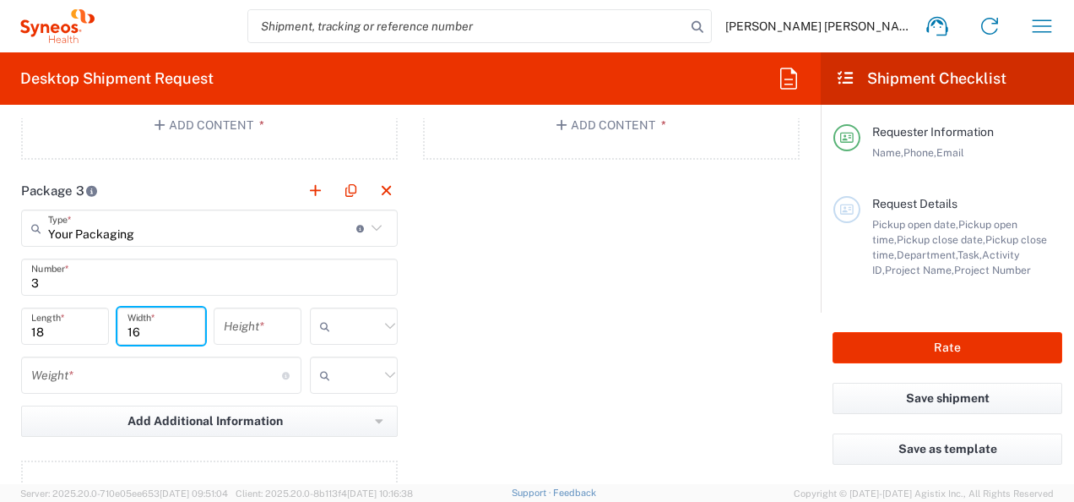
type input "16"
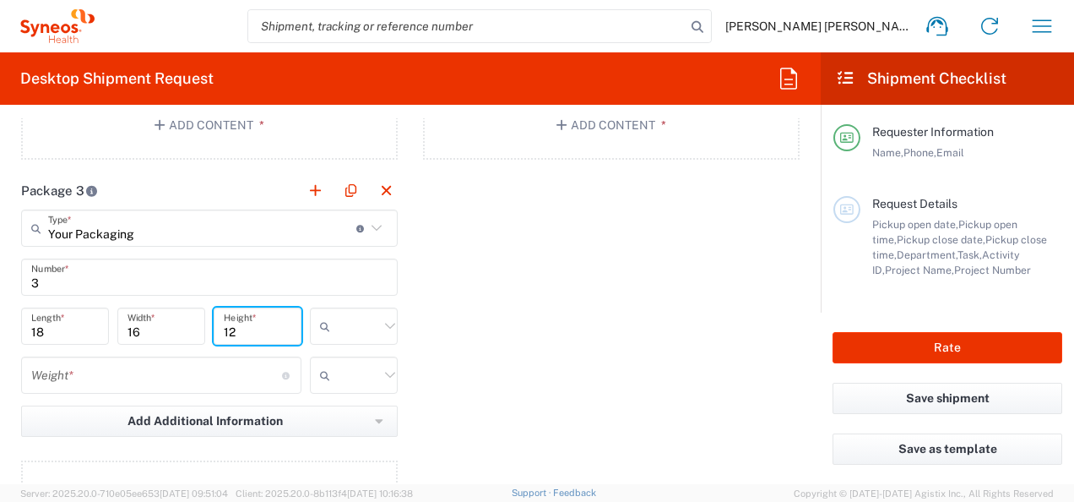
type input "12"
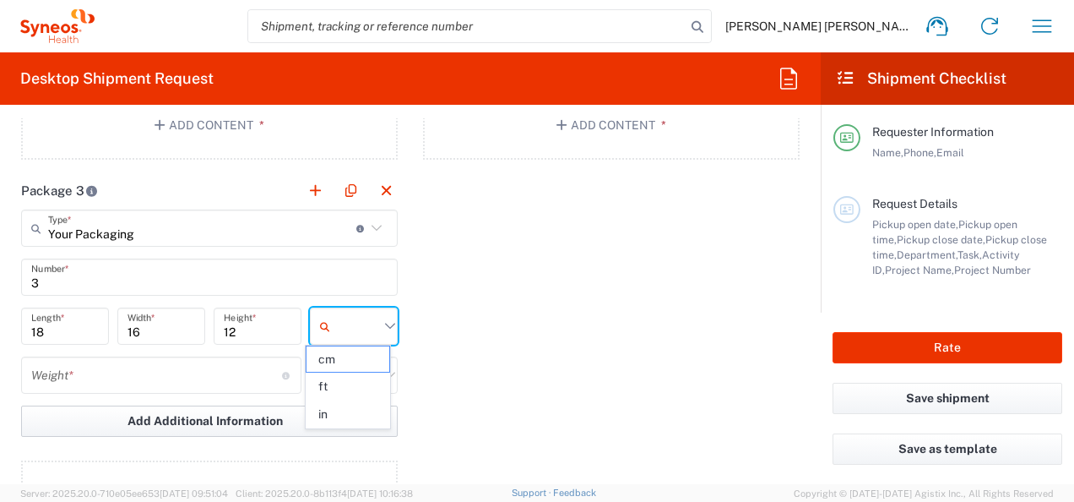
drag, startPoint x: 368, startPoint y: 417, endPoint x: 222, endPoint y: 407, distance: 146.5
click at [367, 417] on span "in" at bounding box center [348, 414] width 83 height 26
type input "in"
click at [210, 377] on input "number" at bounding box center [156, 376] width 251 height 30
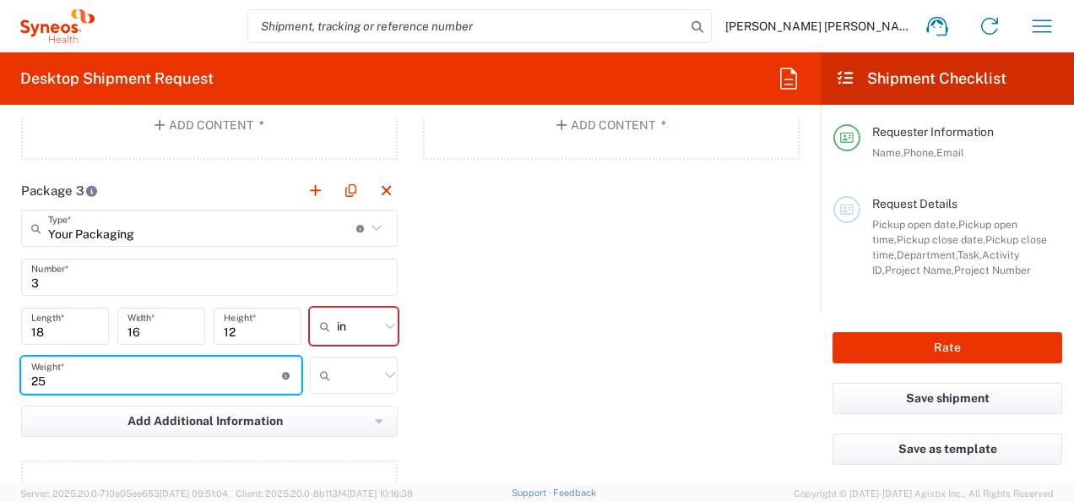
type input "25"
click at [337, 378] on input "text" at bounding box center [358, 374] width 42 height 27
click at [0, 0] on span "lbs" at bounding box center [0, 0] width 0 height 0
type input "lbs"
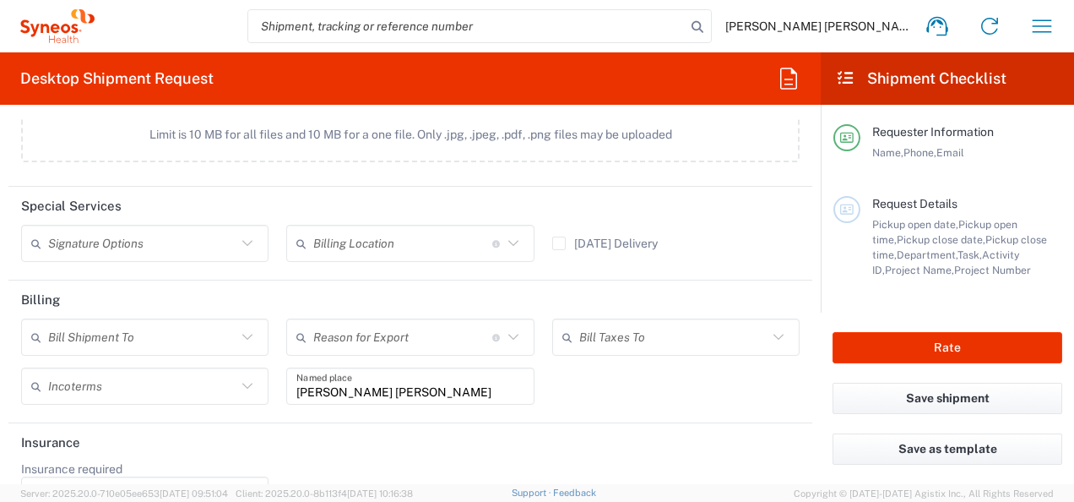
scroll to position [2407, 0]
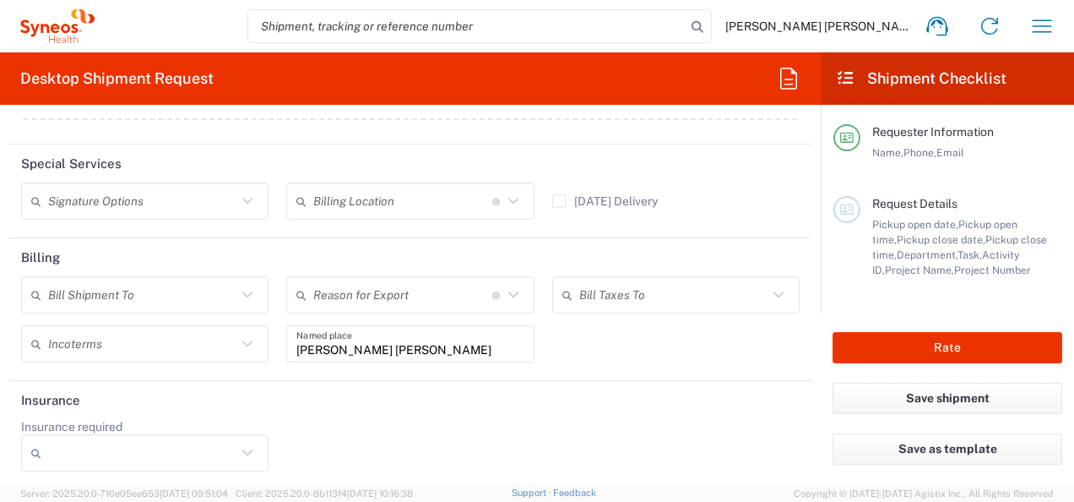
click at [720, 363] on div "Bill Shipment To Recipient Account Sender/Shipper Third Party Account Reason fo…" at bounding box center [411, 325] width 796 height 98
click at [961, 409] on button "Save shipment" at bounding box center [948, 398] width 230 height 31
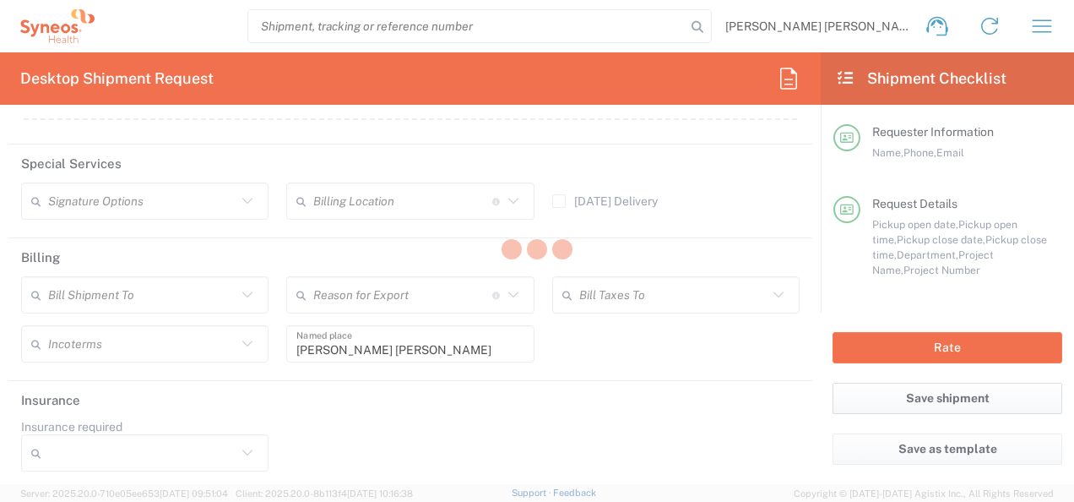
type input "3000 DEPARTMENTAL EXPENSE"
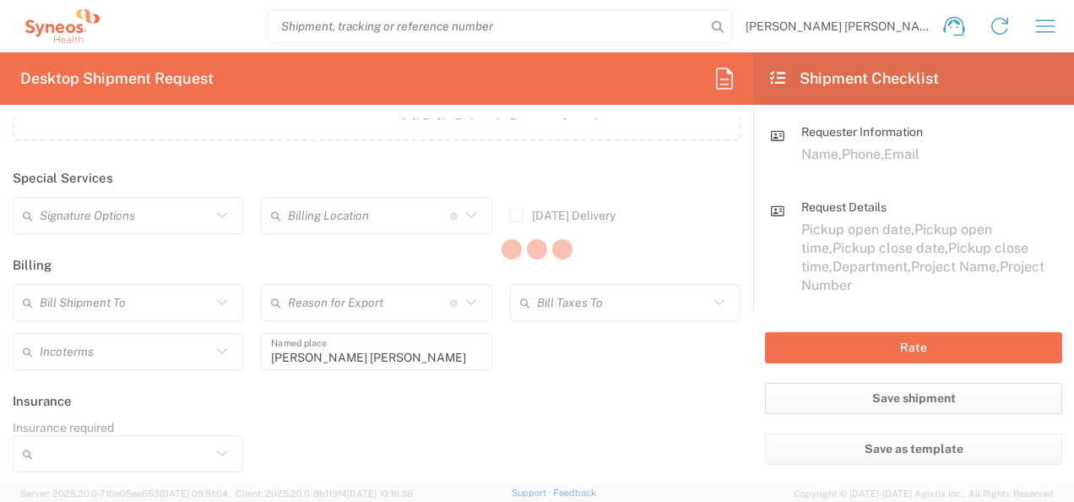
scroll to position [2342, 0]
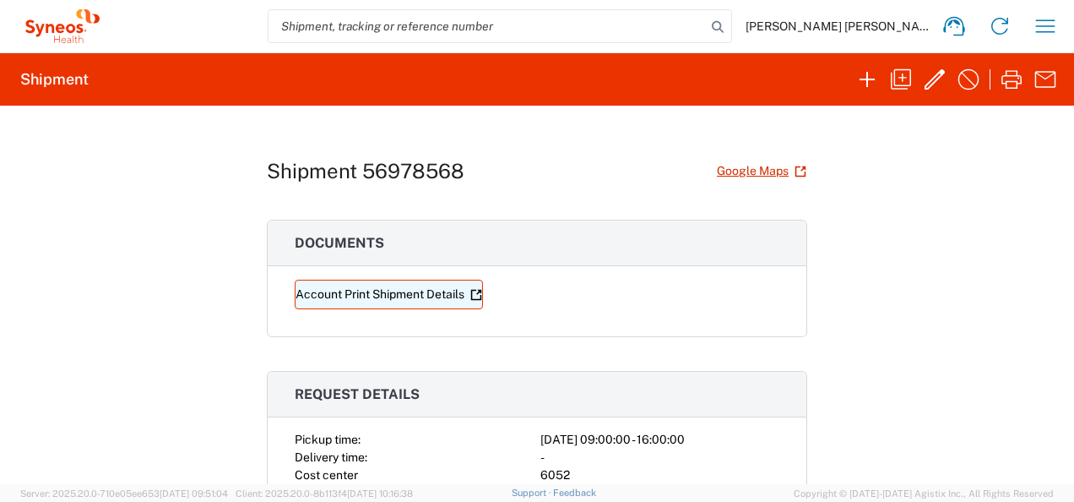
click at [319, 294] on link "Account Print Shipment Details" at bounding box center [389, 295] width 188 height 30
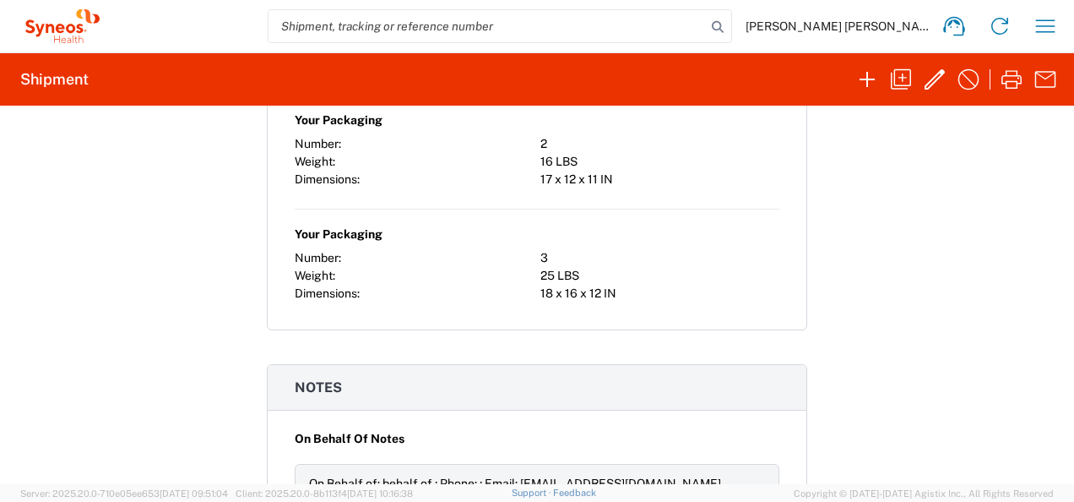
scroll to position [1226, 0]
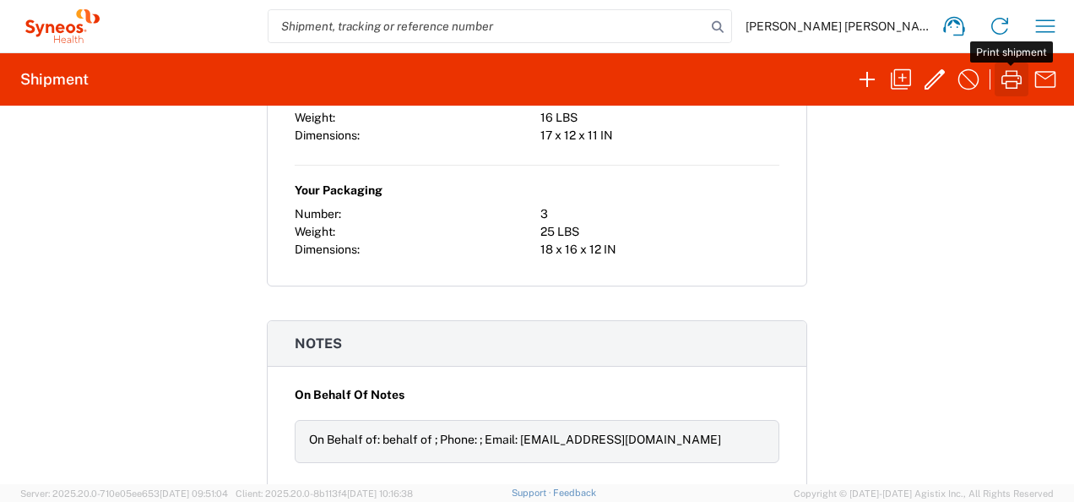
click at [1013, 82] on icon "button" at bounding box center [1011, 79] width 27 height 27
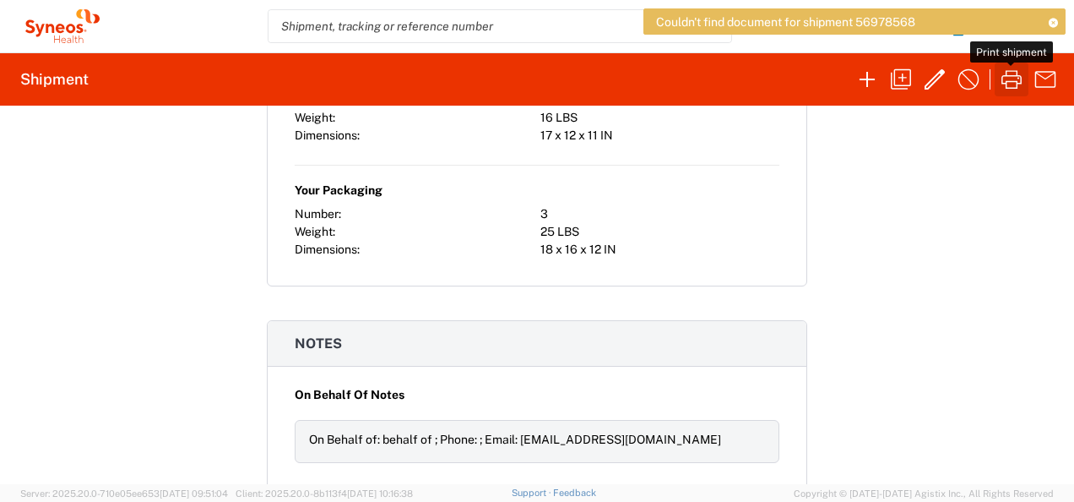
click at [1003, 79] on button "button" at bounding box center [1012, 79] width 34 height 34
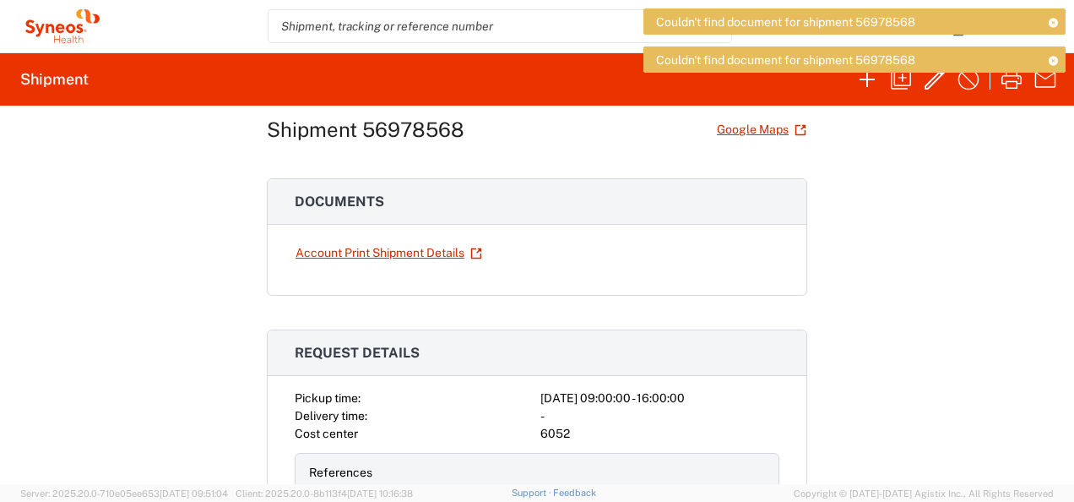
scroll to position [0, 0]
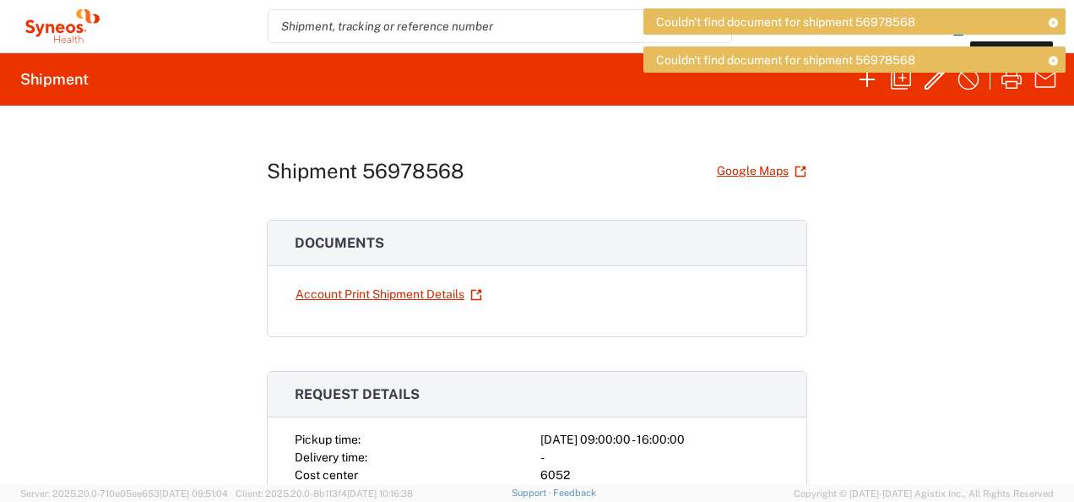
click at [970, 235] on div "Shipment 56978568 Google Maps Documents Account Print Shipment Details Request …" at bounding box center [537, 295] width 1074 height 378
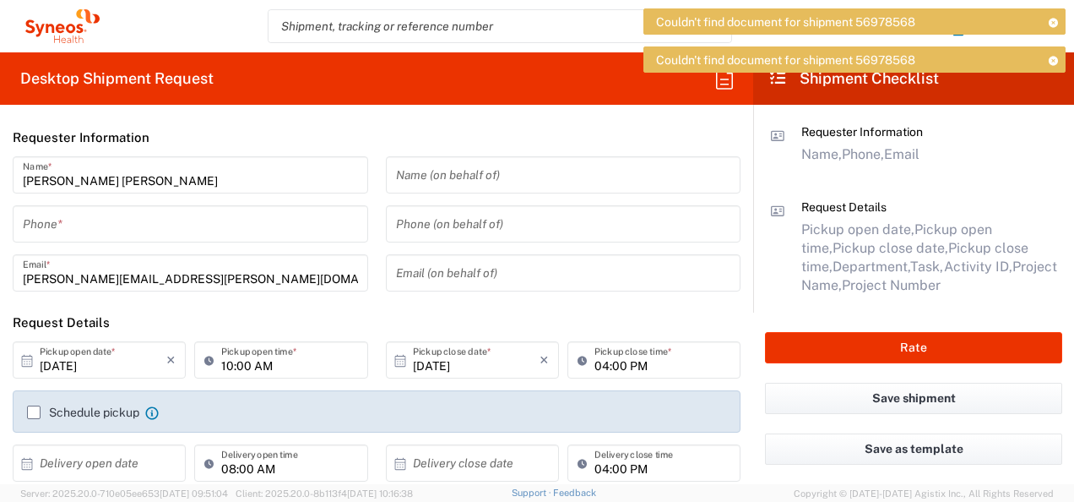
type input "6052"
type input "New Jersey"
click at [877, 217] on div "Request Details Pickup open date, Pickup open time, Pickup close date, Pickup c…" at bounding box center [926, 246] width 273 height 95
drag, startPoint x: 924, startPoint y: 56, endPoint x: 858, endPoint y: 58, distance: 65.9
click at [858, 58] on div "Couldn't find document for shipment 56978568" at bounding box center [855, 59] width 422 height 26
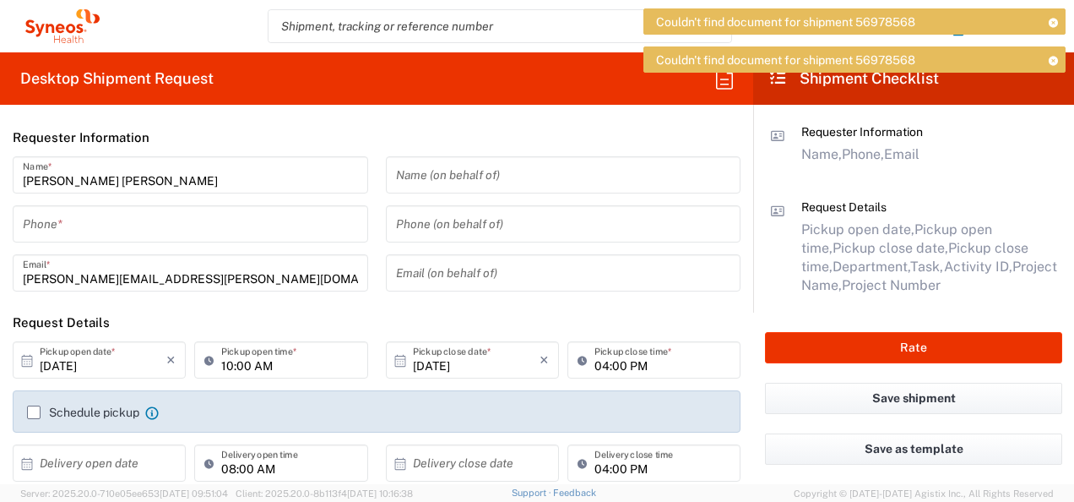
click at [959, 41] on div "Couldn't find document for shipment 56978568 Couldn't find document for shipmen…" at bounding box center [855, 46] width 422 height 76
click at [720, 78] on div "Couldn't find document for shipment 56978568 Couldn't find document for shipmen…" at bounding box center [855, 46] width 422 height 76
click at [471, 30] on input "search" at bounding box center [487, 26] width 437 height 32
type input "56978568"
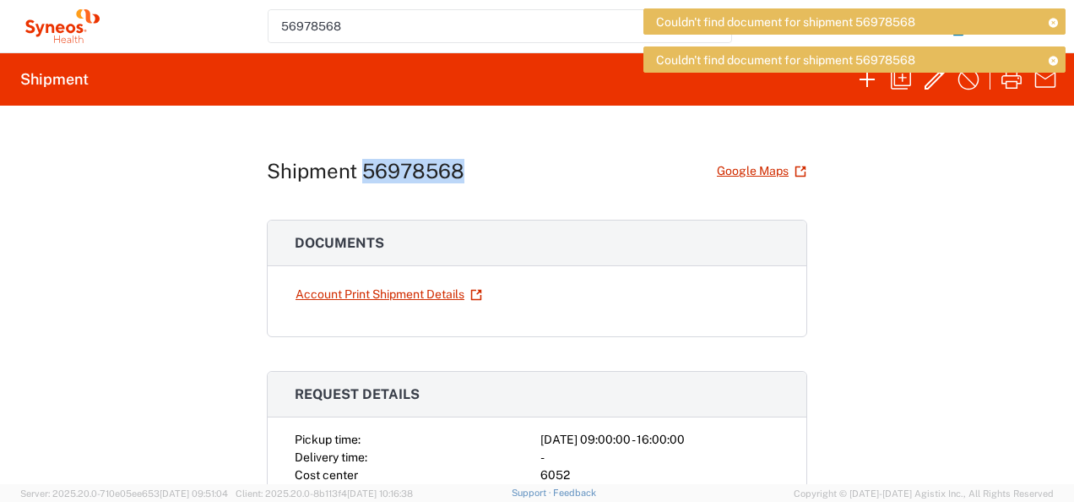
drag, startPoint x: 361, startPoint y: 165, endPoint x: 517, endPoint y: 168, distance: 156.3
click at [517, 168] on div "Shipment 56978568 Google Maps" at bounding box center [537, 171] width 541 height 30
drag, startPoint x: 517, startPoint y: 168, endPoint x: 405, endPoint y: 166, distance: 111.5
copy h1 "56978568"
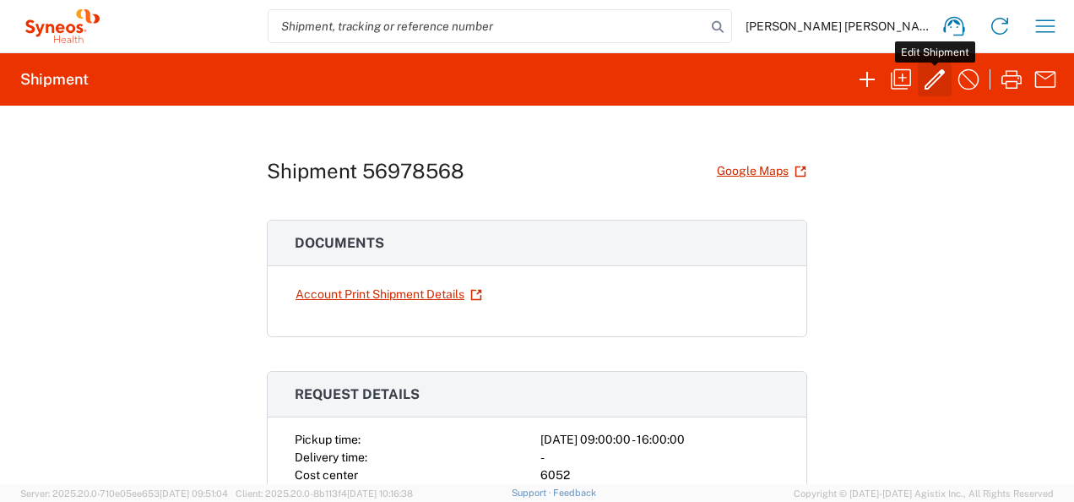
click at [934, 83] on icon "button" at bounding box center [935, 79] width 20 height 20
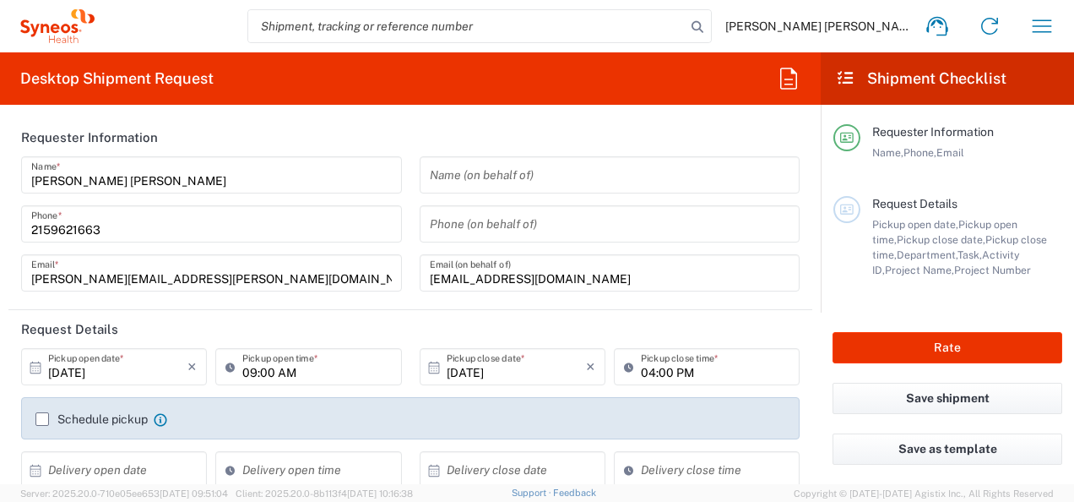
type input "SYNEOS HEALTH LLC [GEOGRAPHIC_DATA] [GEOGRAPHIC_DATA]"
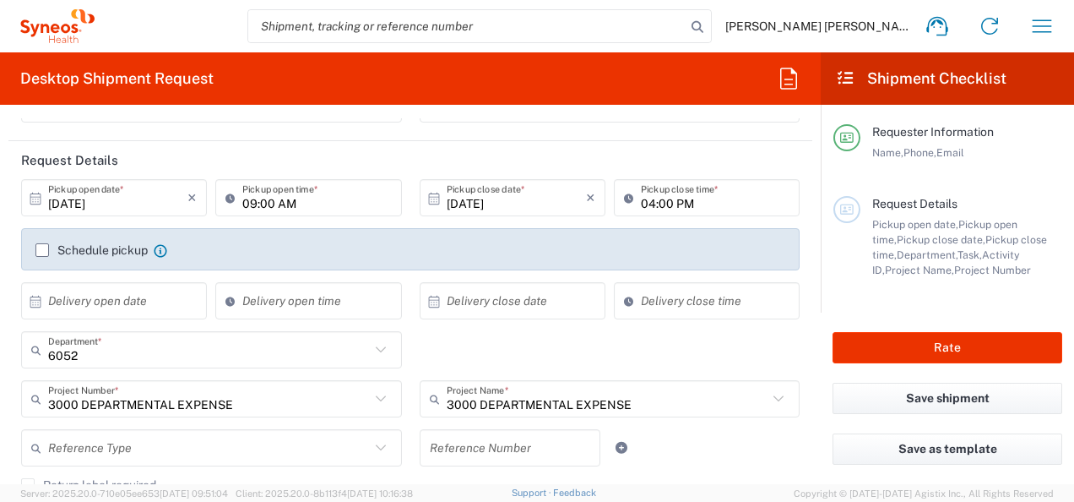
click at [47, 252] on label "Schedule pickup" at bounding box center [91, 250] width 112 height 14
click at [42, 250] on input "Schedule pickup" at bounding box center [42, 250] width 0 height 0
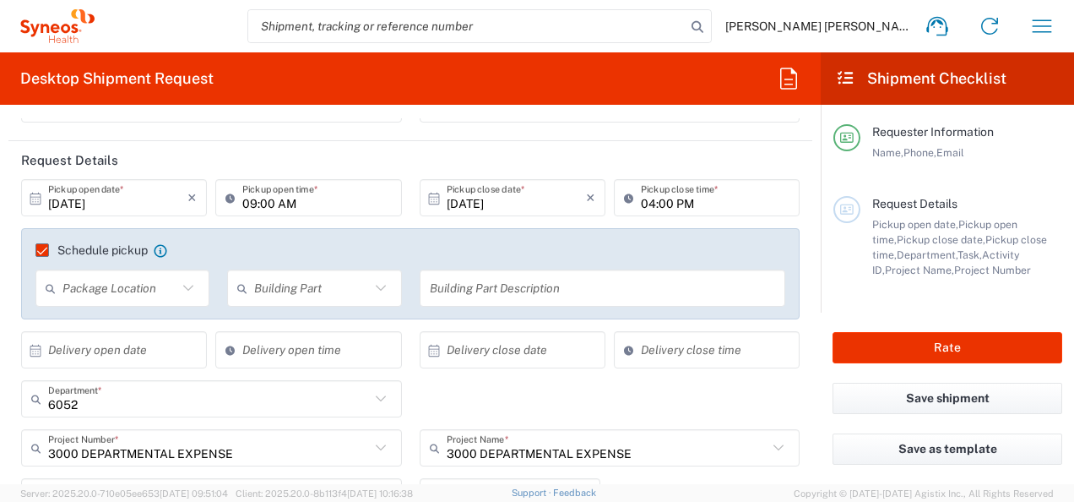
click at [183, 277] on icon at bounding box center [188, 288] width 22 height 22
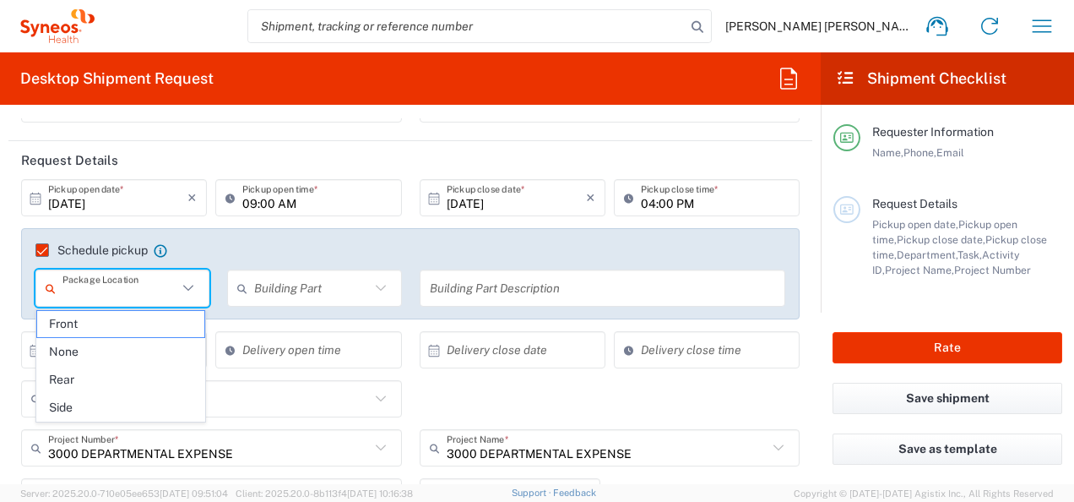
click at [265, 280] on input "text" at bounding box center [311, 289] width 115 height 30
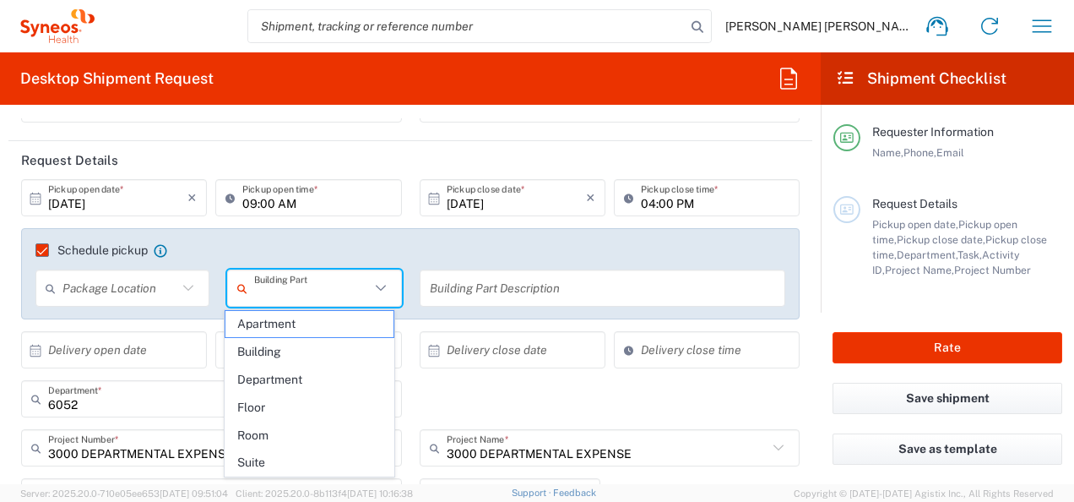
click at [118, 299] on input "text" at bounding box center [119, 289] width 115 height 30
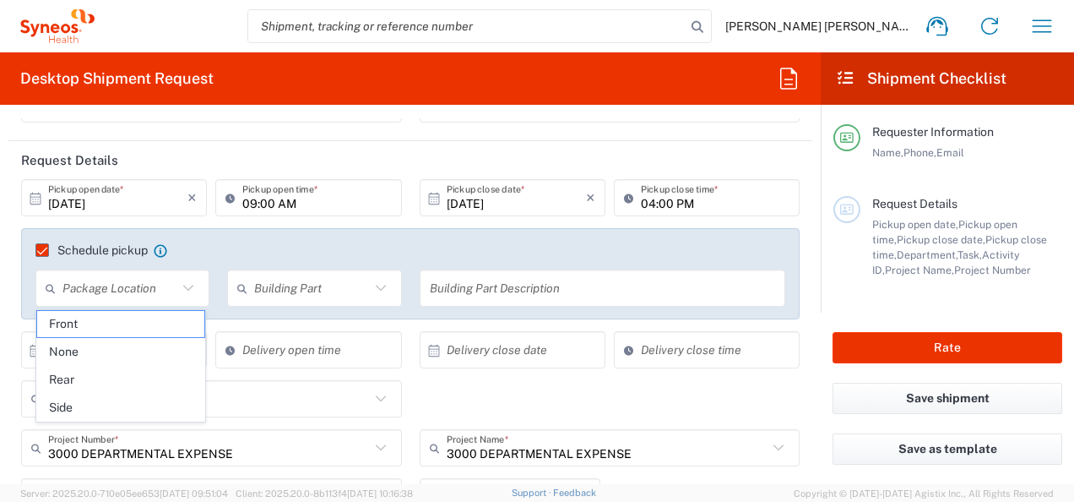
click at [108, 362] on span "None" at bounding box center [121, 352] width 168 height 26
type input "None"
click at [267, 290] on input "text" at bounding box center [311, 289] width 115 height 30
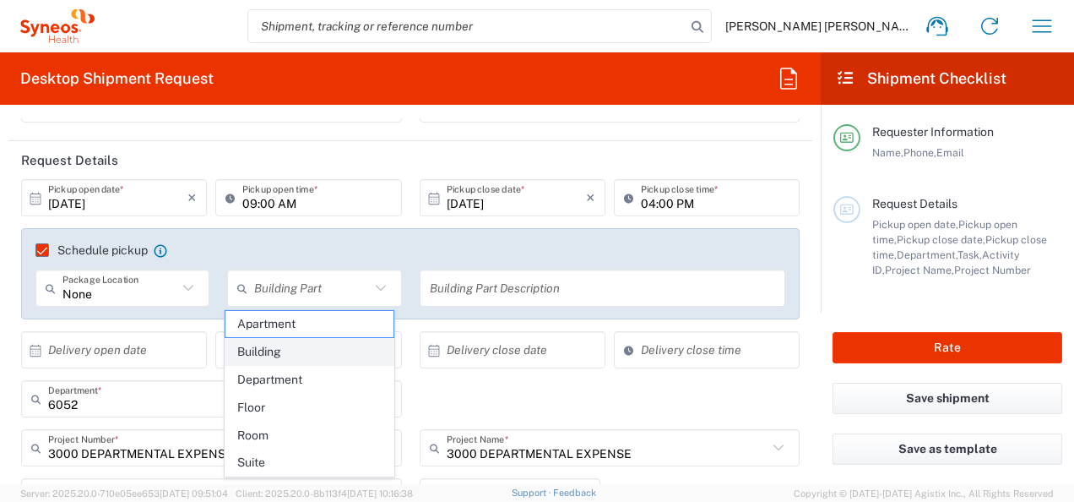
click at [282, 354] on span "Building" at bounding box center [310, 352] width 168 height 26
type input "Building"
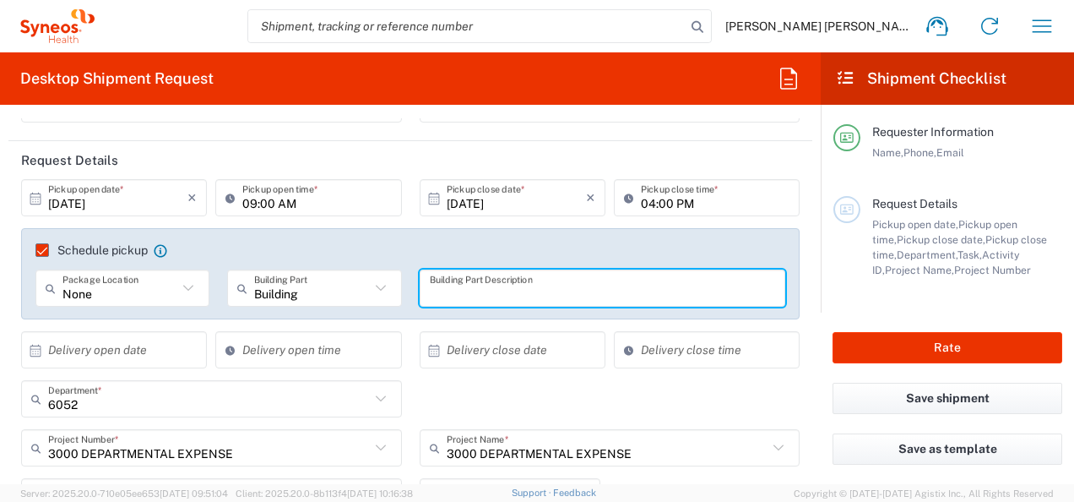
click at [496, 286] on input "text" at bounding box center [603, 289] width 346 height 30
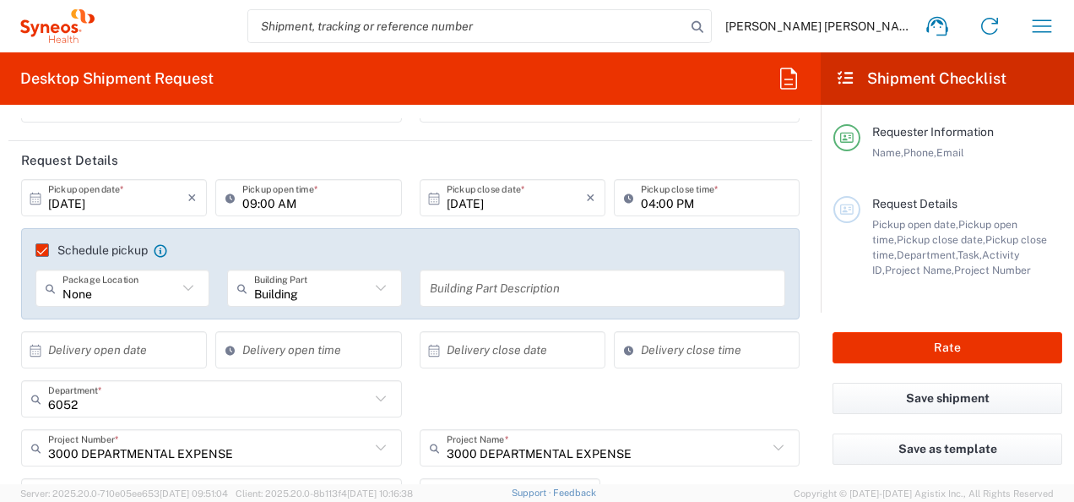
drag, startPoint x: 672, startPoint y: 254, endPoint x: 953, endPoint y: 297, distance: 283.7
click at [677, 257] on agx-checkbox-control "Schedule pickup When scheduling a pickup please be sure to meet the following c…" at bounding box center [410, 249] width 750 height 15
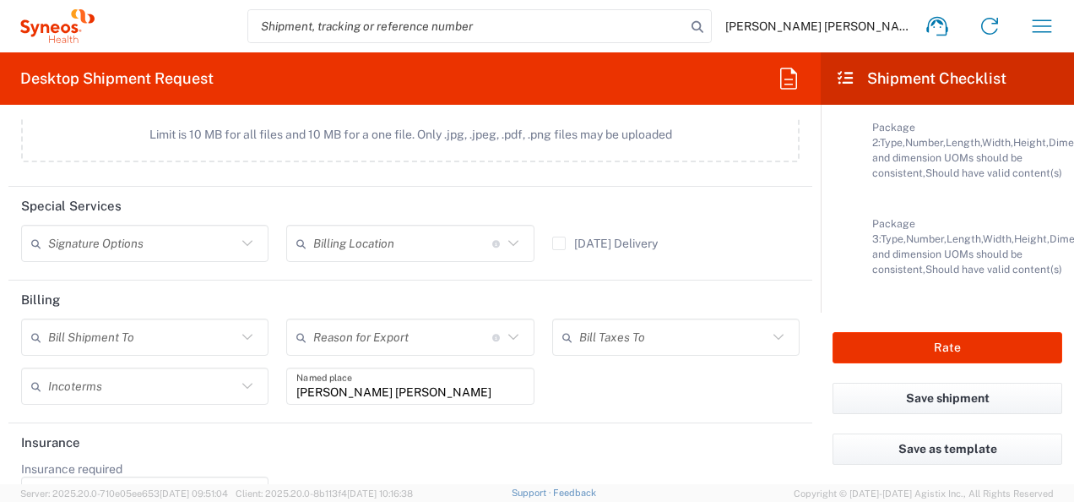
scroll to position [2505, 0]
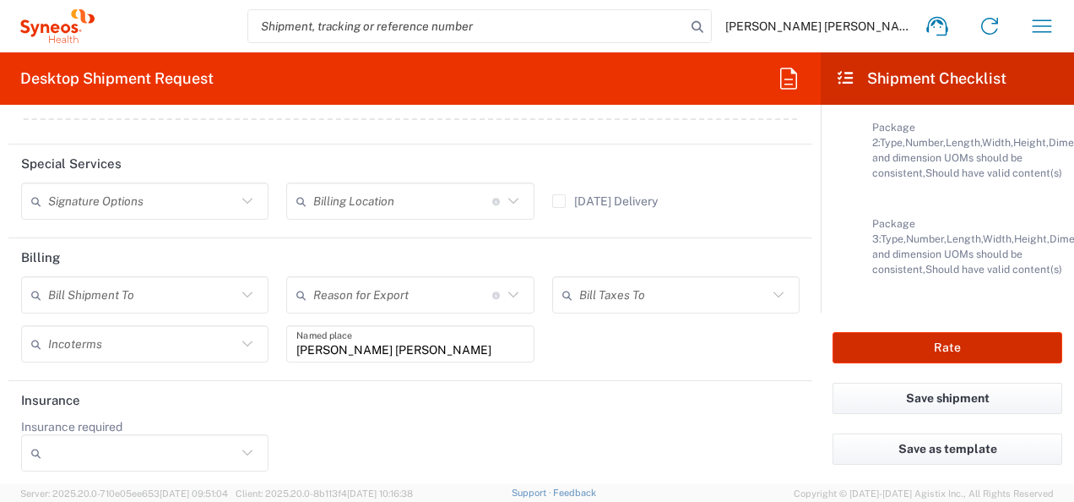
click at [946, 345] on button "Rate" at bounding box center [948, 347] width 230 height 31
drag, startPoint x: 958, startPoint y: 352, endPoint x: 878, endPoint y: 304, distance: 93.6
click at [957, 353] on button "Rate" at bounding box center [948, 347] width 230 height 31
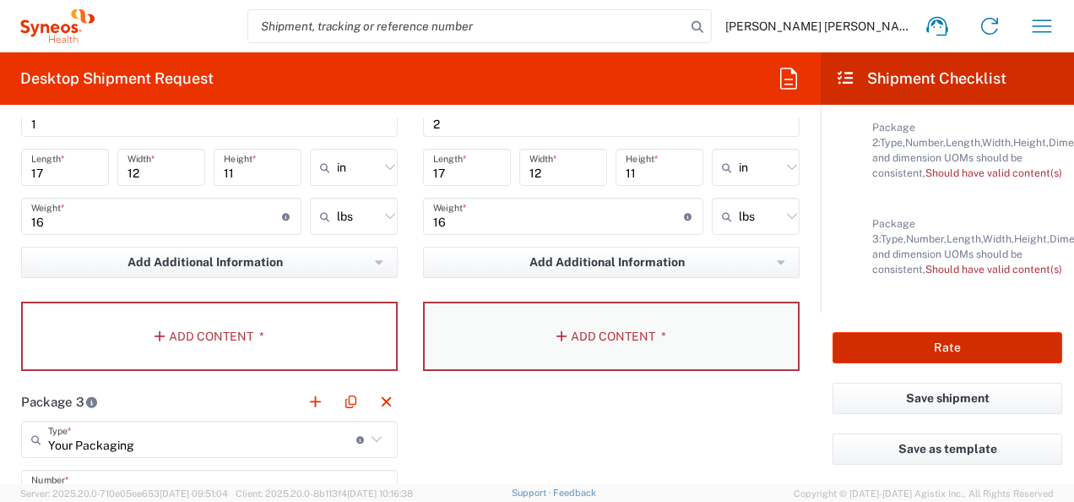
scroll to position [1576, 0]
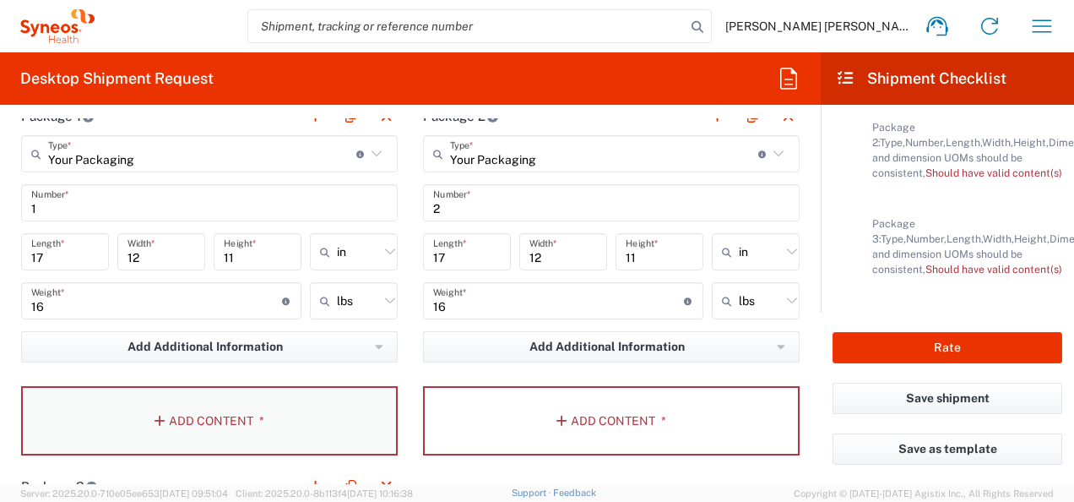
click at [277, 412] on button "Add Content *" at bounding box center [209, 420] width 377 height 69
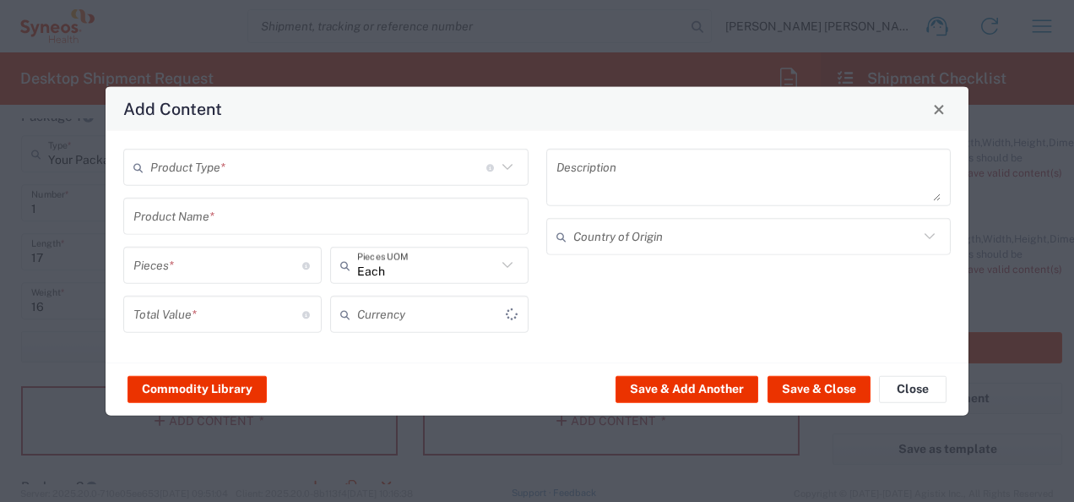
type input "US Dollar"
drag, startPoint x: 277, startPoint y: 412, endPoint x: 503, endPoint y: 171, distance: 331.0
click at [261, 422] on div "Add Content Product Type * Document: Paper document generated internally by Syn…" at bounding box center [537, 251] width 1074 height 502
click at [360, 181] on input "text" at bounding box center [318, 167] width 336 height 30
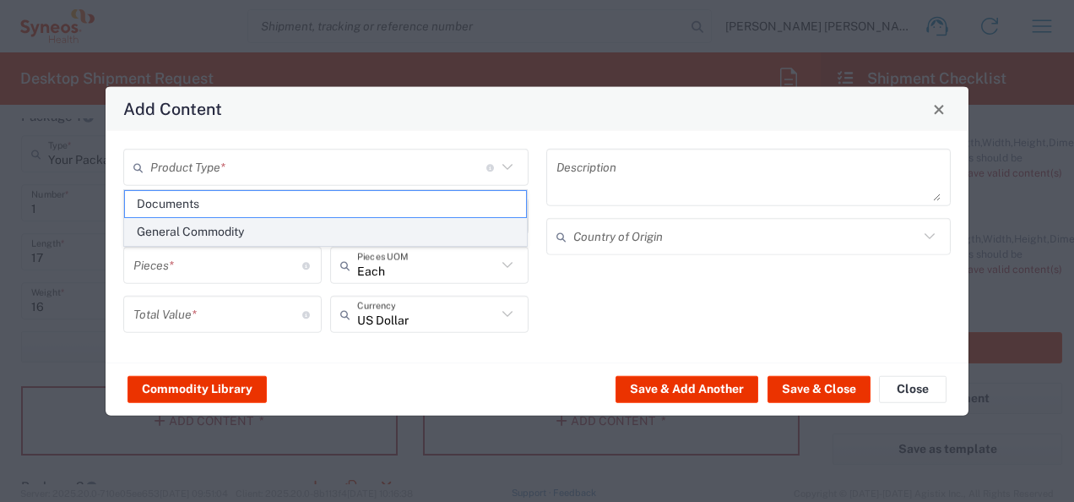
click at [263, 231] on span "General Commodity" at bounding box center [326, 232] width 402 height 26
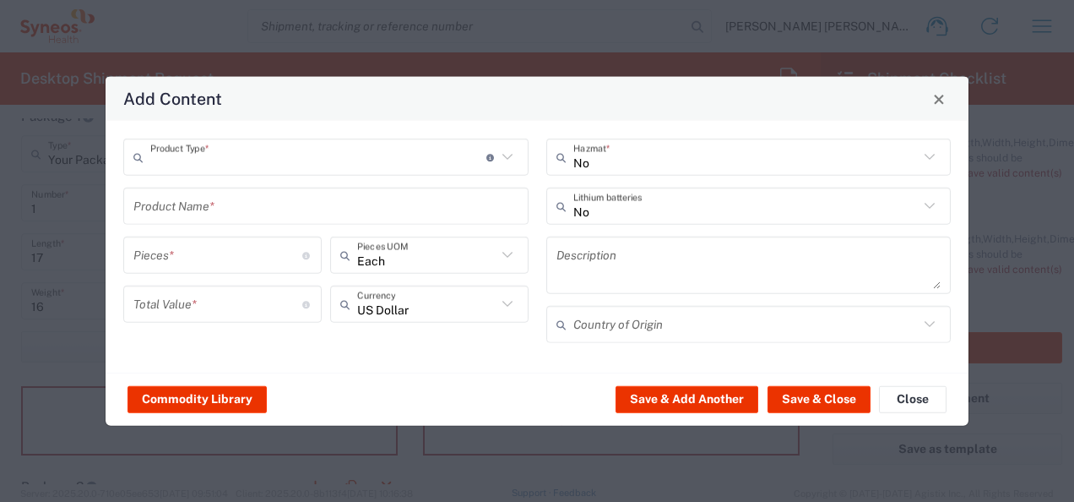
type input "General Commodity"
click at [274, 212] on input "text" at bounding box center [325, 206] width 385 height 30
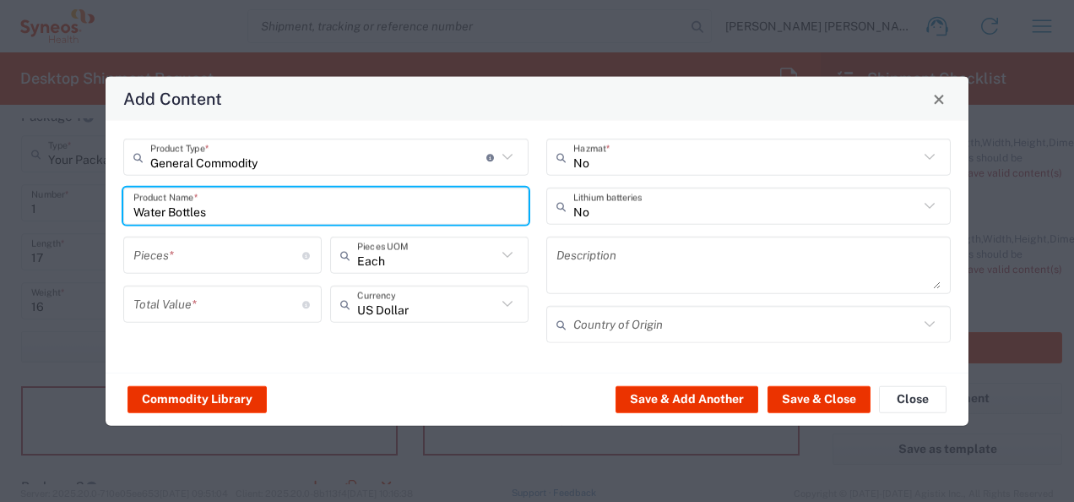
type input "Water Bottles"
click at [260, 189] on div "Water Bottles Product Name *" at bounding box center [325, 205] width 405 height 37
click at [277, 218] on input "Water Bottles" at bounding box center [325, 206] width 385 height 30
click at [277, 220] on input "Water Bottles" at bounding box center [325, 206] width 385 height 30
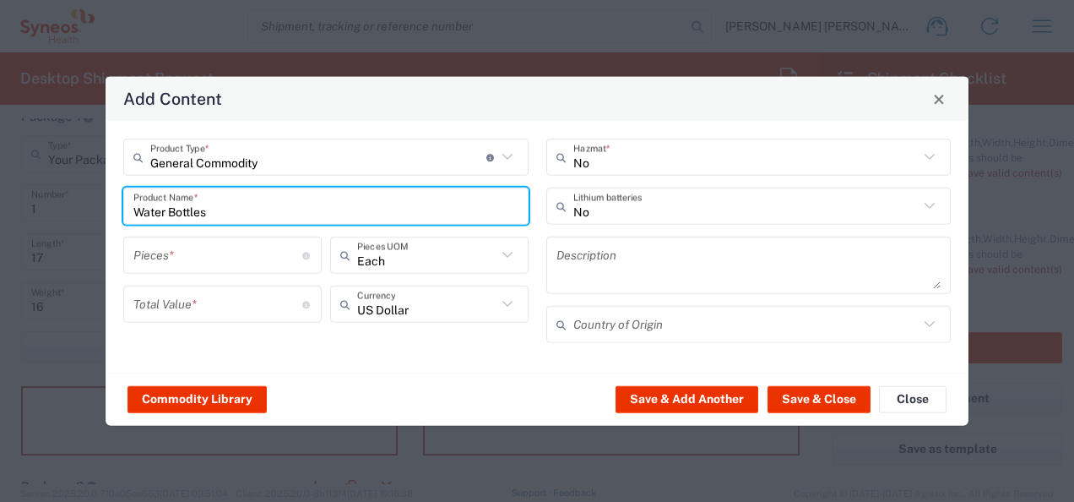
click at [315, 212] on input "Water Bottles" at bounding box center [325, 206] width 385 height 30
click at [315, 213] on input "Water Bottles" at bounding box center [325, 206] width 385 height 30
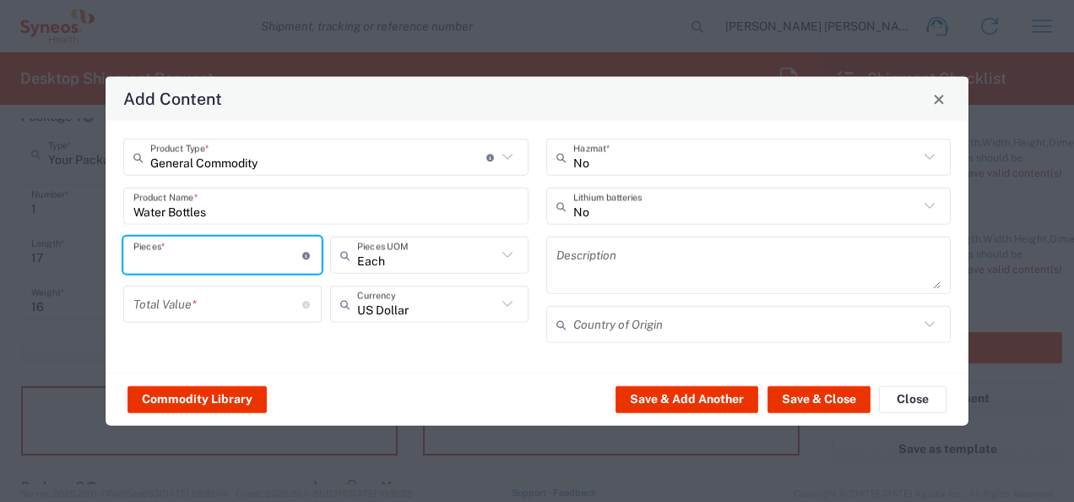
click at [264, 256] on input "number" at bounding box center [217, 255] width 169 height 30
type input "30"
drag, startPoint x: 205, startPoint y: 302, endPoint x: 142, endPoint y: 285, distance: 65.8
click at [204, 302] on input "number" at bounding box center [217, 304] width 169 height 30
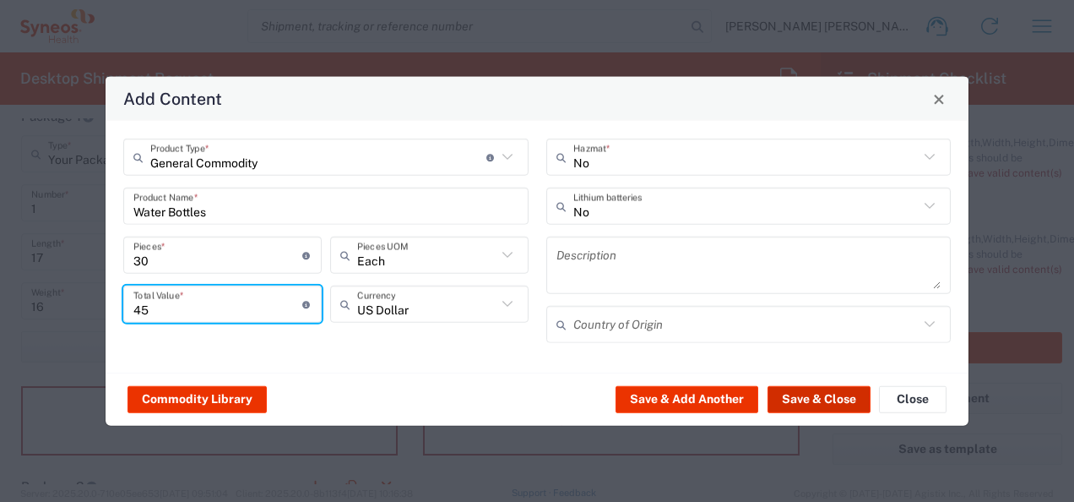
type input "45"
drag, startPoint x: 810, startPoint y: 406, endPoint x: 704, endPoint y: 471, distance: 124.0
click at [811, 407] on button "Save & Close" at bounding box center [819, 398] width 103 height 27
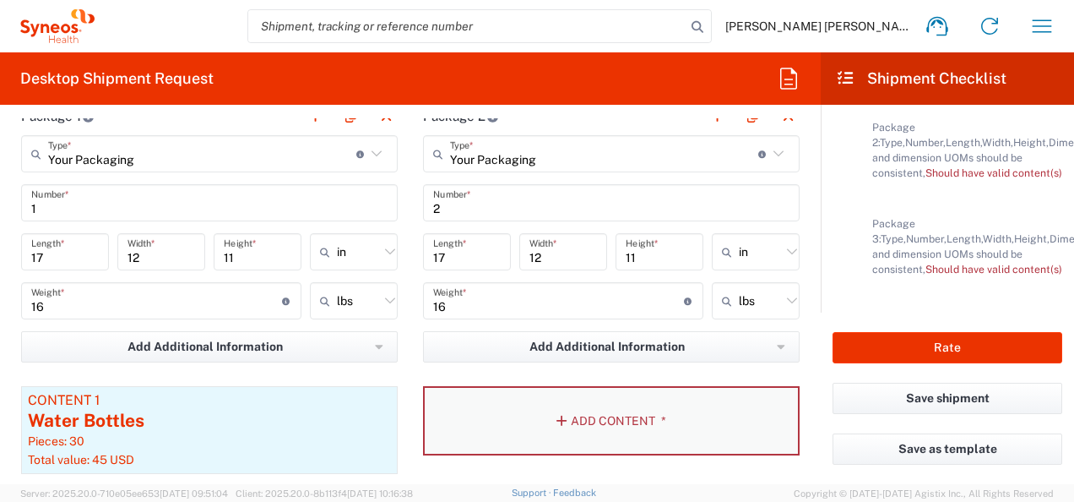
click at [625, 418] on button "Add Content *" at bounding box center [611, 420] width 377 height 69
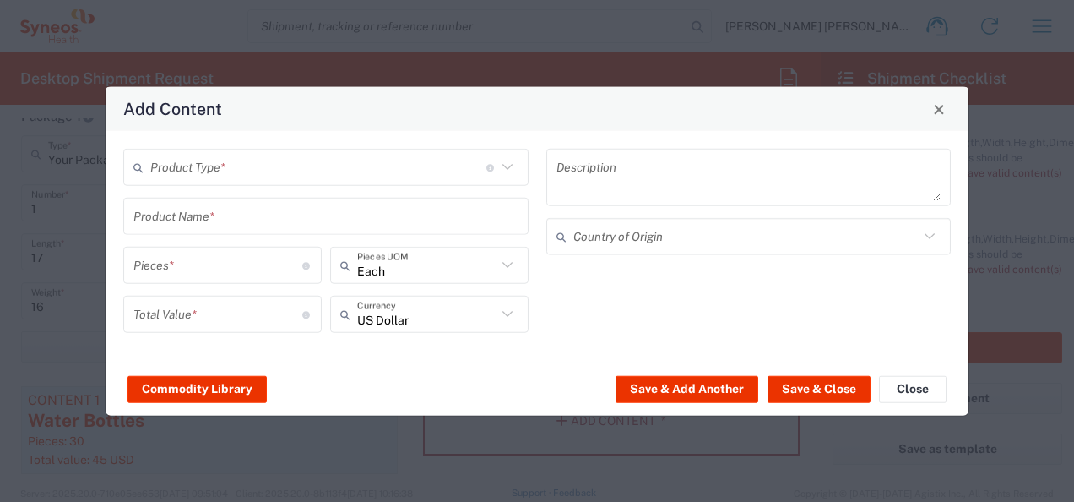
click at [329, 171] on input "text" at bounding box center [318, 167] width 336 height 30
click at [0, 0] on span "General Commodity" at bounding box center [0, 0] width 0 height 0
type input "General Commodity"
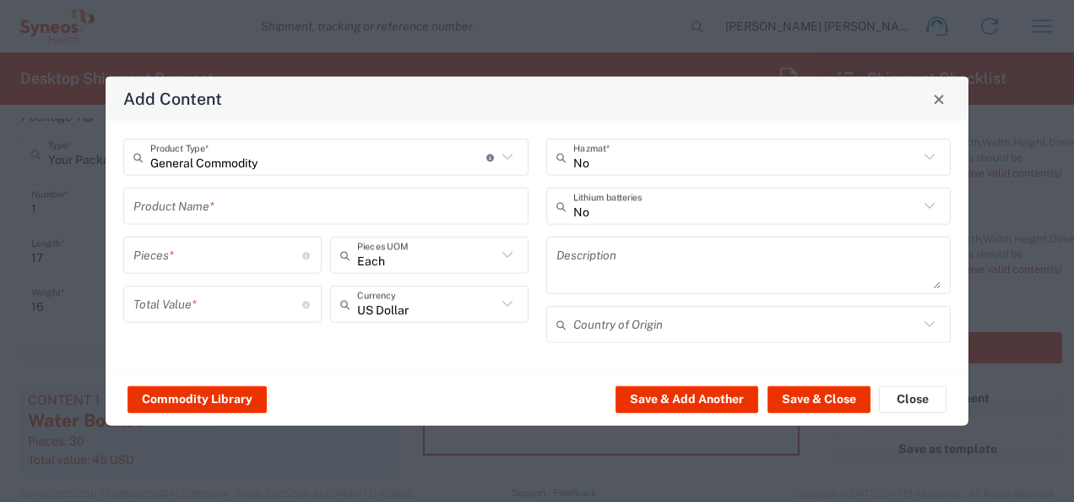
click at [302, 215] on input "text" at bounding box center [325, 206] width 385 height 30
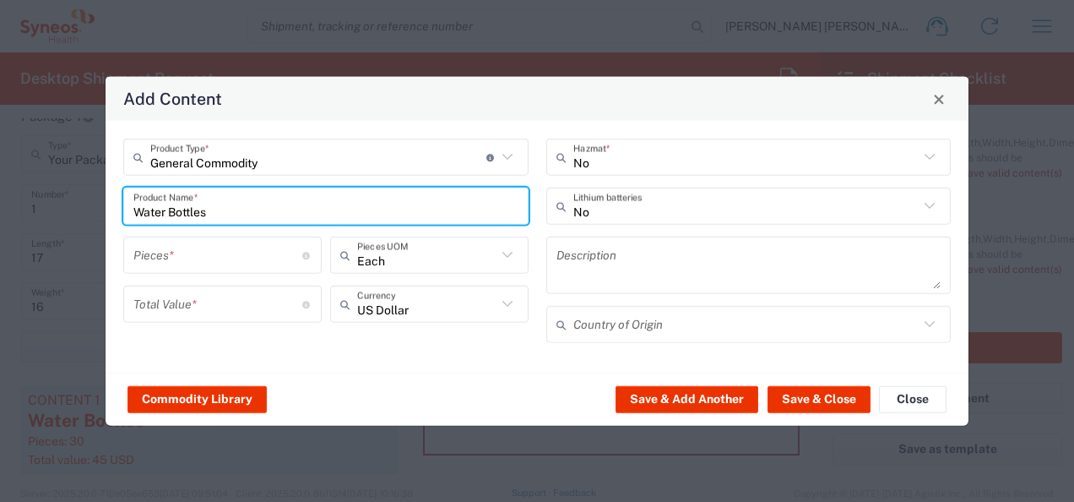
type input "Water Bottles"
click at [236, 260] on input "number" at bounding box center [217, 255] width 169 height 30
click at [399, 198] on input "Water Bottles" at bounding box center [325, 206] width 385 height 30
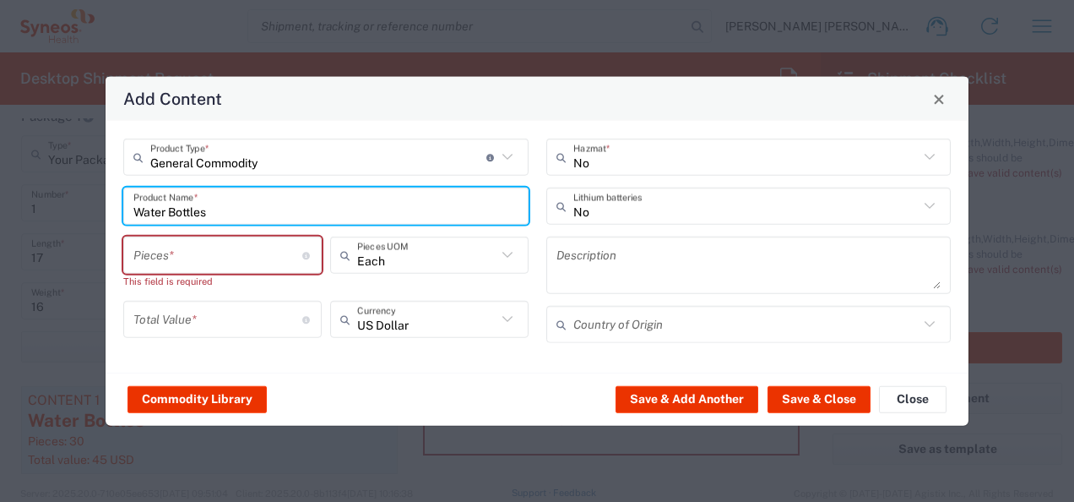
drag, startPoint x: 209, startPoint y: 243, endPoint x: 211, endPoint y: 257, distance: 13.6
click at [209, 243] on input "number" at bounding box center [217, 255] width 169 height 30
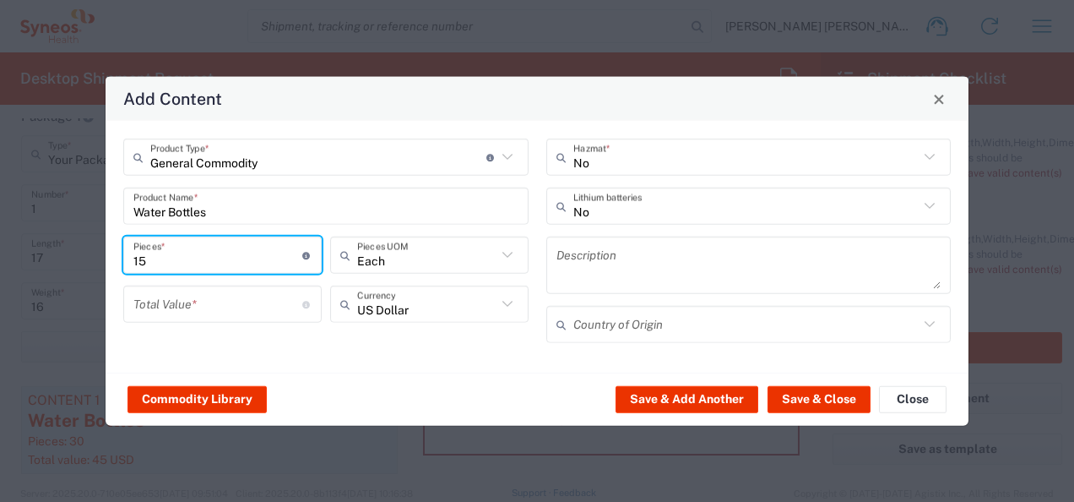
drag, startPoint x: 205, startPoint y: 266, endPoint x: 206, endPoint y: 307, distance: 40.5
click at [205, 267] on input "15" at bounding box center [217, 255] width 169 height 30
type input "15"
click at [213, 294] on input "number" at bounding box center [217, 304] width 169 height 30
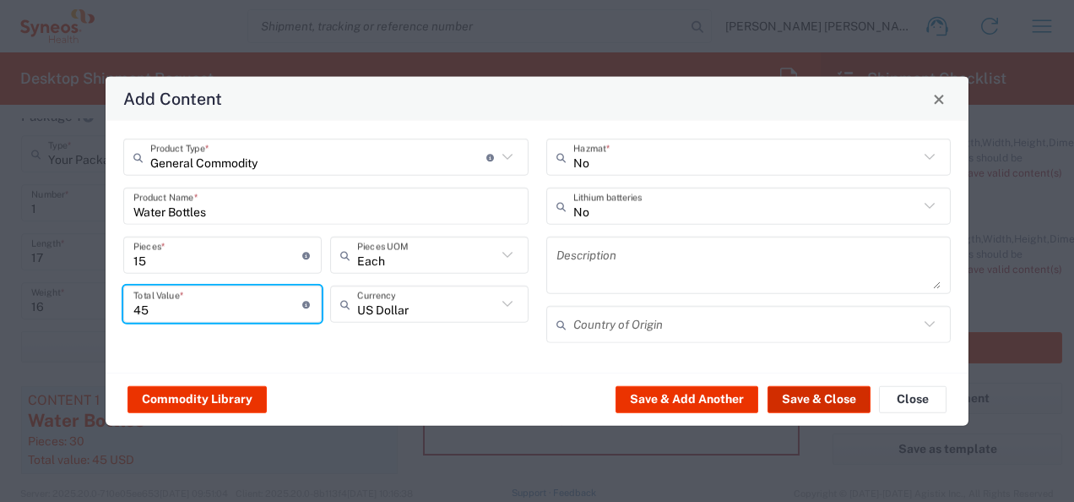
type input "45"
click at [822, 407] on button "Save & Close" at bounding box center [819, 398] width 103 height 27
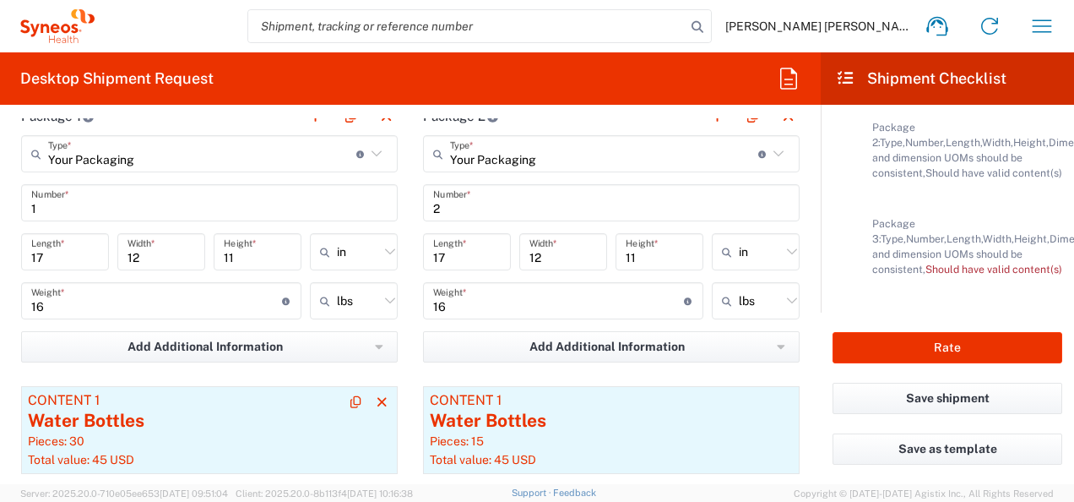
click at [79, 433] on div "Pieces: 30" at bounding box center [209, 440] width 363 height 15
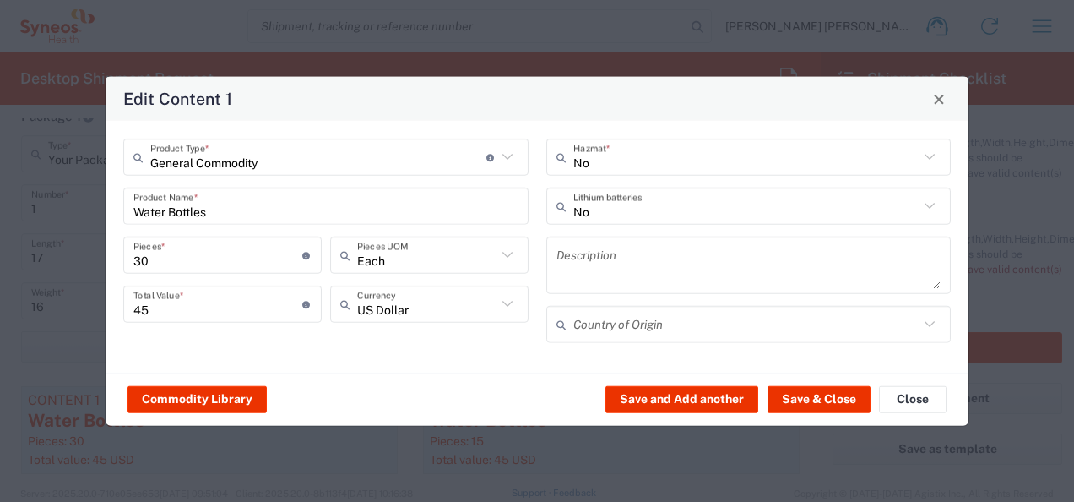
scroll to position [1745, 0]
drag, startPoint x: 189, startPoint y: 264, endPoint x: 86, endPoint y: 305, distance: 111.0
click at [189, 262] on input "30" at bounding box center [217, 255] width 169 height 30
click at [82, 257] on div "Edit Content 1 General Commodity Product Type * Document: Paper document genera…" at bounding box center [537, 251] width 1074 height 502
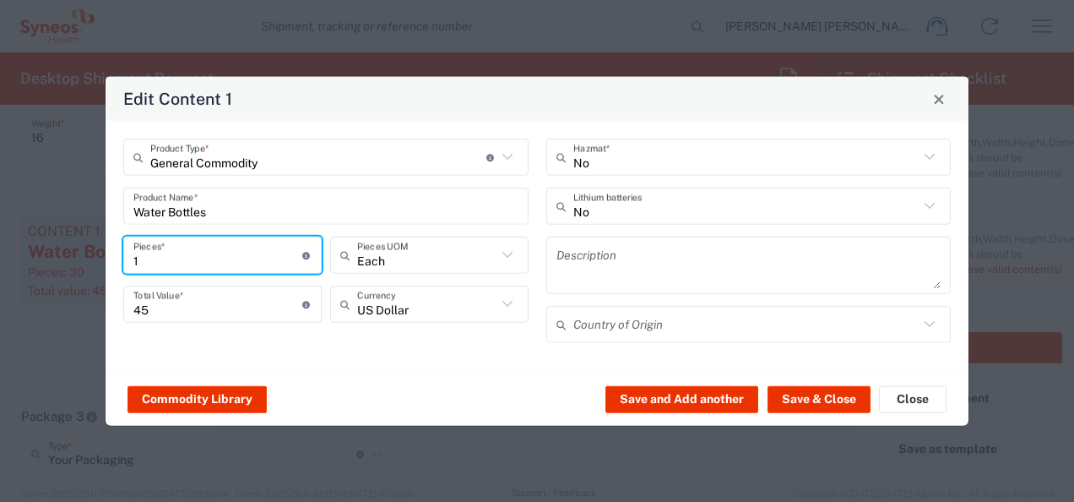
type input "15"
type input "22.5"
type input "15"
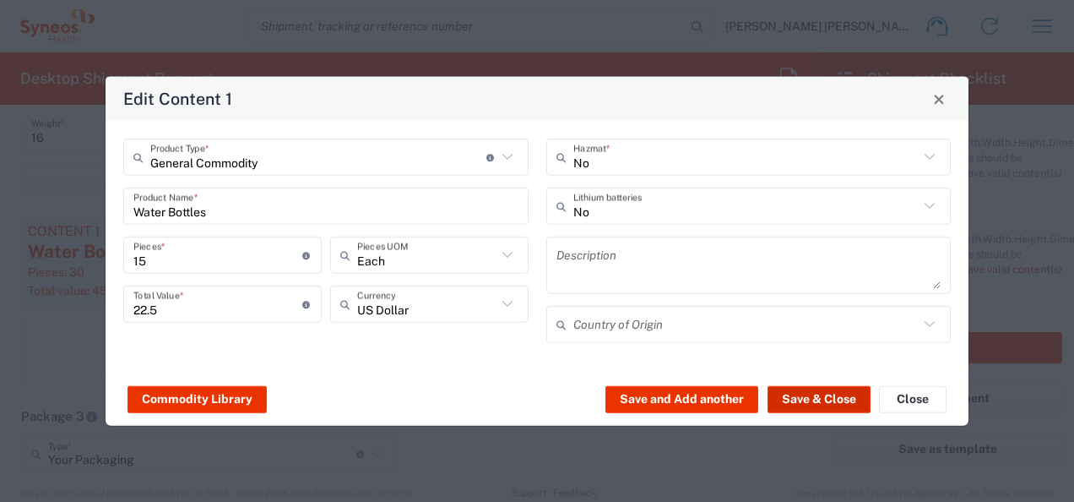
click at [780, 399] on button "Save & Close" at bounding box center [819, 398] width 103 height 27
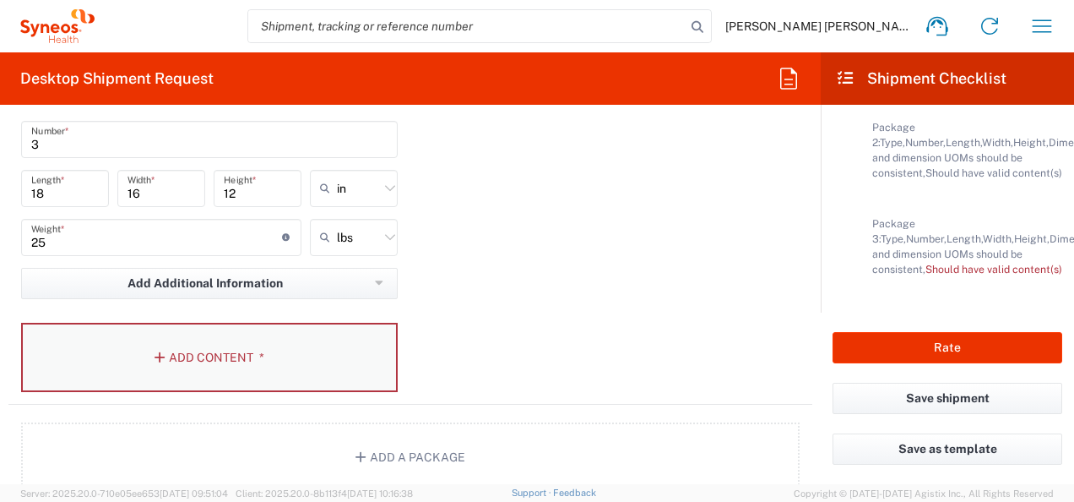
scroll to position [2083, 0]
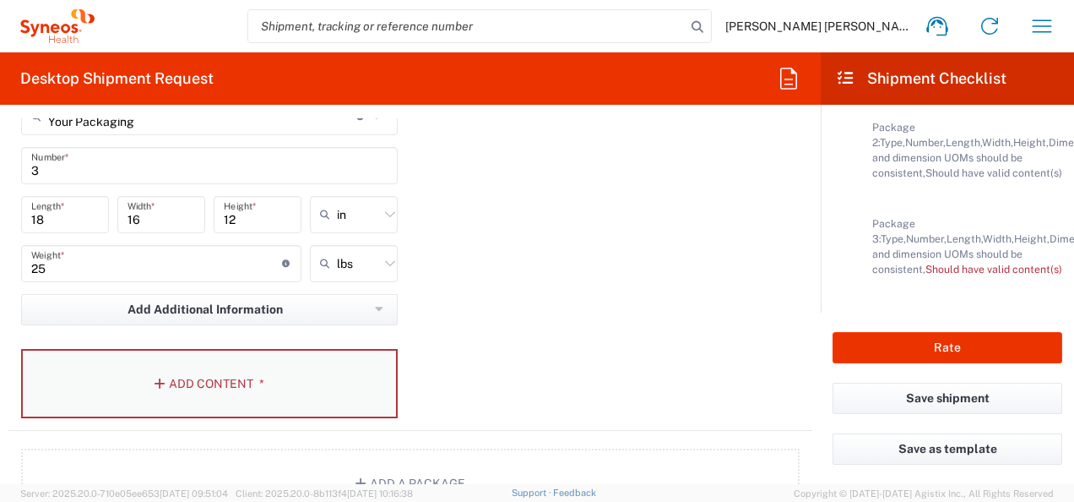
click at [215, 379] on button "Add Content *" at bounding box center [209, 383] width 377 height 69
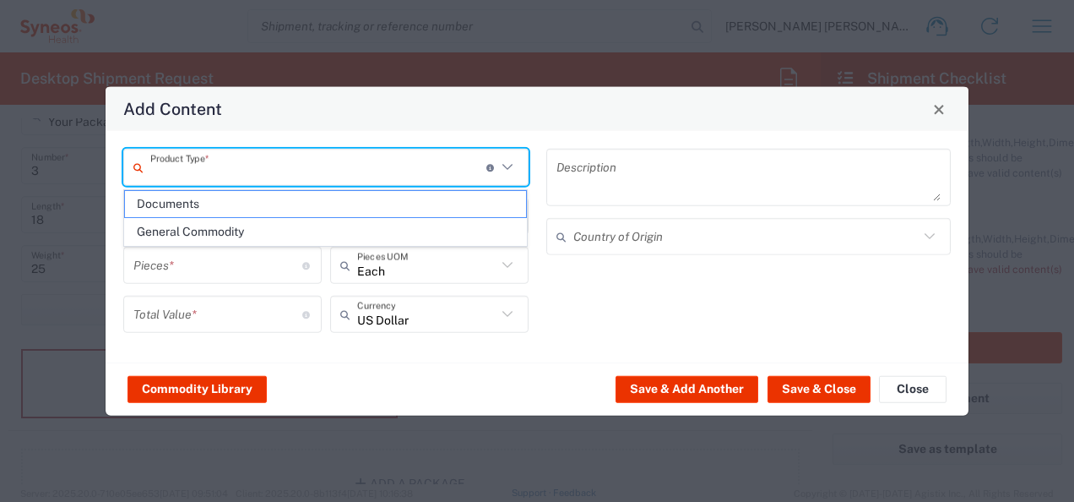
click at [266, 176] on input "text" at bounding box center [318, 167] width 336 height 30
click at [238, 236] on span "General Commodity" at bounding box center [326, 232] width 402 height 26
type input "General Commodity"
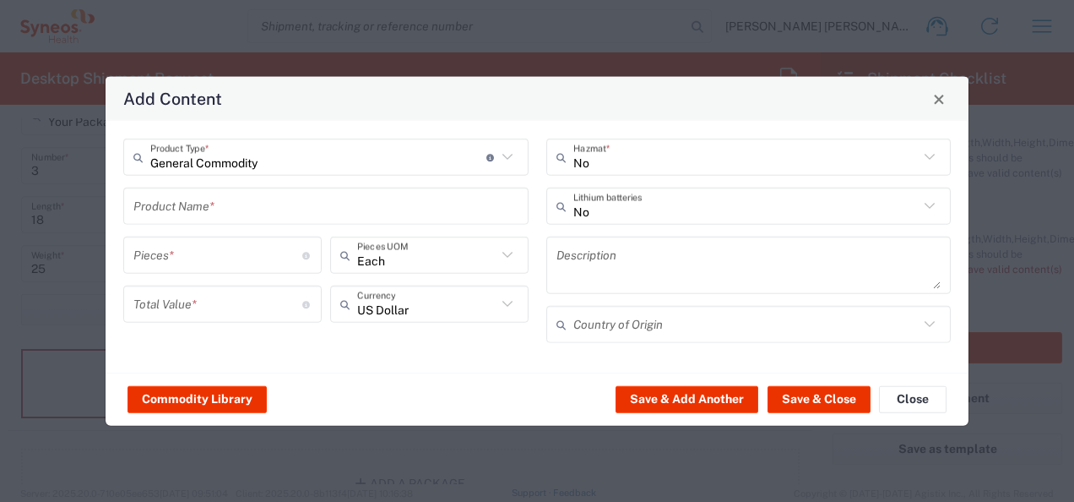
click at [239, 211] on input "text" at bounding box center [325, 206] width 385 height 30
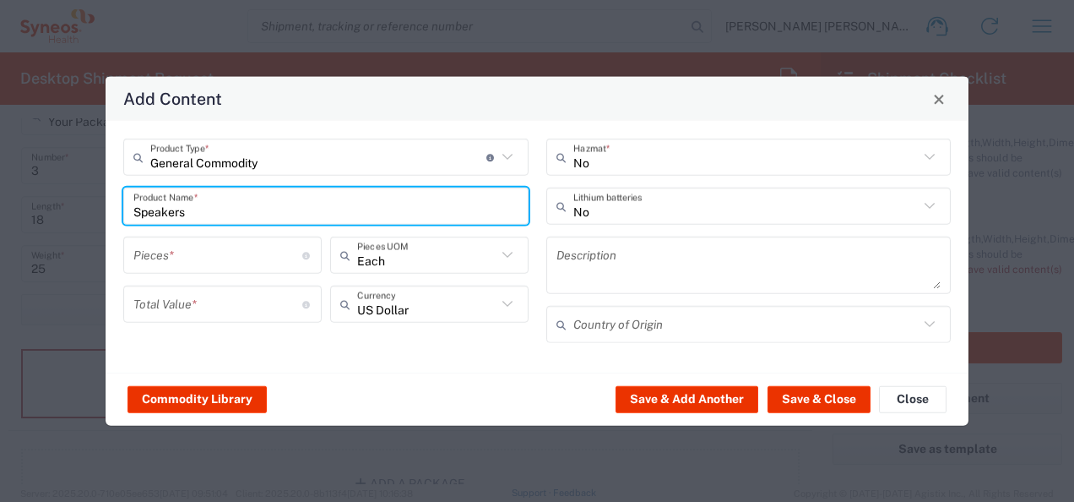
type input "Speakers"
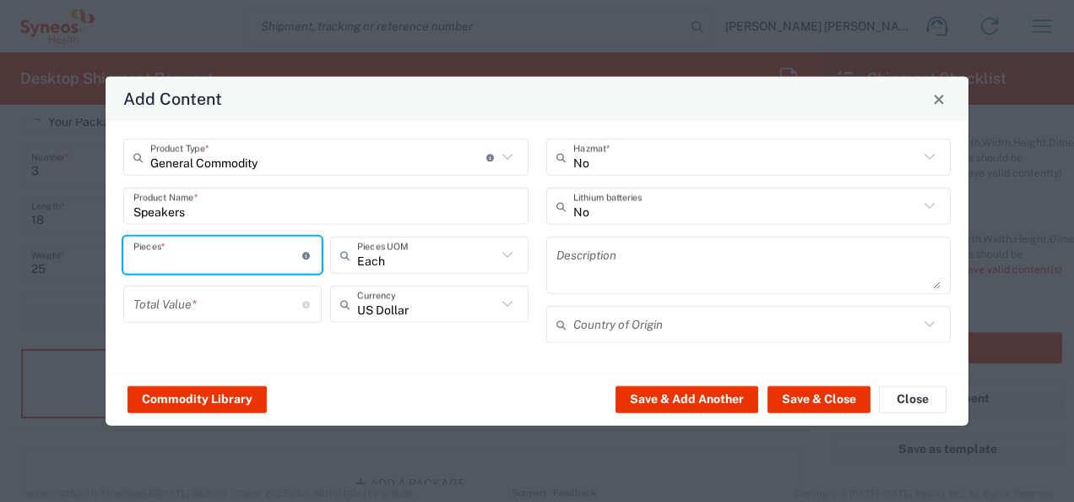
click at [245, 262] on input "number" at bounding box center [217, 255] width 169 height 30
type input "30"
click at [216, 307] on input "number" at bounding box center [217, 304] width 169 height 30
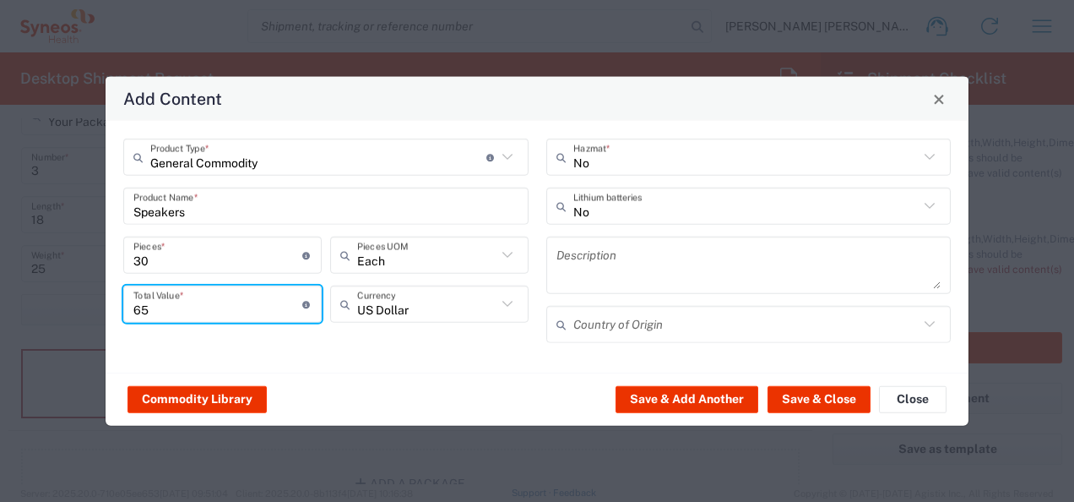
type input "65"
drag, startPoint x: 801, startPoint y: 384, endPoint x: 357, endPoint y: 271, distance: 457.6
click at [801, 385] on div "Commodity Library Save & Add Another Save & Close Close" at bounding box center [537, 398] width 863 height 53
click at [801, 397] on button "Save & Close" at bounding box center [819, 398] width 103 height 27
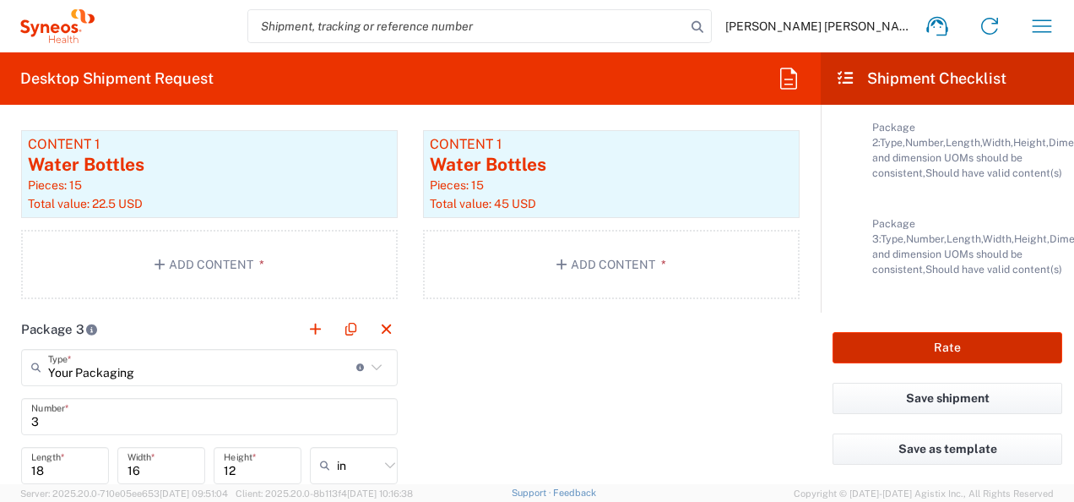
scroll to position [1829, 0]
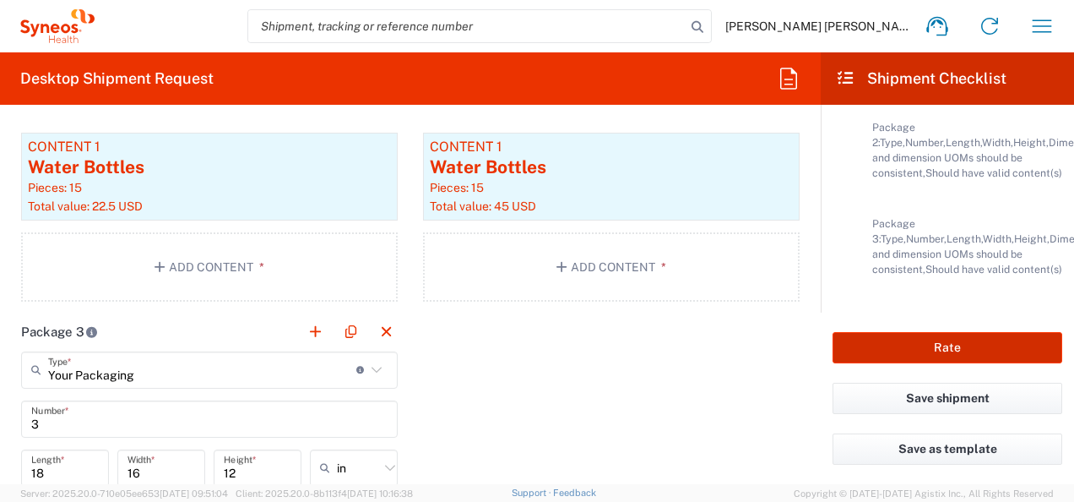
click at [987, 341] on button "Rate" at bounding box center [948, 347] width 230 height 31
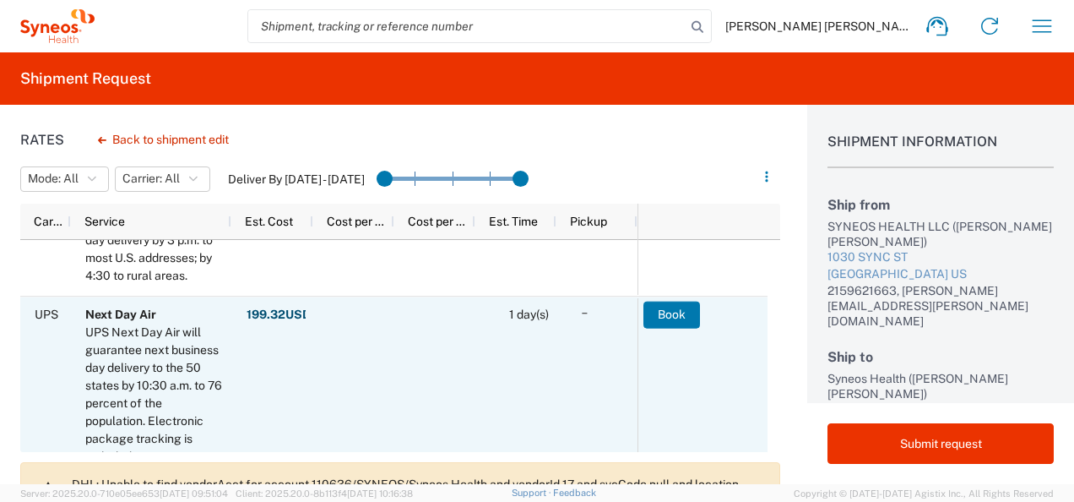
scroll to position [591, 0]
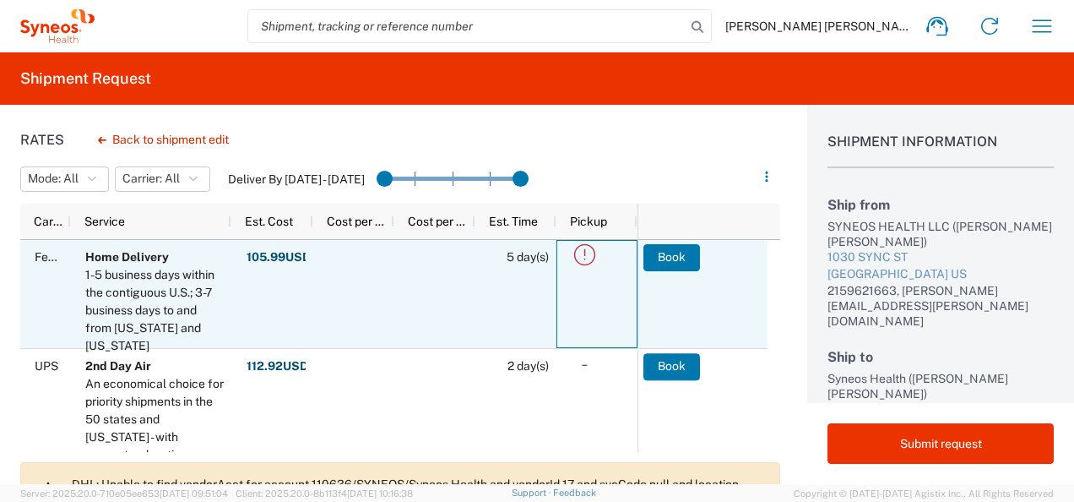
click at [590, 256] on icon at bounding box center [585, 255] width 28 height 28
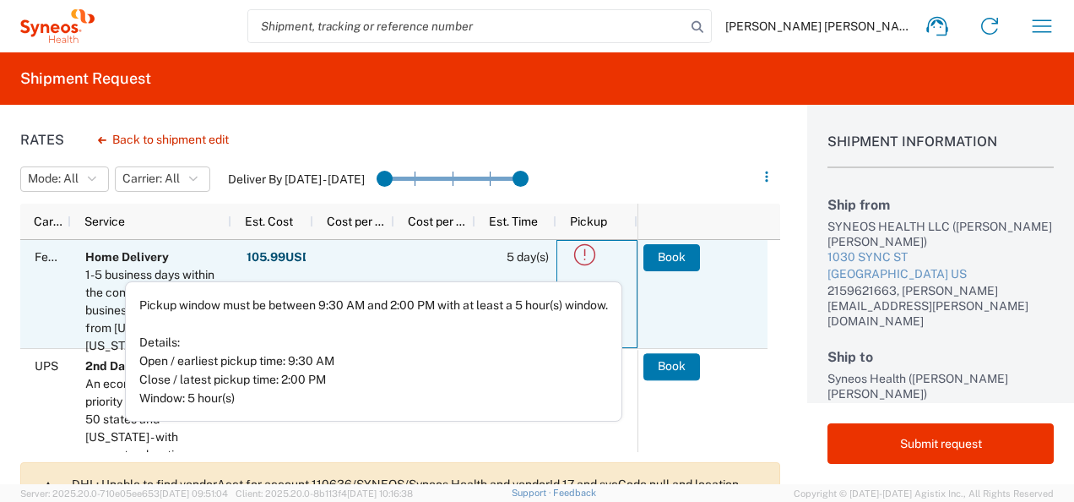
click at [586, 258] on icon at bounding box center [585, 255] width 28 height 28
click at [674, 257] on button "Book" at bounding box center [672, 257] width 57 height 27
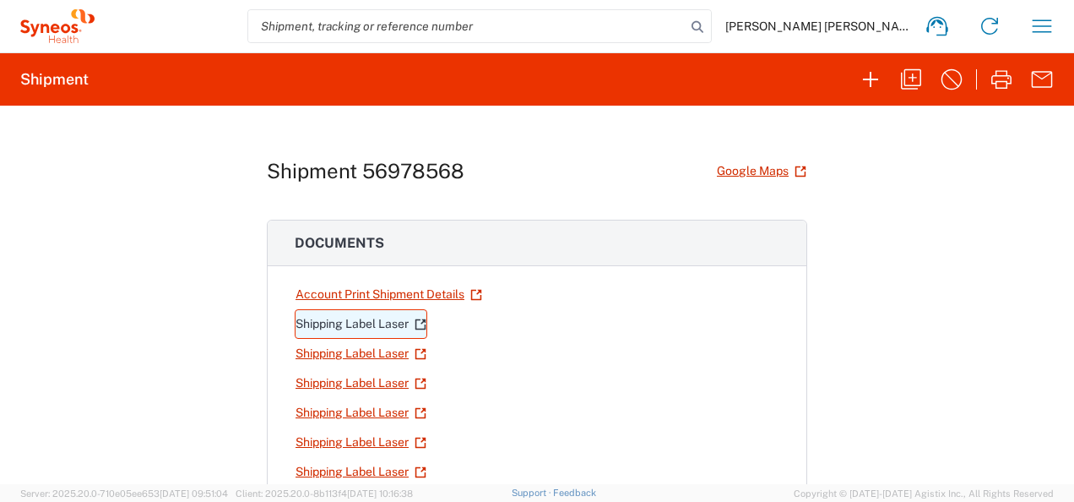
click at [354, 324] on link "Shipping Label Laser" at bounding box center [361, 324] width 133 height 30
